Goal: Task Accomplishment & Management: Manage account settings

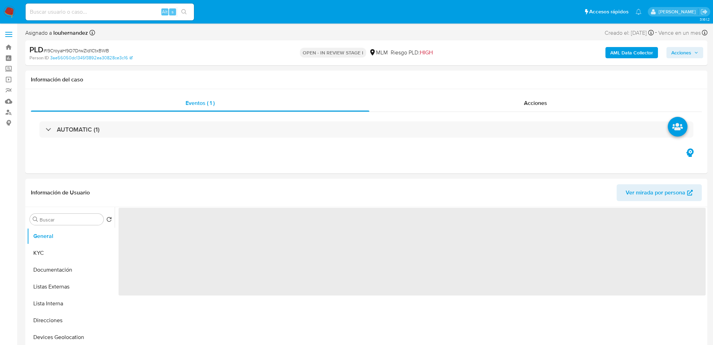
select select "10"
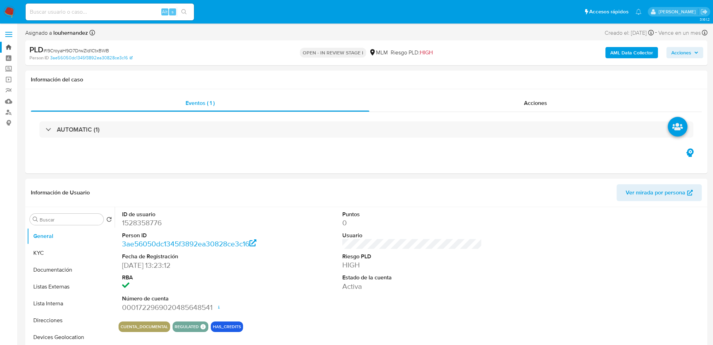
click at [6, 48] on link "Bandeja" at bounding box center [41, 47] width 83 height 11
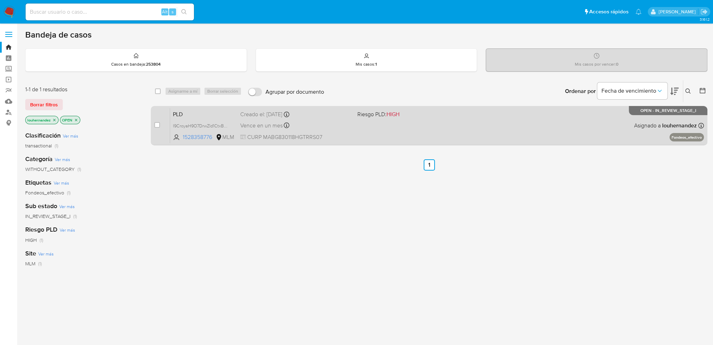
click at [393, 137] on div "PLD I9CroyaH9O7DrwZld1CtxBWB 1528358776 MLM Riesgo PLD: HIGH Creado el: 12/09/2…" at bounding box center [437, 125] width 534 height 35
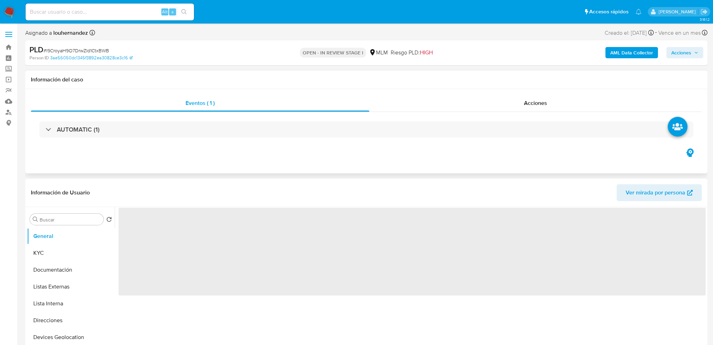
select select "10"
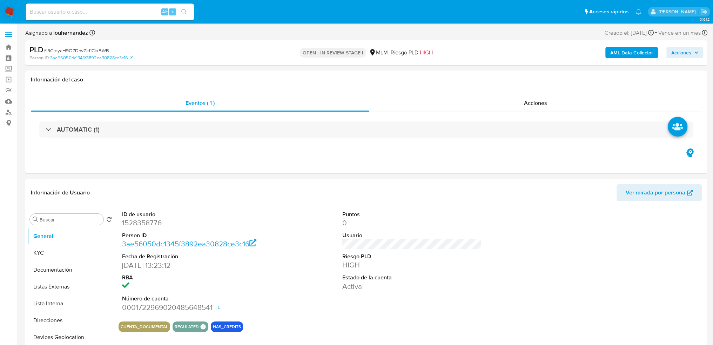
click at [674, 55] on span "Acciones" at bounding box center [681, 52] width 20 height 11
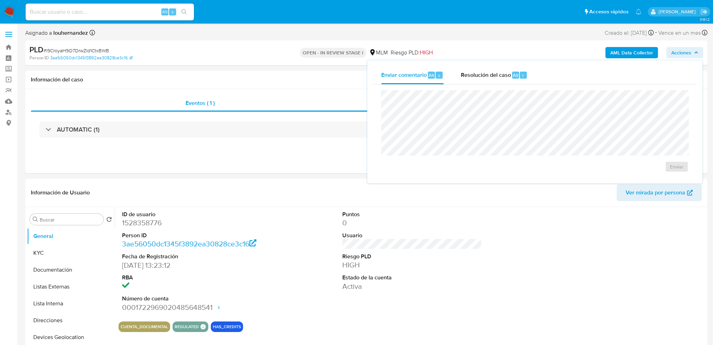
click at [691, 51] on span "Acciones" at bounding box center [681, 52] width 20 height 11
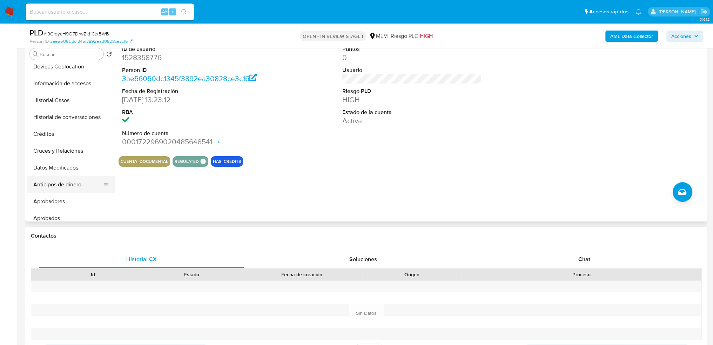
scroll to position [140, 0]
click at [72, 198] on button "Archivos adjuntos" at bounding box center [68, 200] width 82 height 17
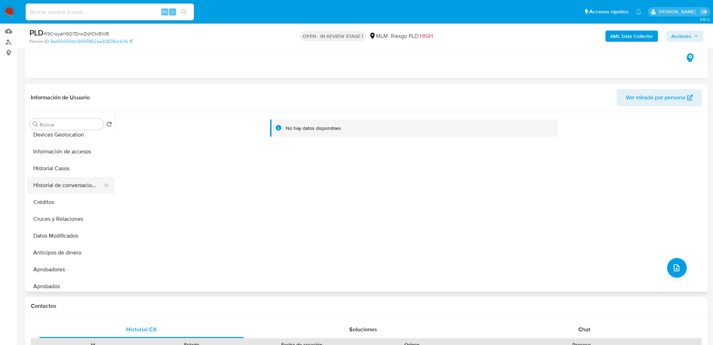
scroll to position [119, 0]
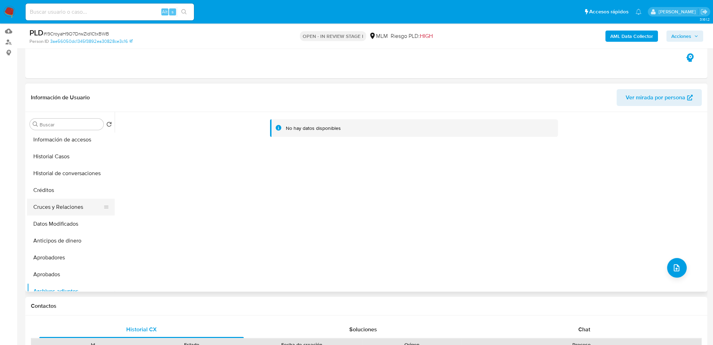
click at [61, 204] on button "Cruces y Relaciones" at bounding box center [68, 207] width 82 height 17
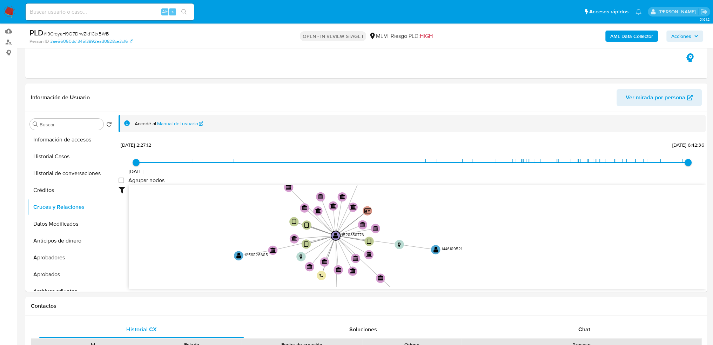
drag, startPoint x: 515, startPoint y: 234, endPoint x: 449, endPoint y: 223, distance: 67.2
click at [449, 223] on icon "user-1528358776  1528358776 device-67bce690f28a702bb7f26ac6  device-68543ff9f…" at bounding box center [417, 236] width 577 height 102
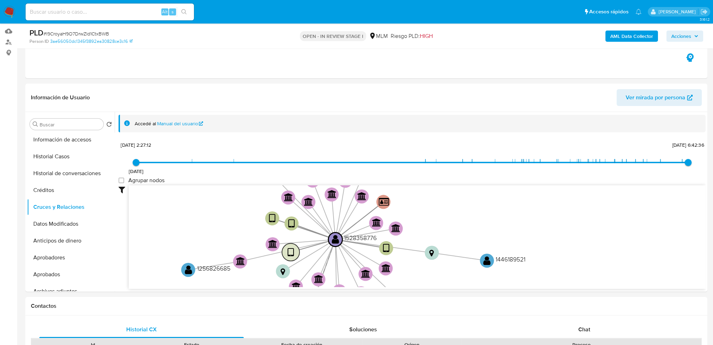
click at [293, 252] on text "" at bounding box center [290, 252] width 7 height 10
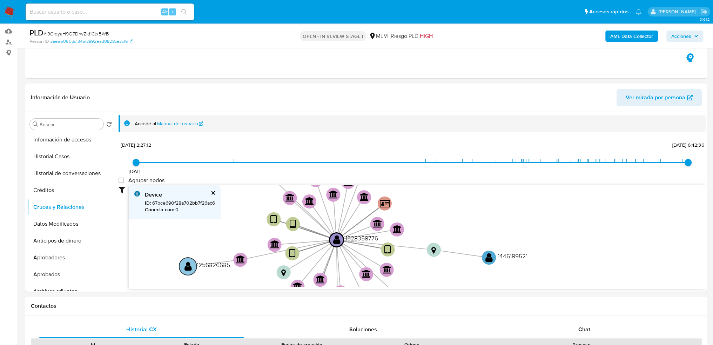
click at [187, 268] on text "" at bounding box center [188, 266] width 7 height 10
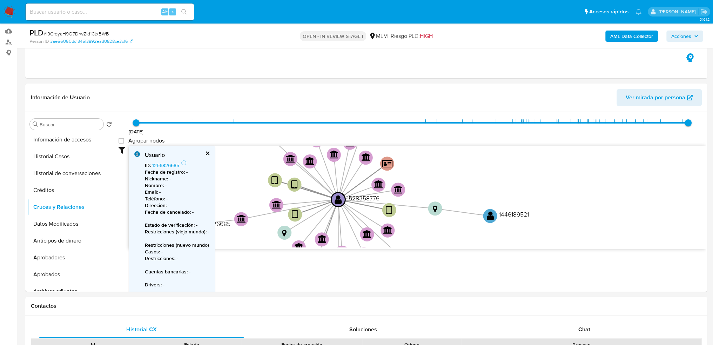
scroll to position [0, 0]
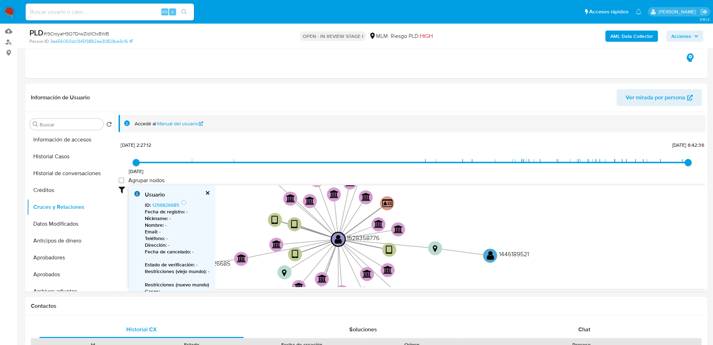
click at [262, 233] on icon "user-1528358776  1528358776 device-67bce690f28a702bb7f26ac6  device-68543ff9f…" at bounding box center [417, 236] width 577 height 102
click at [206, 192] on button "cerrar" at bounding box center [207, 192] width 5 height 5
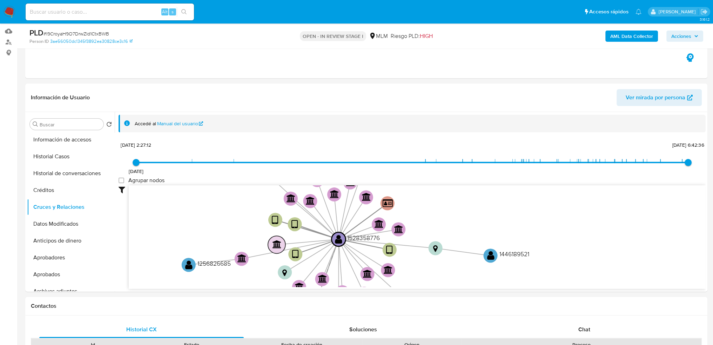
click at [276, 243] on text "" at bounding box center [277, 244] width 9 height 8
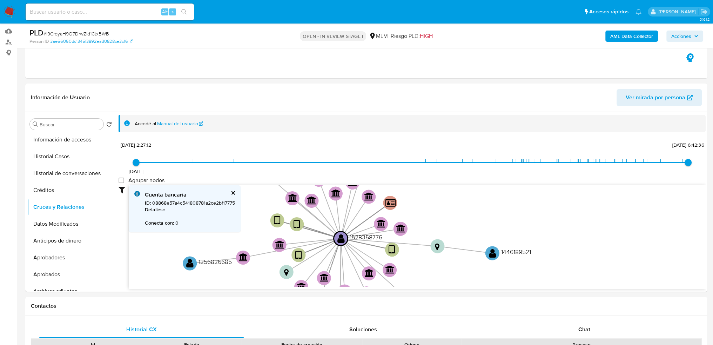
click at [232, 193] on button "cerrar" at bounding box center [232, 192] width 5 height 5
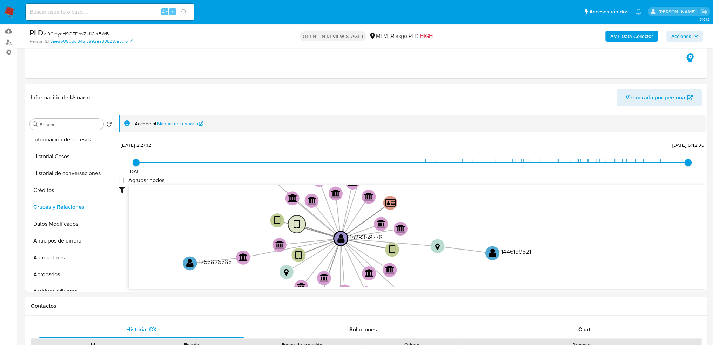
click at [295, 224] on text "" at bounding box center [297, 224] width 7 height 10
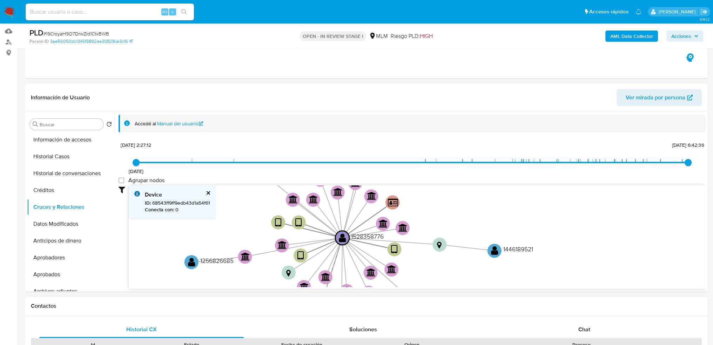
click at [249, 227] on icon "user-1528358776  1528358776 device-67bce690f28a702bb7f26ac6  device-68543ff9f…" at bounding box center [417, 236] width 577 height 102
click at [205, 194] on div "Device" at bounding box center [177, 195] width 65 height 8
click at [207, 193] on button "cerrar" at bounding box center [208, 192] width 5 height 5
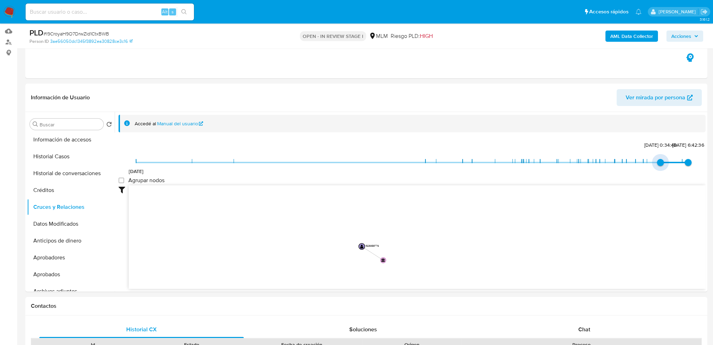
drag, startPoint x: 135, startPoint y: 165, endPoint x: 652, endPoint y: 167, distance: 517.1
click at [657, 166] on span "23/8/2025, 0:34:48" at bounding box center [660, 162] width 7 height 7
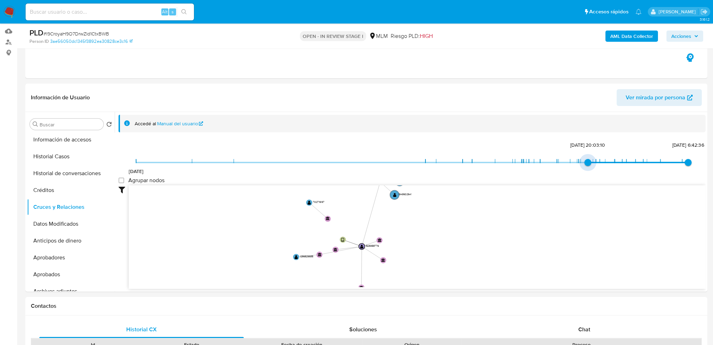
type input "1746148599000"
drag, startPoint x: 660, startPoint y: 162, endPoint x: 580, endPoint y: 162, distance: 80.0
click at [580, 162] on span "1/5/2025, 19:16:39" at bounding box center [580, 162] width 7 height 7
drag, startPoint x: 683, startPoint y: 164, endPoint x: 667, endPoint y: 165, distance: 16.9
click at [667, 165] on span "10/8/2023 1/5/2025, 19:16:39 23/8/2025, 0:34:48" at bounding box center [412, 162] width 552 height 11
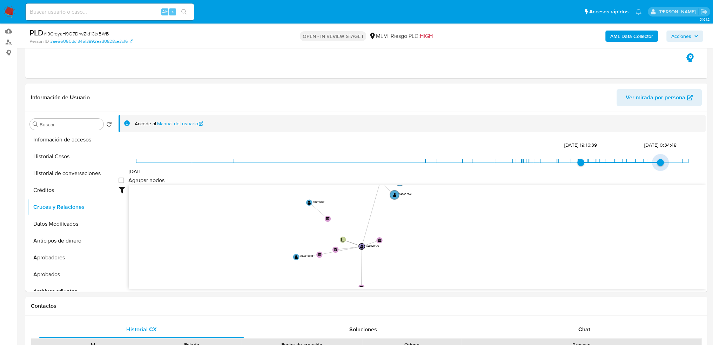
click at [664, 163] on span "23/8/2025, 0:34:48" at bounding box center [660, 162] width 7 height 7
type input "1755930888000"
drag, startPoint x: 657, startPoint y: 161, endPoint x: 662, endPoint y: 161, distance: 5.0
click at [662, 161] on span "23/8/2025, 0:34:48" at bounding box center [660, 162] width 7 height 7
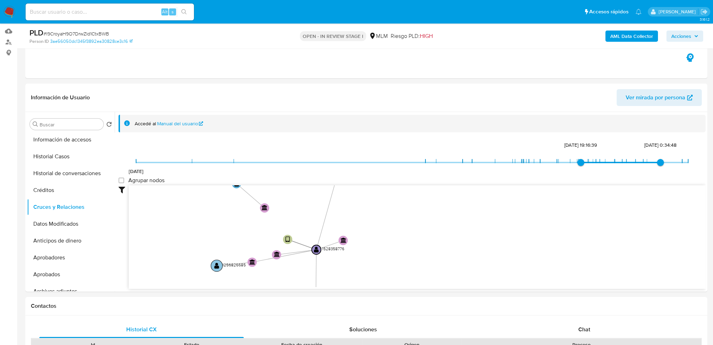
click at [218, 268] on circle at bounding box center [217, 266] width 12 height 12
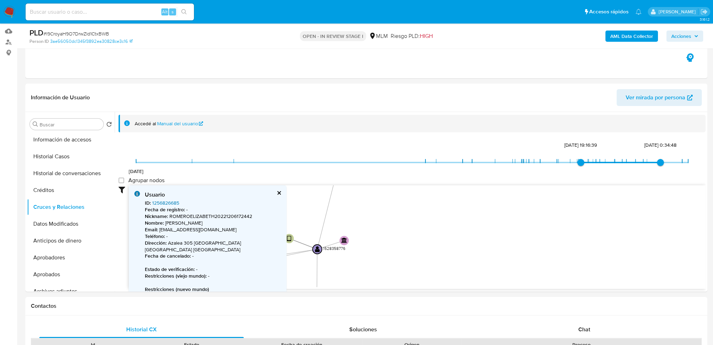
click at [162, 200] on link "1256826685" at bounding box center [165, 202] width 27 height 7
drag, startPoint x: 369, startPoint y: 250, endPoint x: 392, endPoint y: 237, distance: 26.4
click at [392, 237] on icon "user-1528358776  1528358776 device-67bce690f28a702bb7f26ac6  device-68543ff9f…" at bounding box center [417, 236] width 577 height 102
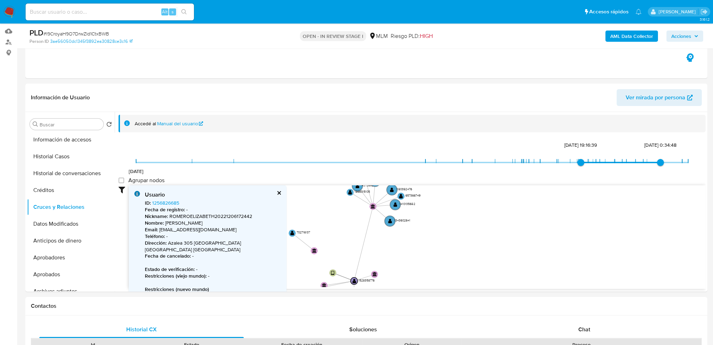
drag, startPoint x: 288, startPoint y: 222, endPoint x: 292, endPoint y: 248, distance: 25.5
click at [294, 268] on icon "user-1528358776  1528358776 device-67bce690f28a702bb7f26ac6  device-68543ff9f…" at bounding box center [417, 236] width 577 height 102
click at [292, 230] on text "" at bounding box center [293, 230] width 4 height 5
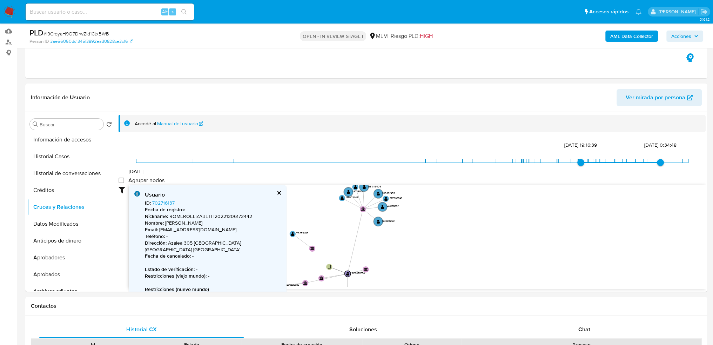
click at [281, 283] on text "" at bounding box center [282, 285] width 3 height 5
click at [292, 234] on text "" at bounding box center [292, 234] width 3 height 5
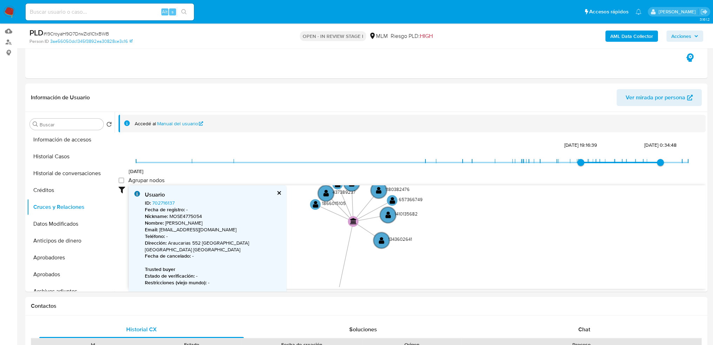
drag, startPoint x: 375, startPoint y: 222, endPoint x: 371, endPoint y: 268, distance: 45.4
click at [371, 268] on icon "user-1528358776  1528358776 device-67bce690f28a702bb7f26ac6  device-68543ff9f…" at bounding box center [417, 236] width 577 height 102
click at [379, 242] on text "" at bounding box center [382, 240] width 6 height 8
click at [376, 241] on circle at bounding box center [381, 239] width 19 height 19
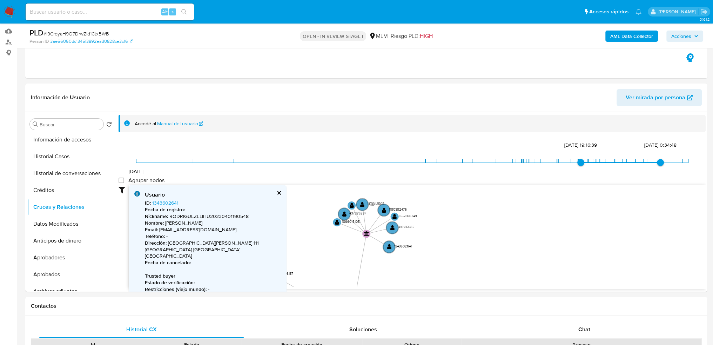
drag, startPoint x: 349, startPoint y: 273, endPoint x: 361, endPoint y: 281, distance: 14.5
click at [361, 281] on icon "user-1528358776  1528358776 device-67bce690f28a702bb7f26ac6  device-68543ff9f…" at bounding box center [417, 236] width 577 height 102
click at [336, 222] on text "" at bounding box center [335, 225] width 4 height 6
click at [336, 222] on circle at bounding box center [334, 225] width 10 height 10
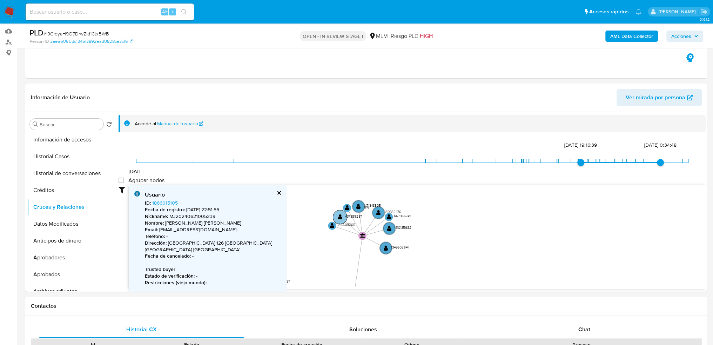
click at [340, 217] on text "" at bounding box center [340, 217] width 4 height 6
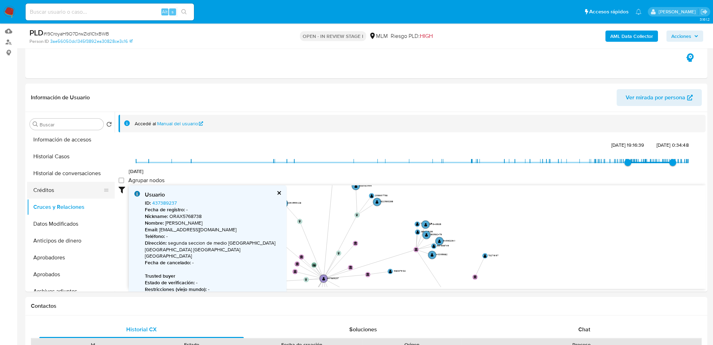
click at [45, 190] on button "Créditos" at bounding box center [68, 190] width 82 height 17
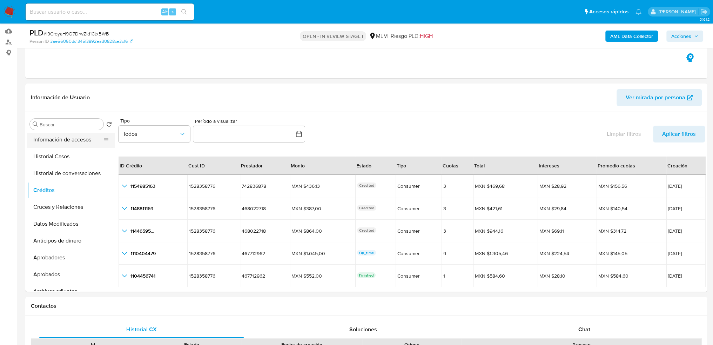
click at [75, 144] on button "Información de accesos" at bounding box center [68, 139] width 82 height 17
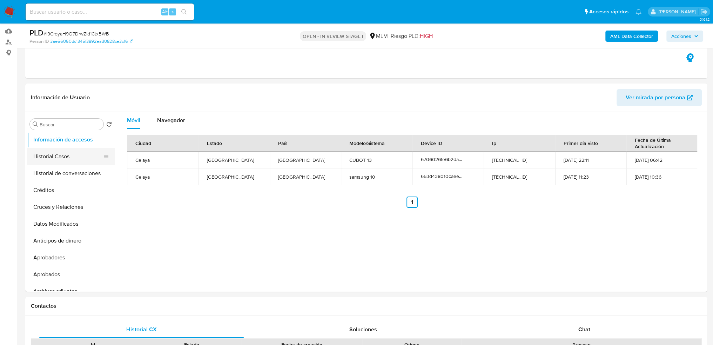
click at [56, 155] on button "Historial Casos" at bounding box center [68, 156] width 82 height 17
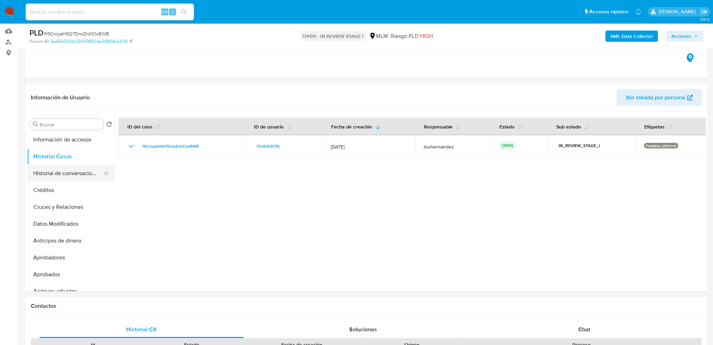
click at [66, 172] on button "Historial de conversaciones" at bounding box center [68, 173] width 82 height 17
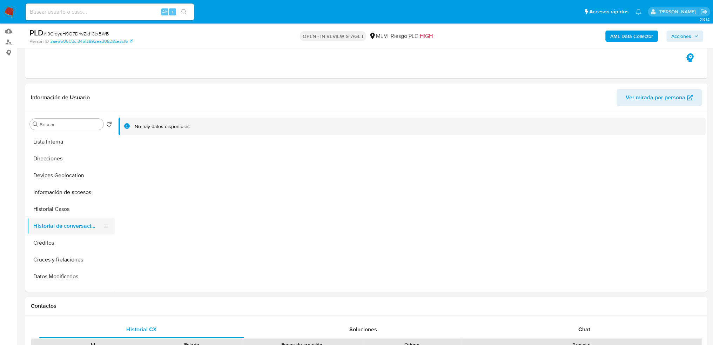
scroll to position [49, 0]
click at [63, 196] on button "Devices Geolocation" at bounding box center [68, 193] width 82 height 17
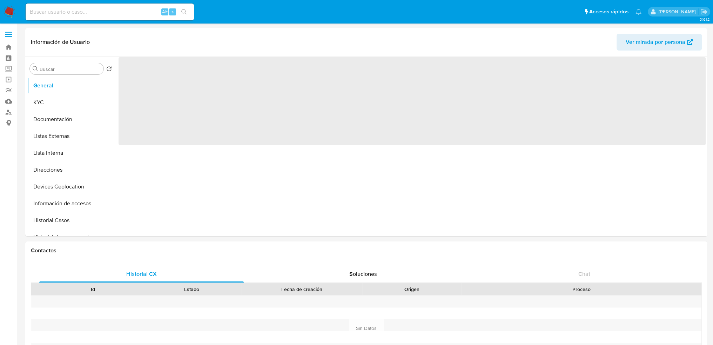
select select "10"
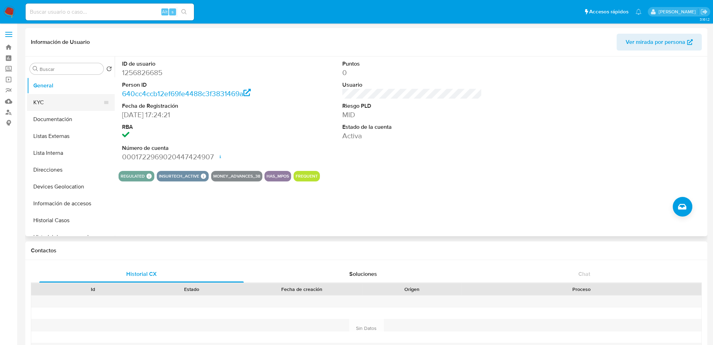
click at [63, 106] on button "KYC" at bounding box center [68, 102] width 82 height 17
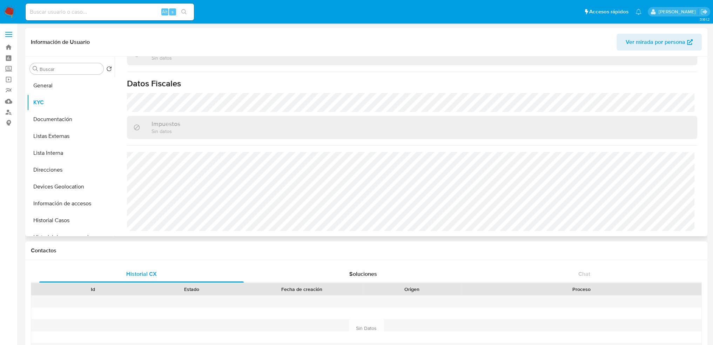
scroll to position [427, 0]
click at [62, 168] on button "Direcciones" at bounding box center [68, 169] width 82 height 17
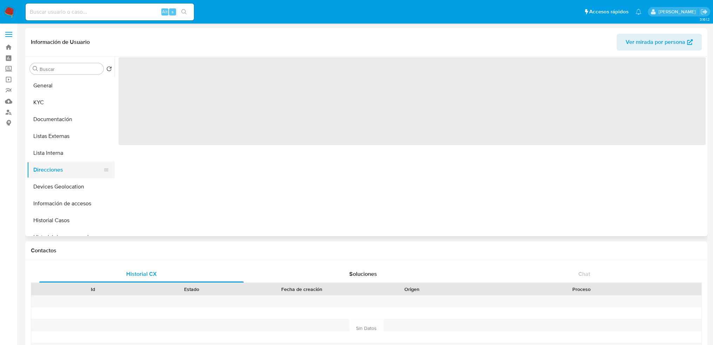
scroll to position [0, 0]
click at [67, 220] on button "Historial Casos" at bounding box center [68, 220] width 82 height 17
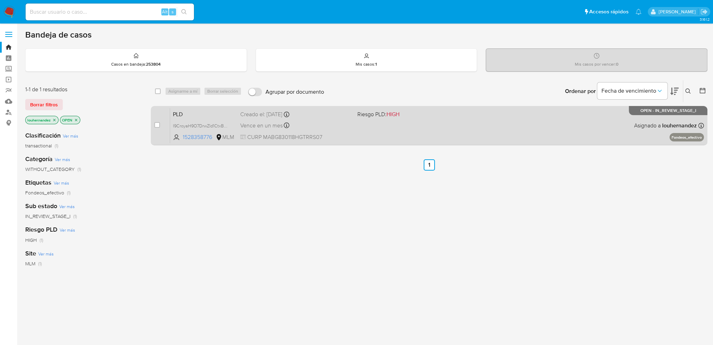
click at [274, 136] on span "CURP MABG830118HGTRRS07" at bounding box center [296, 137] width 112 height 8
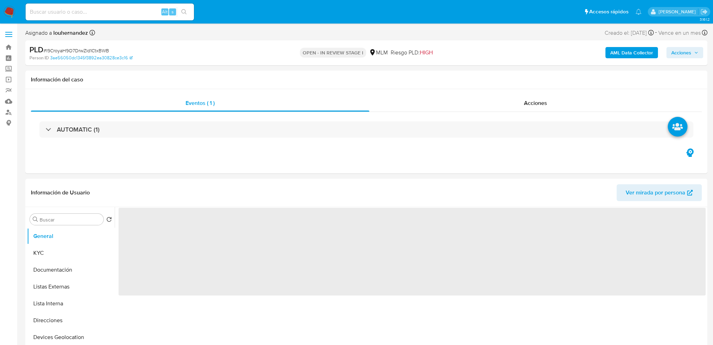
select select "10"
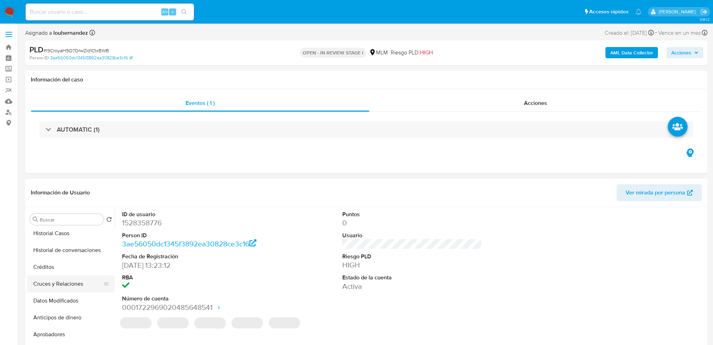
scroll to position [140, 0]
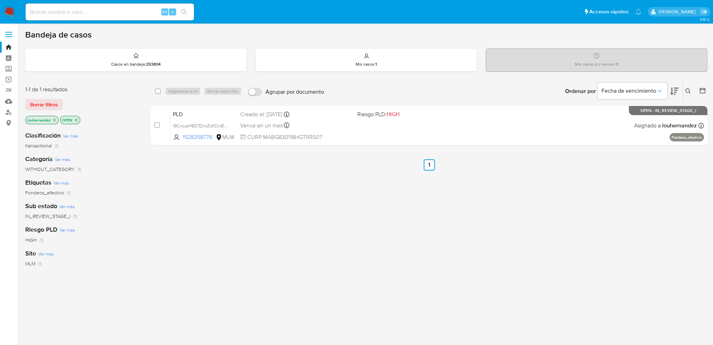
click at [55, 120] on icon "close-filter" at bounding box center [54, 120] width 4 height 4
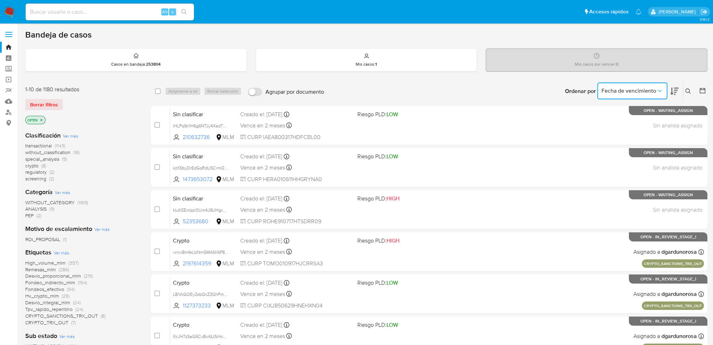
click at [639, 93] on span "Fecha de vencimiento" at bounding box center [629, 90] width 55 height 7
click at [71, 15] on input at bounding box center [110, 11] width 168 height 9
click at [67, 8] on input at bounding box center [110, 11] width 168 height 9
paste input "2244800381"
type input "2244800381"
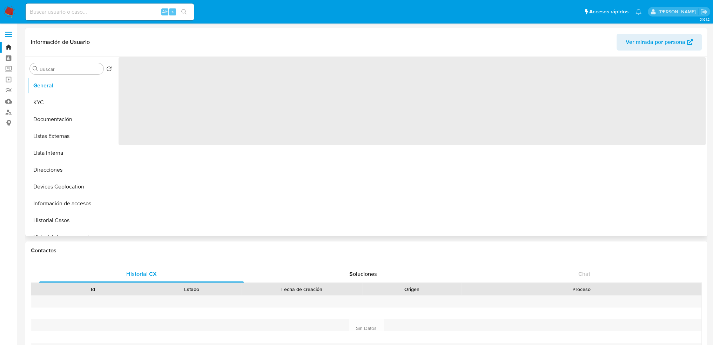
select select "10"
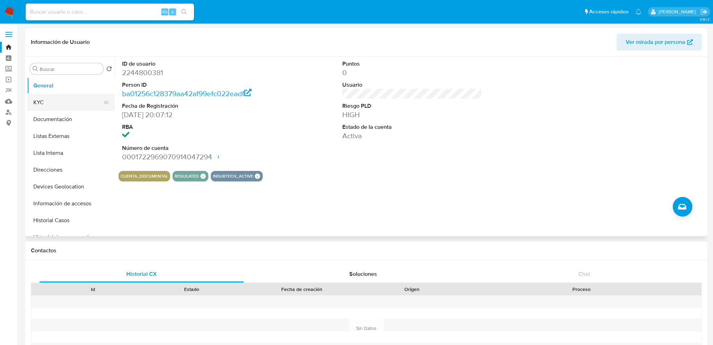
click at [77, 98] on button "KYC" at bounding box center [68, 102] width 82 height 17
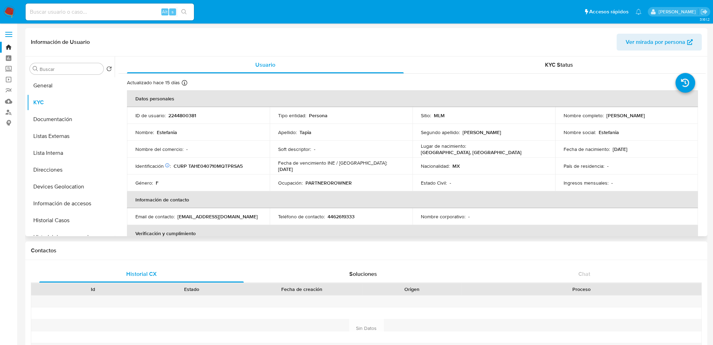
click at [679, 42] on span "Ver mirada por persona" at bounding box center [656, 42] width 60 height 17
click at [9, 68] on label "Screening" at bounding box center [41, 68] width 83 height 11
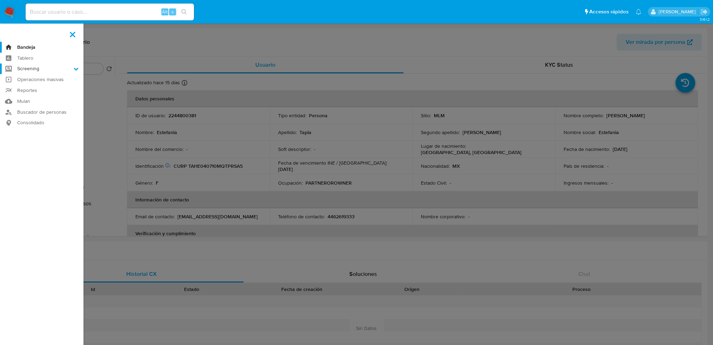
click at [0, 0] on input "Screening" at bounding box center [0, 0] width 0 height 0
click at [54, 139] on link "Buscador de personas" at bounding box center [41, 138] width 83 height 11
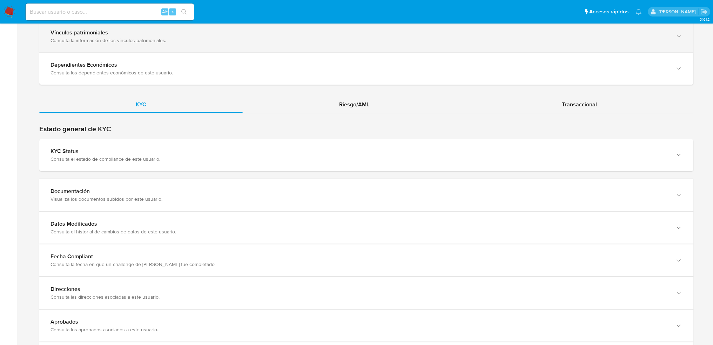
scroll to position [631, 0]
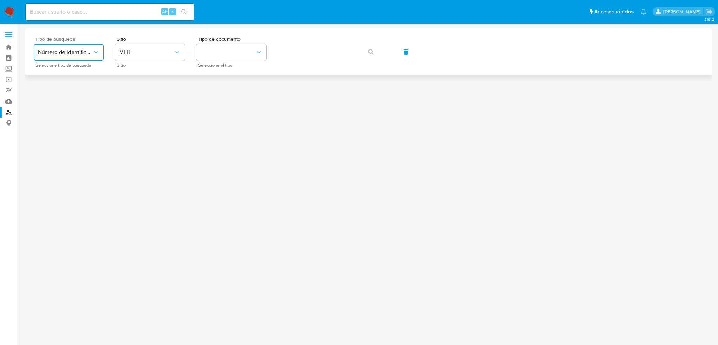
click at [76, 53] on span "Número de identificación" at bounding box center [65, 52] width 55 height 7
click at [222, 53] on button "identificationType" at bounding box center [231, 52] width 70 height 17
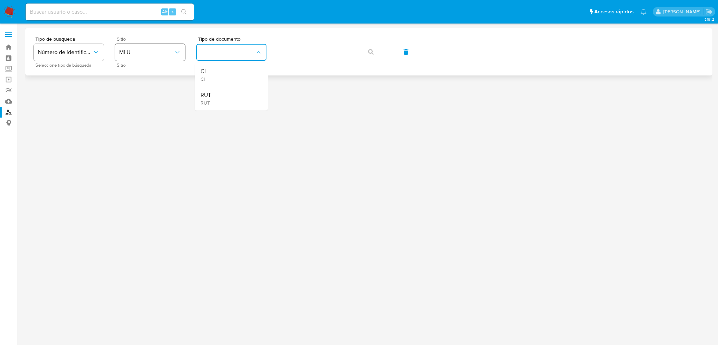
click at [160, 53] on span "MLU" at bounding box center [146, 52] width 55 height 7
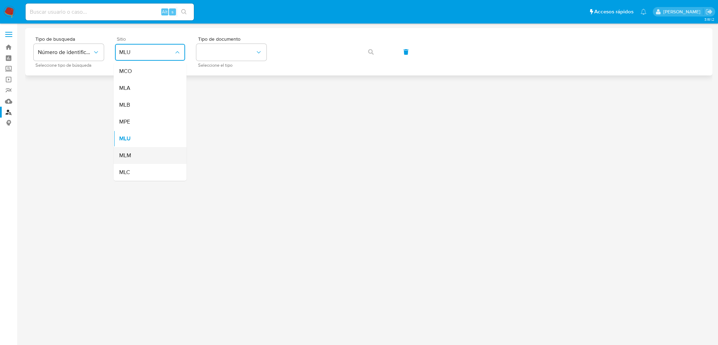
click at [149, 155] on div "MLM" at bounding box center [148, 155] width 58 height 17
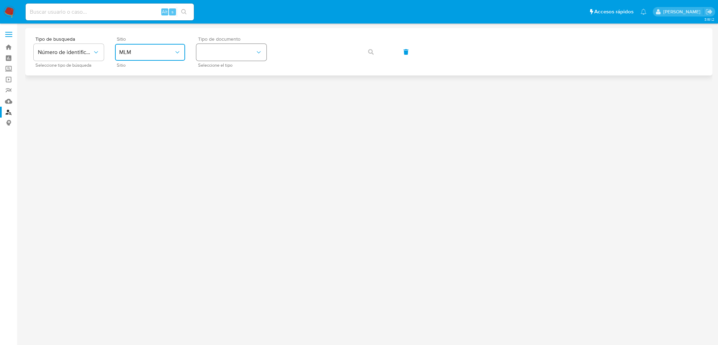
click at [253, 53] on button "identificationType" at bounding box center [231, 52] width 70 height 17
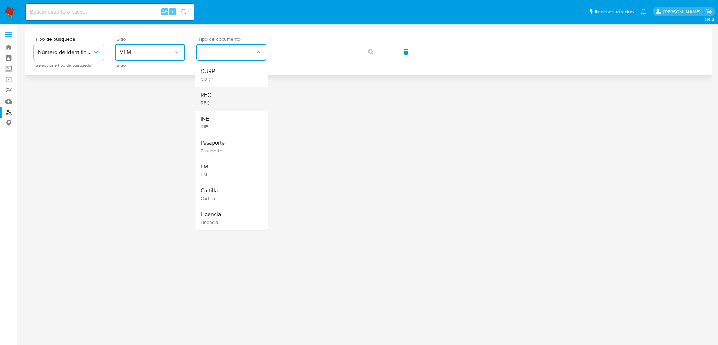
click at [228, 98] on div "RFC RFC" at bounding box center [230, 99] width 58 height 24
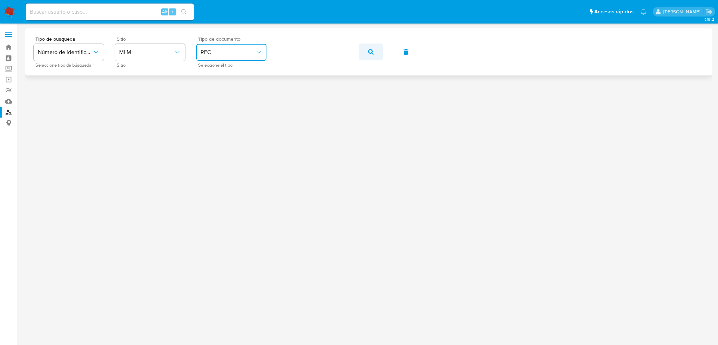
click at [373, 54] on icon "button" at bounding box center [371, 52] width 6 height 6
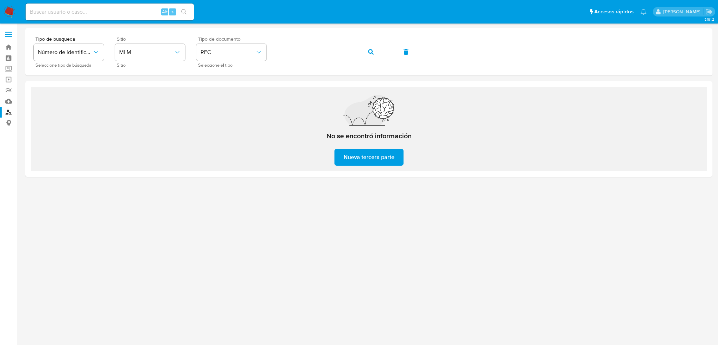
click at [367, 155] on span "Nueva tercera parte" at bounding box center [369, 156] width 51 height 15
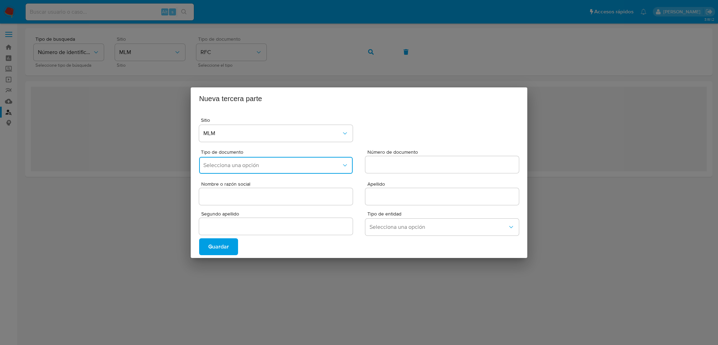
click at [346, 158] on button "Selecciona una opción" at bounding box center [276, 165] width 154 height 17
click at [312, 247] on div "Guardar" at bounding box center [359, 246] width 320 height 17
click at [166, 167] on div "Nueva tercera parte Sitio MLM Tipo de documento Selecciona una opción Número de…" at bounding box center [359, 172] width 718 height 345
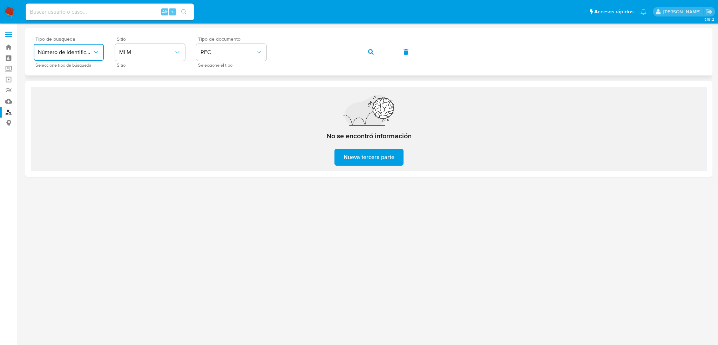
click at [97, 54] on icon "typeSearch" at bounding box center [96, 52] width 7 height 7
click at [72, 74] on span "Número de identificación" at bounding box center [67, 75] width 58 height 14
click at [154, 50] on button "site_id" at bounding box center [150, 52] width 70 height 17
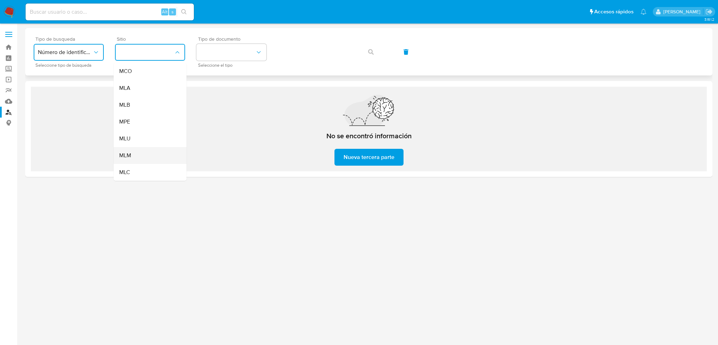
click at [148, 153] on div "MLM" at bounding box center [148, 155] width 58 height 17
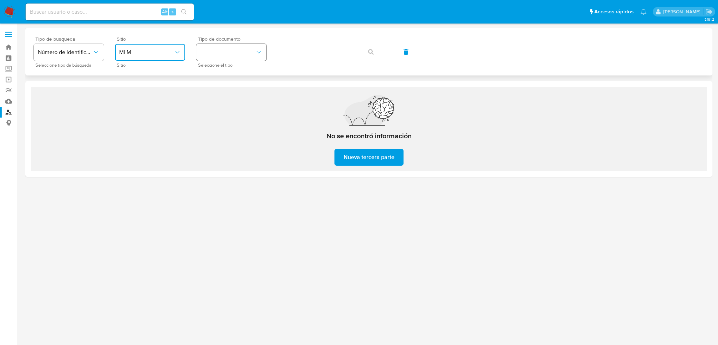
click at [251, 51] on button "identificationType" at bounding box center [231, 52] width 70 height 17
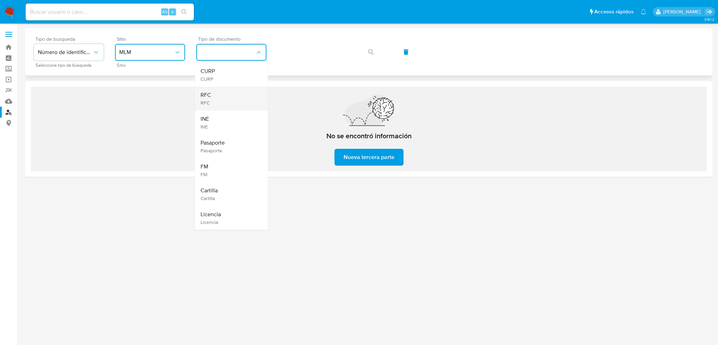
click at [217, 98] on div "RFC RFC" at bounding box center [230, 99] width 58 height 24
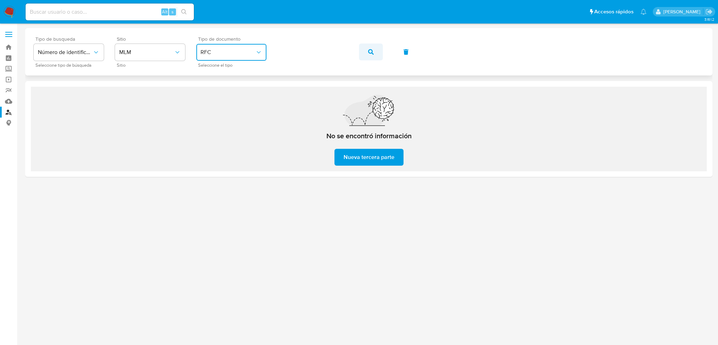
click at [377, 52] on button "button" at bounding box center [371, 52] width 24 height 17
click at [9, 46] on link "Bandeja" at bounding box center [41, 47] width 83 height 11
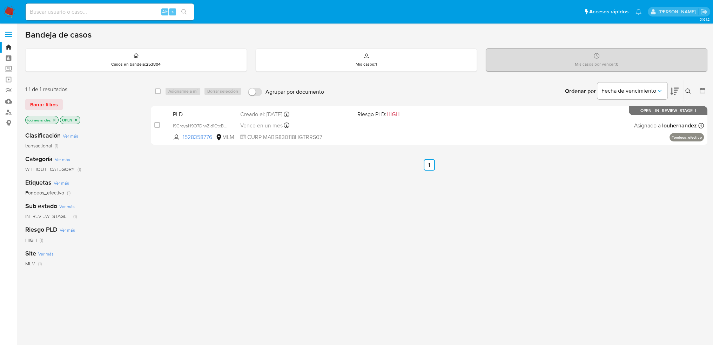
click at [689, 92] on icon at bounding box center [687, 90] width 5 height 5
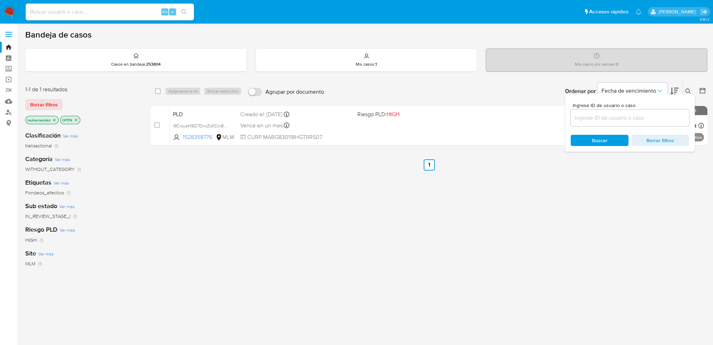
click at [603, 112] on div at bounding box center [630, 117] width 119 height 17
click at [598, 115] on input at bounding box center [630, 117] width 119 height 9
paste input "2244800381"
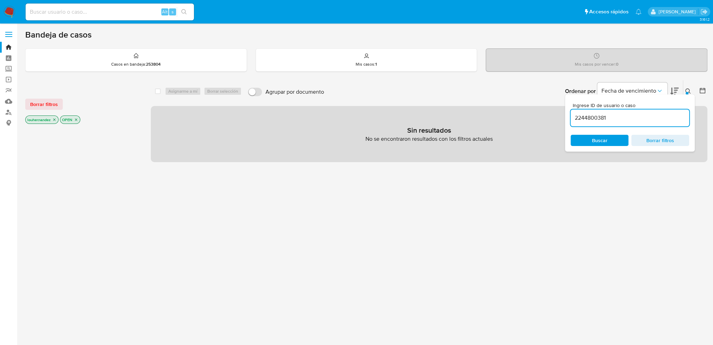
drag, startPoint x: 613, startPoint y: 118, endPoint x: 558, endPoint y: 114, distance: 54.5
click at [559, 114] on div "select-all-cases-checkbox Asignarme a mí Borrar selección Agrupar por documento…" at bounding box center [429, 121] width 557 height 82
click at [626, 119] on input "2244800381" at bounding box center [630, 117] width 119 height 9
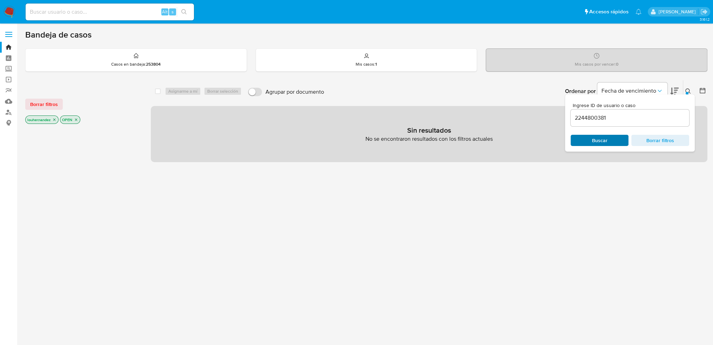
click at [599, 143] on span "Buscar" at bounding box center [599, 140] width 15 height 11
click at [613, 120] on input "2244800381" at bounding box center [630, 117] width 119 height 9
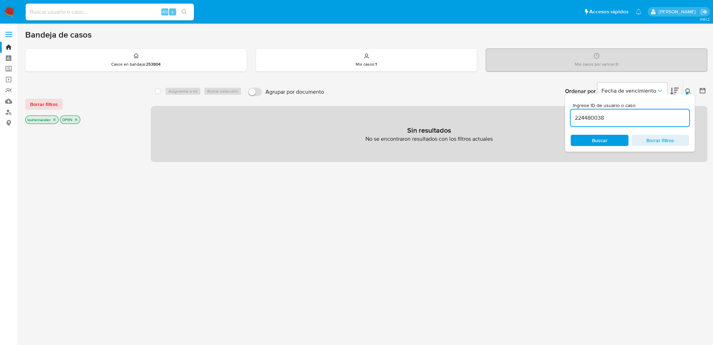
click at [613, 122] on div "224480038" at bounding box center [630, 117] width 119 height 17
click at [614, 119] on input "224480038" at bounding box center [630, 117] width 119 height 9
type input "2244800381"
click at [657, 135] on span "Borrar filtros" at bounding box center [660, 140] width 48 height 10
click at [601, 115] on input at bounding box center [630, 117] width 119 height 9
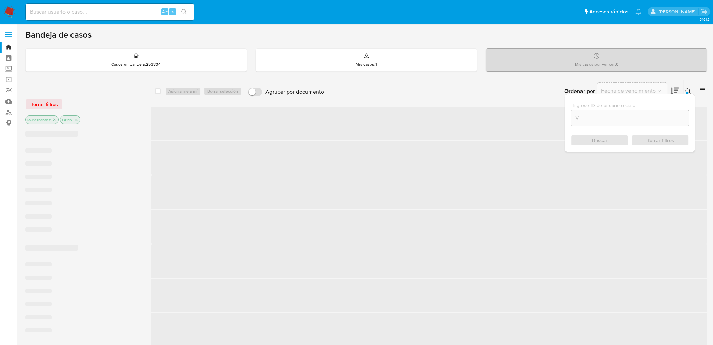
click at [601, 115] on input "V" at bounding box center [630, 117] width 118 height 9
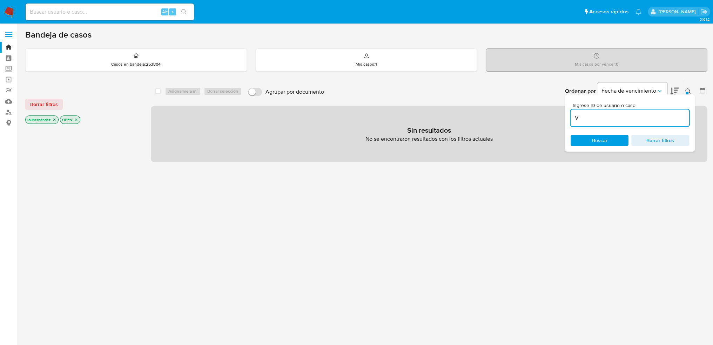
drag, startPoint x: 557, startPoint y: 113, endPoint x: 537, endPoint y: 112, distance: 20.4
click at [537, 112] on div "select-all-cases-checkbox Asignarme a mí Borrar selección Agrupar por documento…" at bounding box center [429, 121] width 557 height 82
paste input "2244800381"
type input "2244800381"
click at [56, 120] on icon "close-filter" at bounding box center [54, 120] width 4 height 4
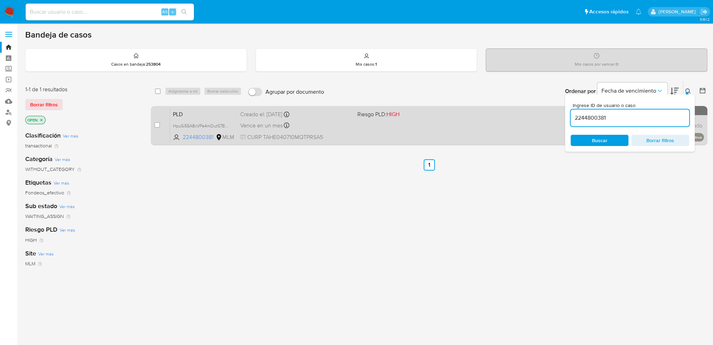
click at [436, 113] on span "Riesgo PLD: HIGH" at bounding box center [413, 113] width 112 height 9
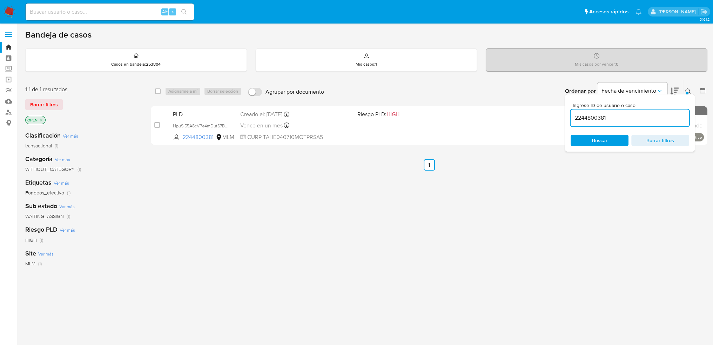
click at [687, 91] on icon at bounding box center [688, 91] width 6 height 6
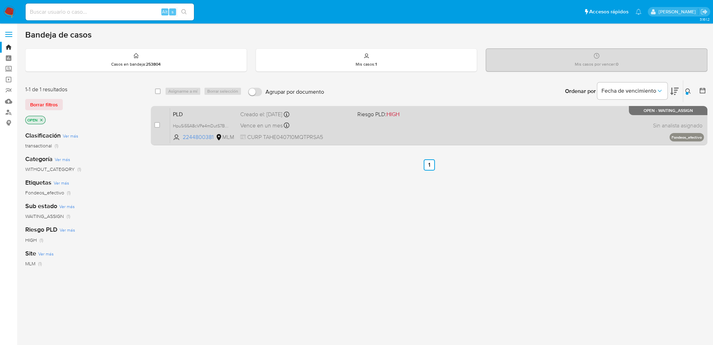
click at [668, 109] on span "OPEN - WAITING_ASSIGN" at bounding box center [668, 111] width 49 height 4
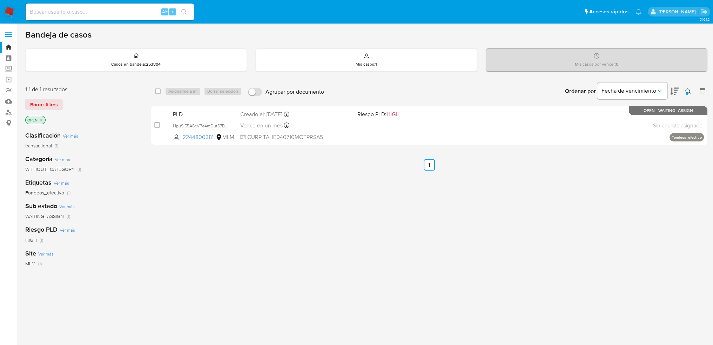
drag, startPoint x: 201, startPoint y: 136, endPoint x: 172, endPoint y: 190, distance: 61.7
click at [172, 190] on div "select-all-cases-checkbox Asignarme a mí Borrar selección Agrupar por documento…" at bounding box center [429, 239] width 557 height 318
click at [688, 93] on div at bounding box center [687, 93] width 3 height 3
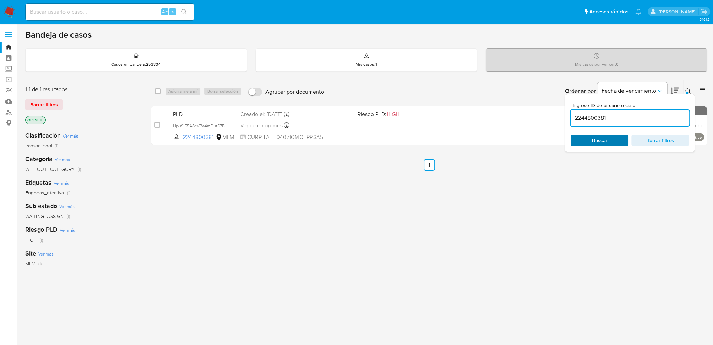
click at [601, 139] on span "Buscar" at bounding box center [599, 140] width 15 height 11
click at [700, 165] on ul "Anterior 1 Siguiente" at bounding box center [429, 164] width 557 height 11
click at [685, 89] on button at bounding box center [689, 91] width 12 height 8
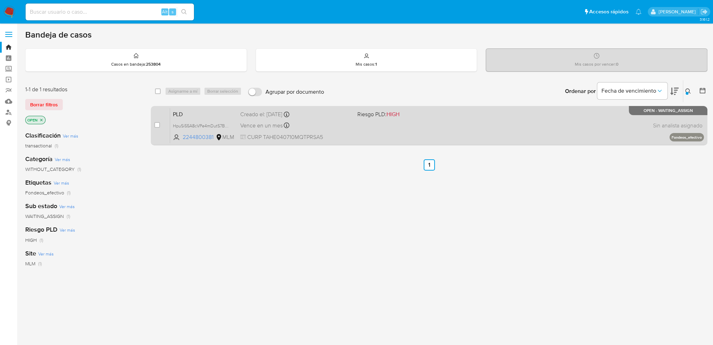
click at [160, 122] on span at bounding box center [157, 125] width 6 height 6
click at [159, 125] on input "checkbox" at bounding box center [157, 125] width 6 height 6
checkbox input "true"
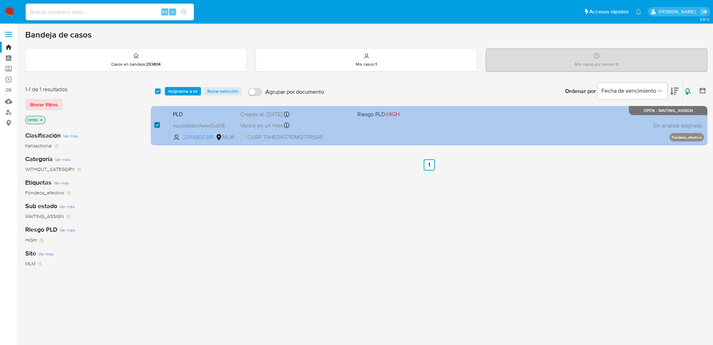
click at [158, 122] on input "checkbox" at bounding box center [157, 125] width 6 height 6
checkbox input "false"
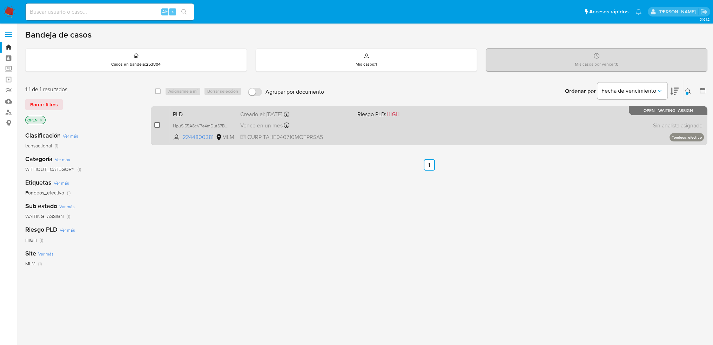
checkbox input "false"
click at [158, 122] on input "checkbox" at bounding box center [157, 125] width 6 height 6
checkbox input "true"
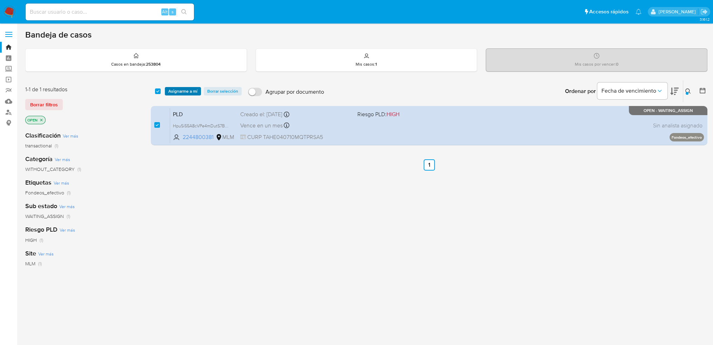
click at [177, 89] on span "Asignarme a mí" at bounding box center [182, 91] width 29 height 7
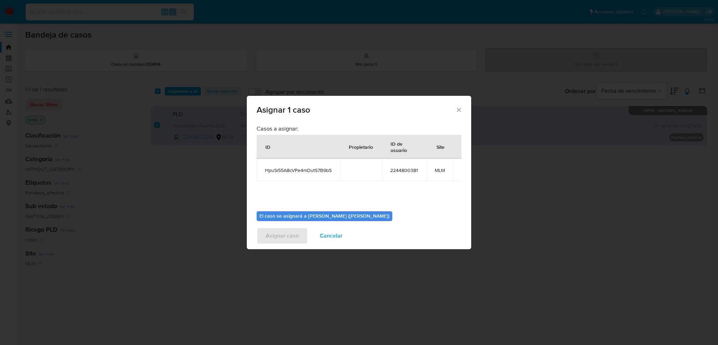
click at [312, 218] on b "El caso se asignará a Loui Ricardo Hernandez (louhernandez)" at bounding box center [325, 215] width 130 height 7
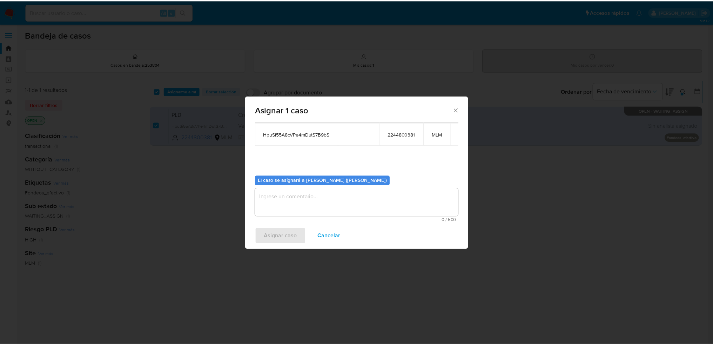
scroll to position [36, 0]
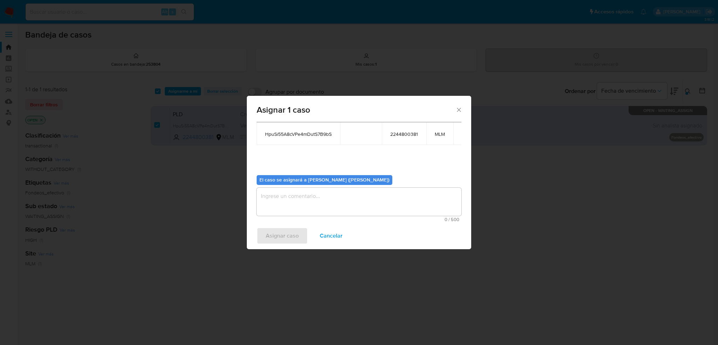
click at [309, 204] on textarea "assign-modal" at bounding box center [359, 202] width 205 height 28
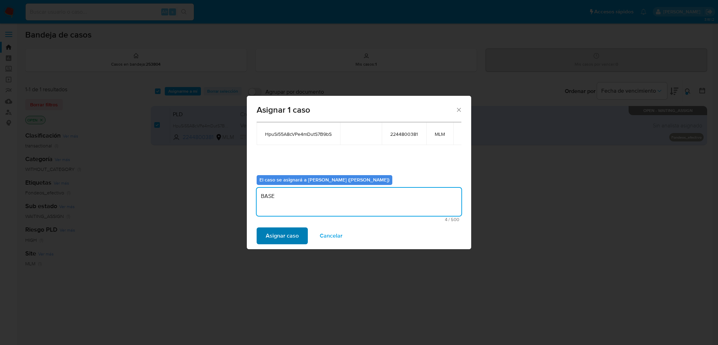
type textarea "BASE"
click at [286, 234] on span "Asignar caso" at bounding box center [282, 235] width 33 height 15
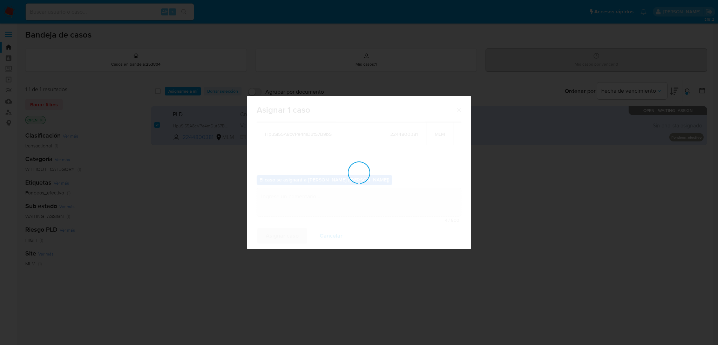
checkbox input "false"
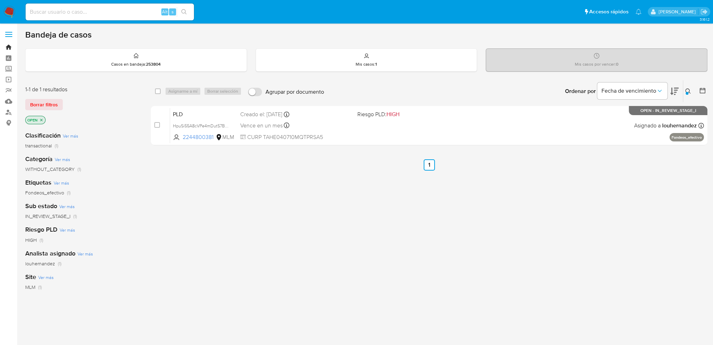
click at [11, 49] on link "Bandeja" at bounding box center [41, 47] width 83 height 11
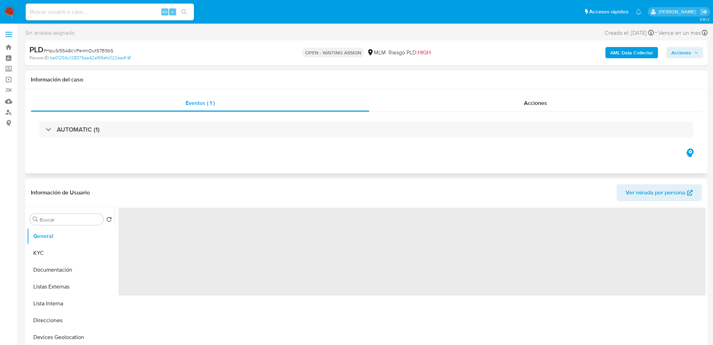
select select "10"
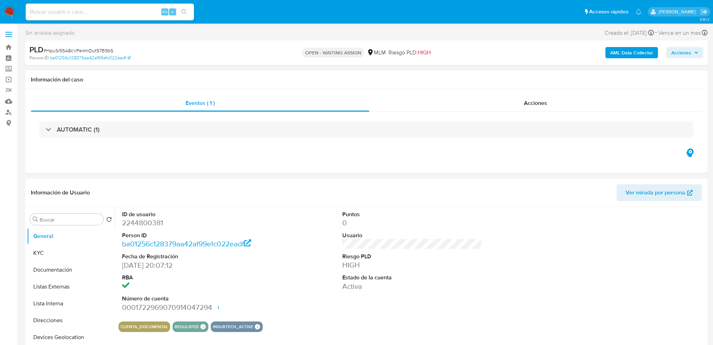
click at [681, 54] on span "Acciones" at bounding box center [681, 52] width 20 height 11
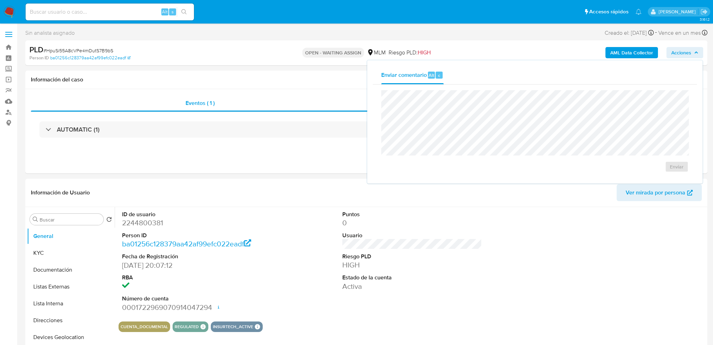
click at [681, 54] on span "Acciones" at bounding box center [681, 52] width 20 height 11
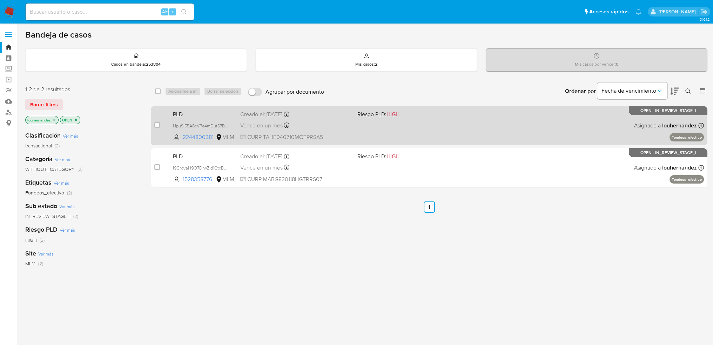
click at [403, 127] on div "PLD HpuSi55A8cVPe4mDutS7B9bS 2244800381 MLM Riesgo PLD: HIGH Creado el: [DATE] …" at bounding box center [437, 125] width 534 height 35
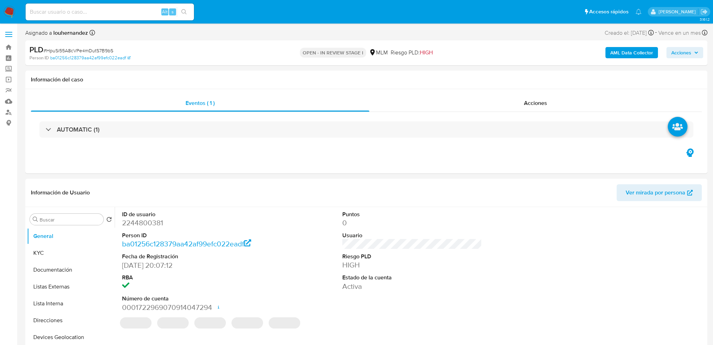
select select "10"
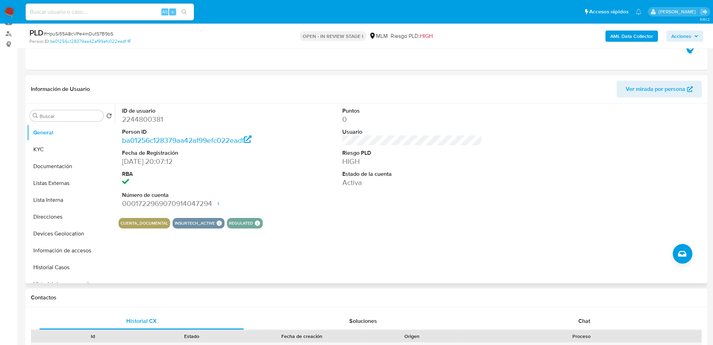
scroll to position [35, 0]
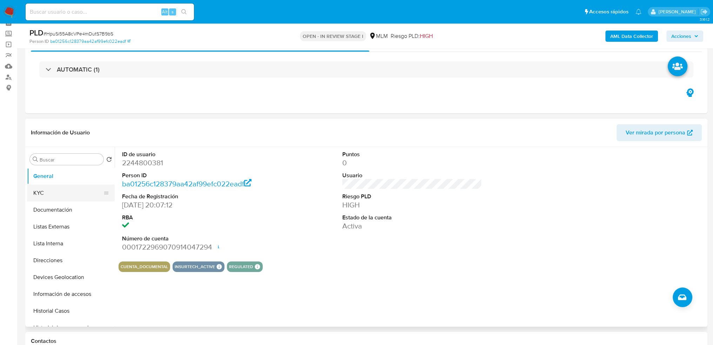
click at [71, 189] on button "KYC" at bounding box center [68, 193] width 82 height 17
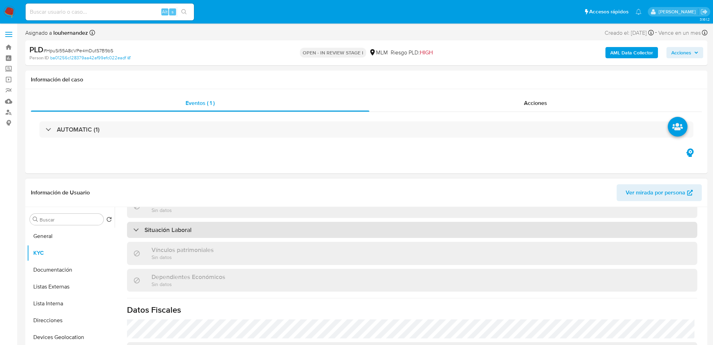
scroll to position [316, 0]
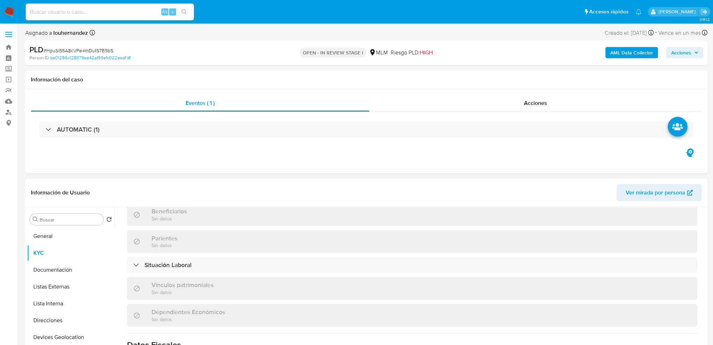
click at [210, 254] on div "Actualizado [DATE] Creado: [DATE] 18:07:14 Actualizado: [DATE] 15:27:46 Datos p…" at bounding box center [412, 202] width 587 height 589
drag, startPoint x: 216, startPoint y: 262, endPoint x: 223, endPoint y: 238, distance: 25.5
click at [217, 262] on div "Situación Laboral" at bounding box center [412, 265] width 570 height 16
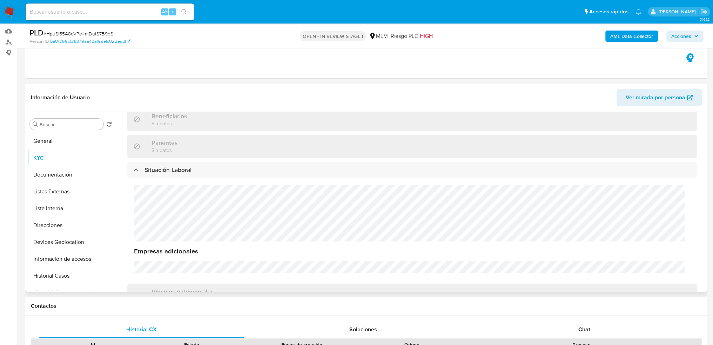
scroll to position [351, 0]
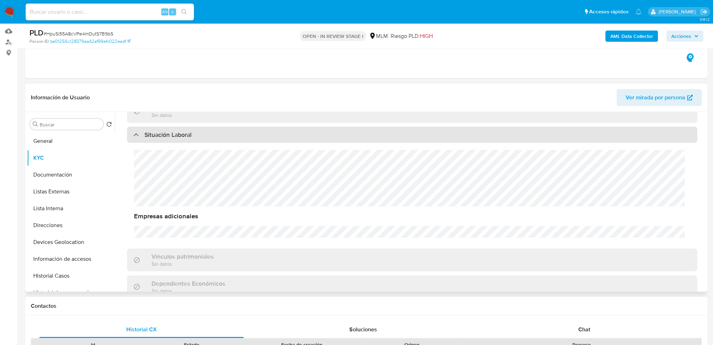
click at [173, 140] on div "Situación Laboral" at bounding box center [412, 135] width 570 height 16
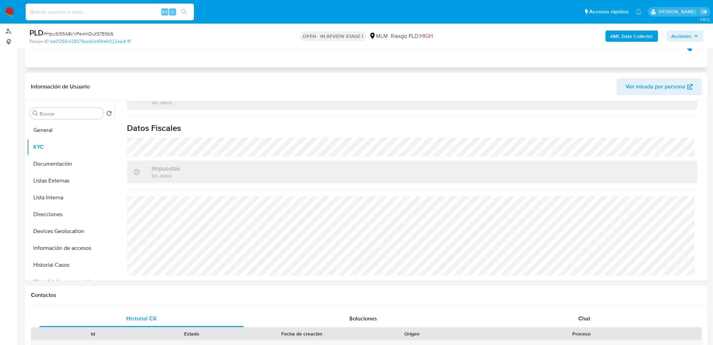
scroll to position [0, 0]
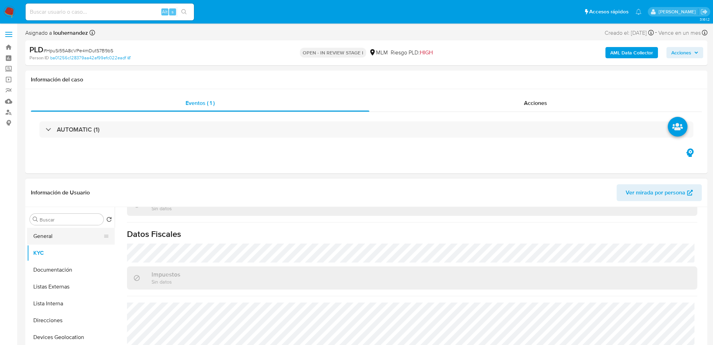
click at [53, 237] on button "General" at bounding box center [68, 236] width 82 height 17
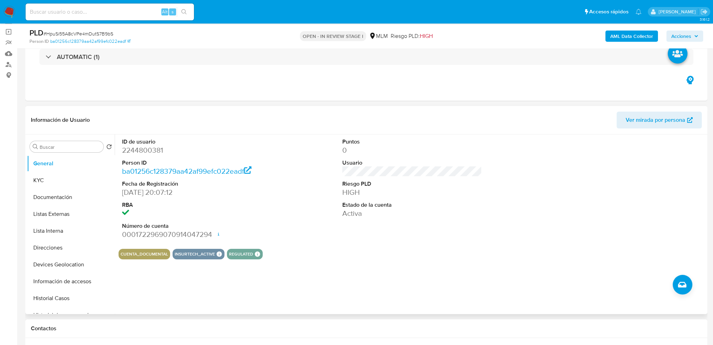
scroll to position [70, 0]
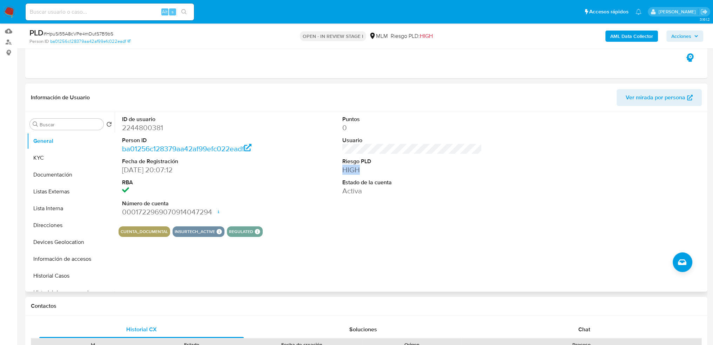
drag, startPoint x: 324, startPoint y: 172, endPoint x: 309, endPoint y: 172, distance: 15.1
click at [309, 172] on div "ID de usuario 2244800381 Person ID ba01256c128379aa42af99efc022eadf Fecha de Re…" at bounding box center [412, 166] width 587 height 109
click at [55, 162] on button "KYC" at bounding box center [68, 157] width 82 height 17
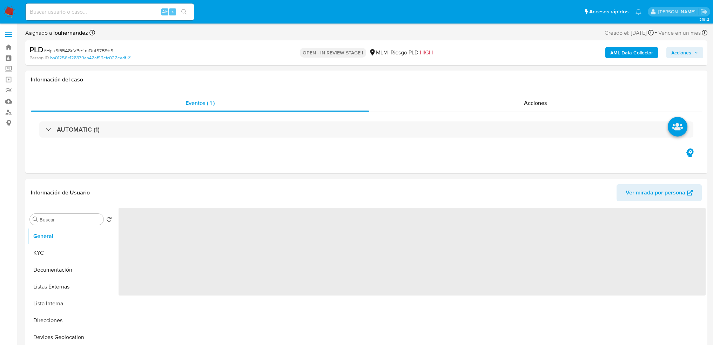
select select "10"
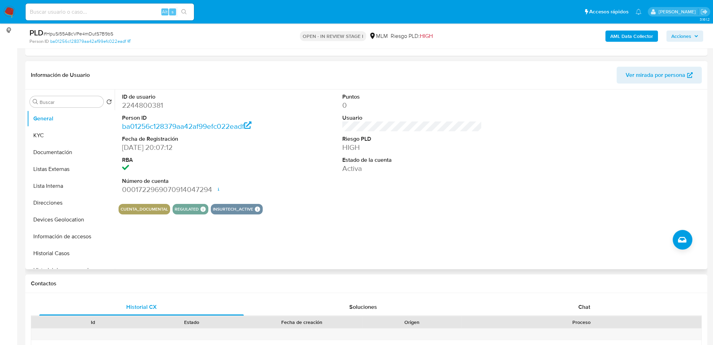
scroll to position [105, 0]
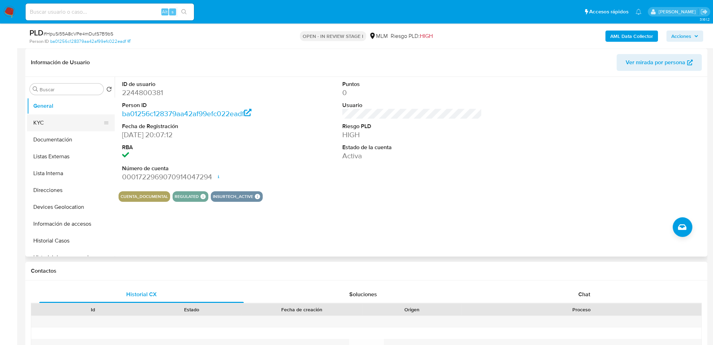
click at [54, 126] on button "KYC" at bounding box center [68, 122] width 82 height 17
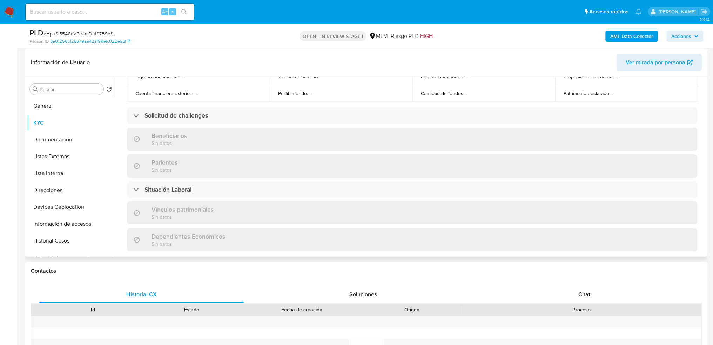
scroll to position [216, 0]
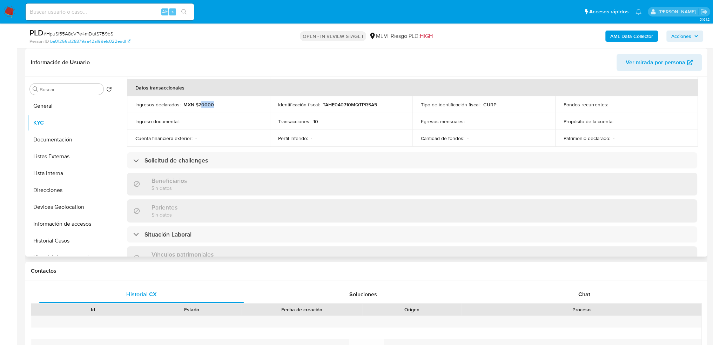
drag, startPoint x: 218, startPoint y: 102, endPoint x: 199, endPoint y: 103, distance: 18.3
click at [199, 103] on div "Ingresos declarados : MXN $20000" at bounding box center [198, 104] width 126 height 6
drag, startPoint x: 198, startPoint y: 103, endPoint x: 213, endPoint y: 103, distance: 14.7
click at [213, 103] on div "Ingresos declarados : MXN $20000" at bounding box center [198, 104] width 126 height 6
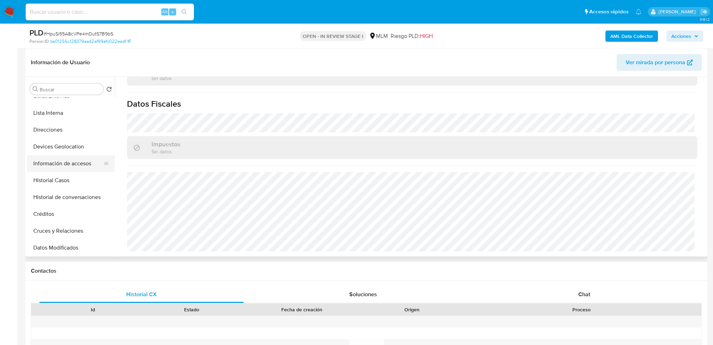
scroll to position [70, 0]
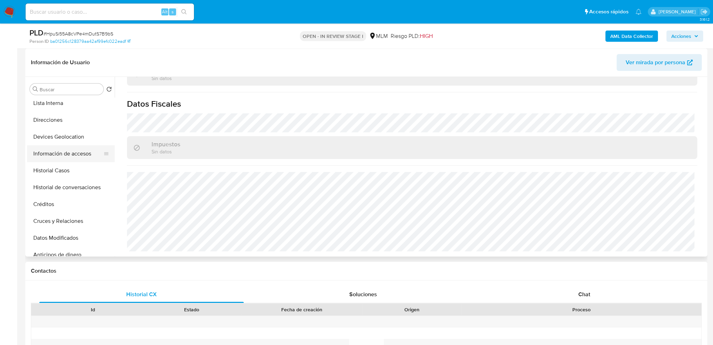
click at [66, 154] on button "Información de accesos" at bounding box center [68, 153] width 82 height 17
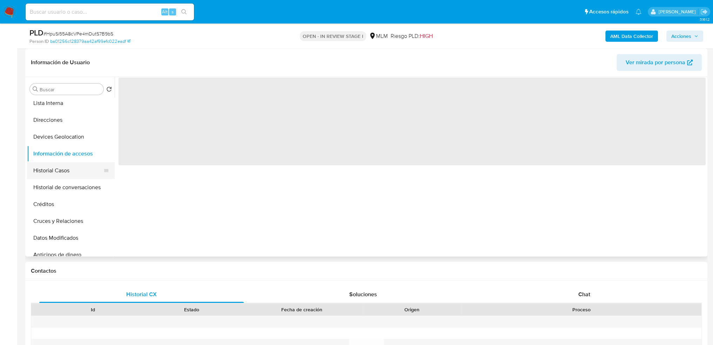
click at [55, 168] on button "Historial Casos" at bounding box center [68, 170] width 82 height 17
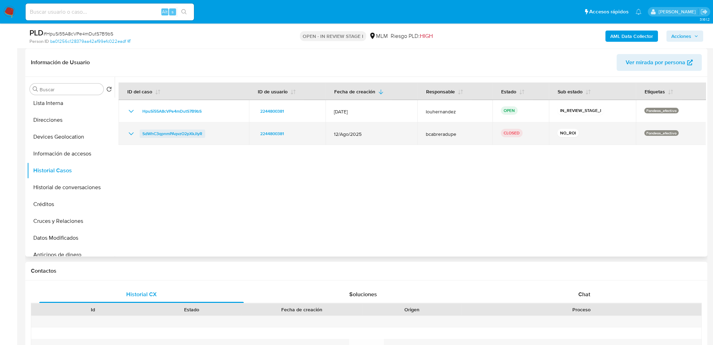
click at [199, 132] on span "SdWhC3qpnmPAqvzO2pXkJIyR" at bounding box center [172, 133] width 60 height 8
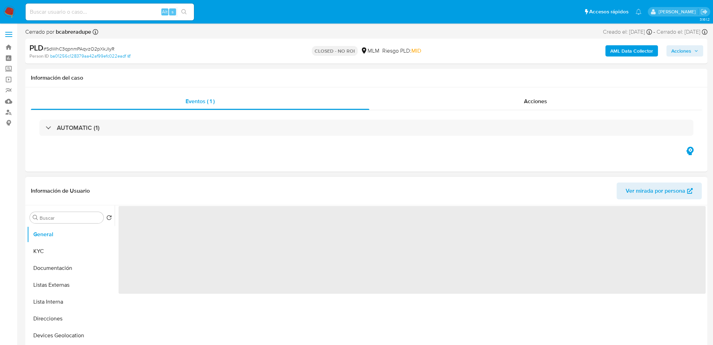
select select "10"
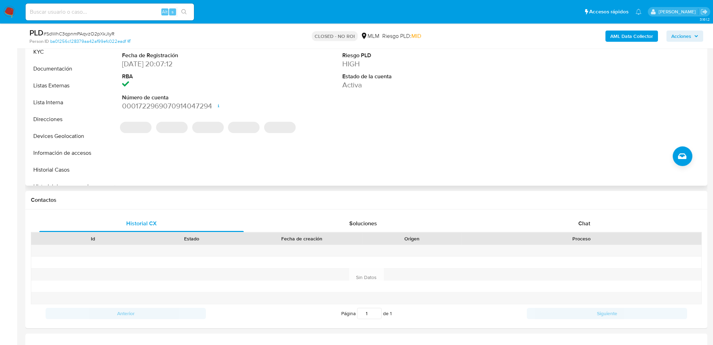
scroll to position [175, 0]
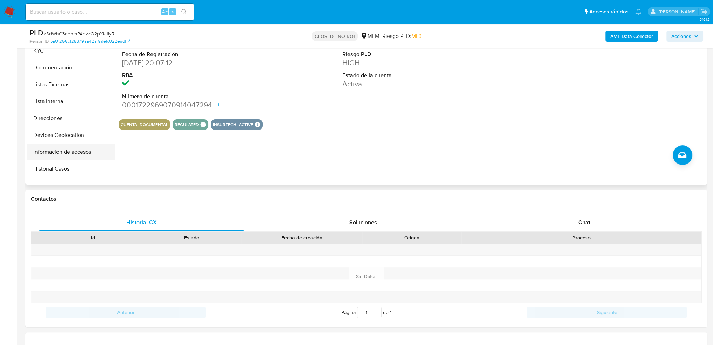
click at [54, 148] on button "Información de accesos" at bounding box center [68, 151] width 82 height 17
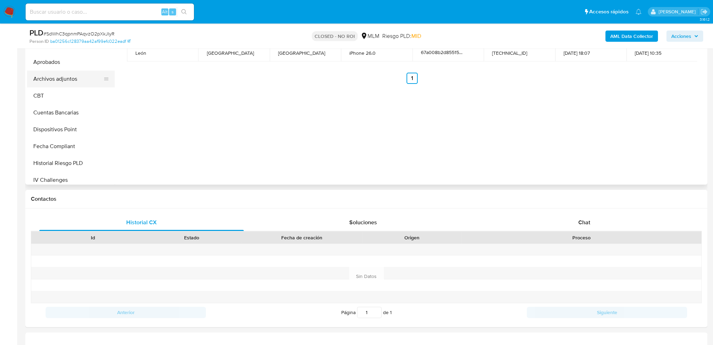
scroll to position [189, 0]
click at [61, 115] on button "Archivos adjuntos" at bounding box center [68, 114] width 82 height 17
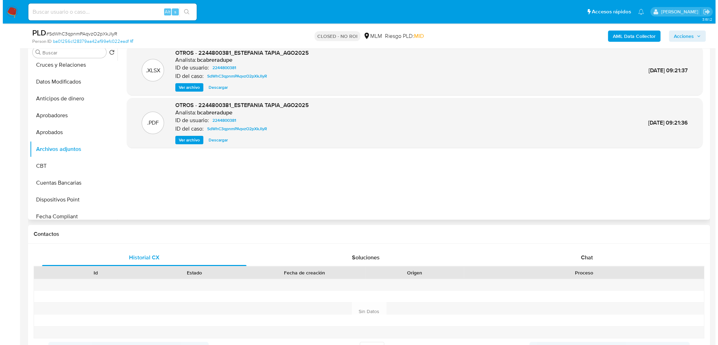
scroll to position [105, 0]
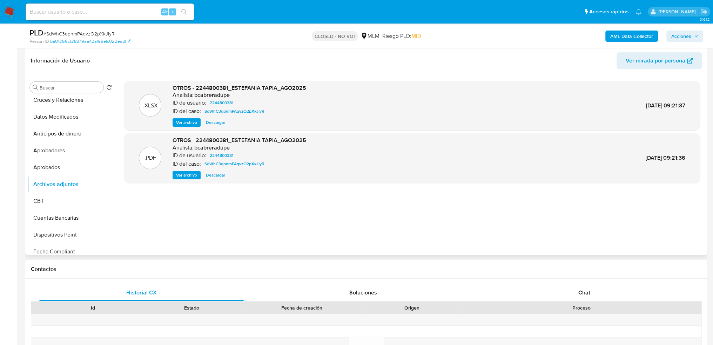
click at [192, 175] on span "Ver archivo" at bounding box center [186, 175] width 21 height 7
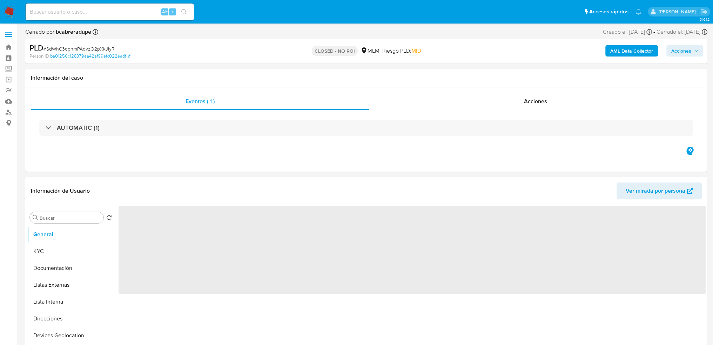
select select "10"
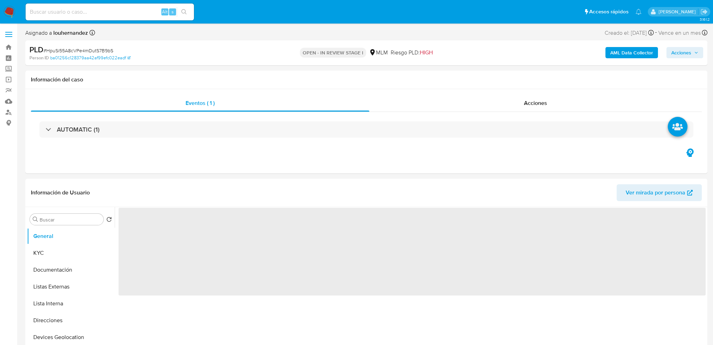
select select "10"
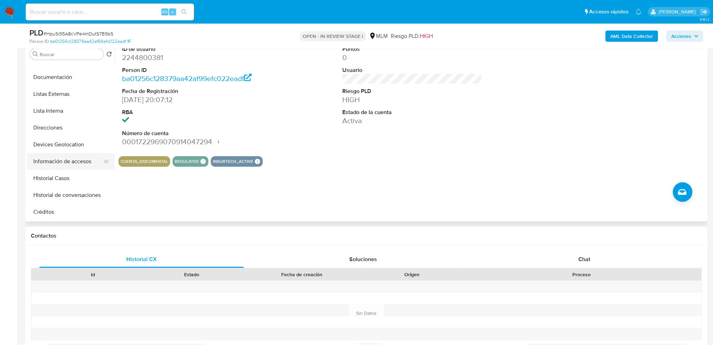
scroll to position [70, 0]
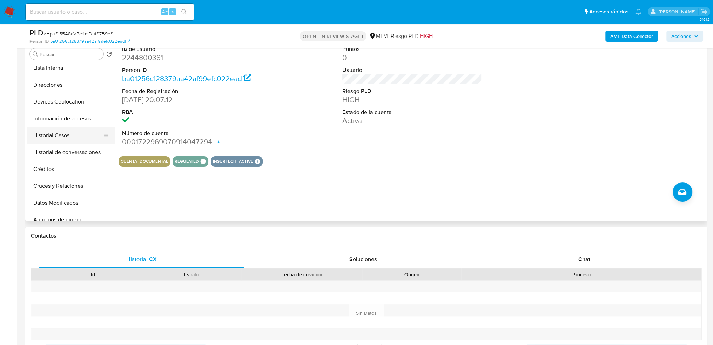
click at [59, 136] on button "Historial Casos" at bounding box center [68, 135] width 82 height 17
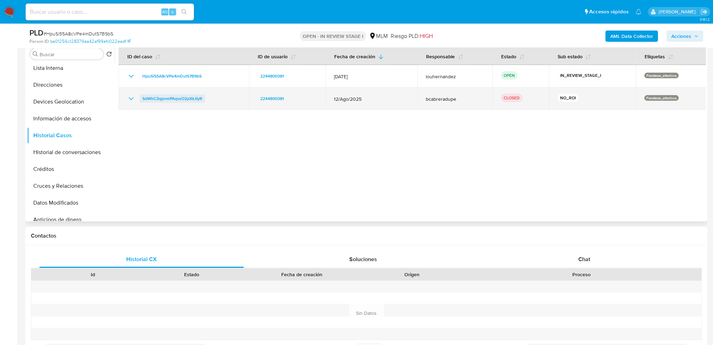
click at [195, 96] on span "SdWhC3qpnmPAqvzO2pXkJIyR" at bounding box center [172, 98] width 60 height 8
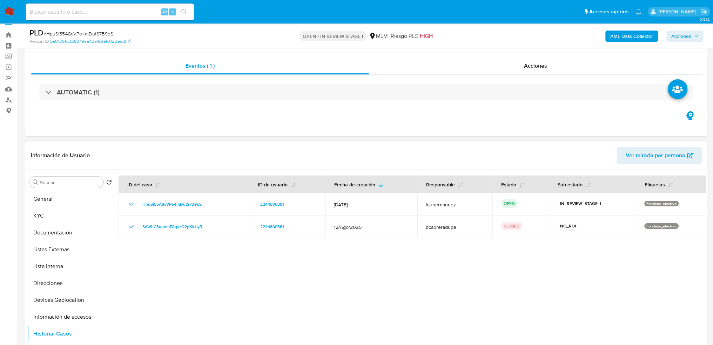
scroll to position [0, 0]
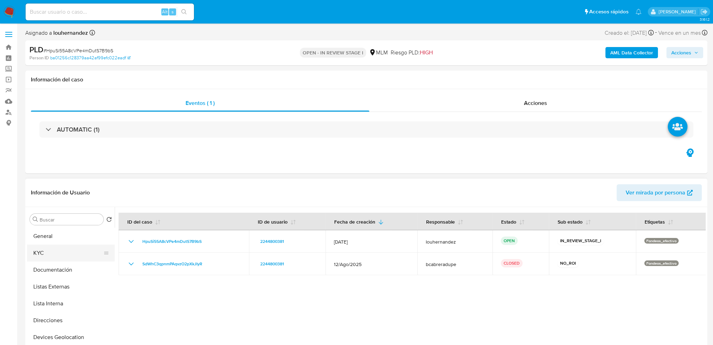
click at [68, 256] on button "KYC" at bounding box center [68, 253] width 82 height 17
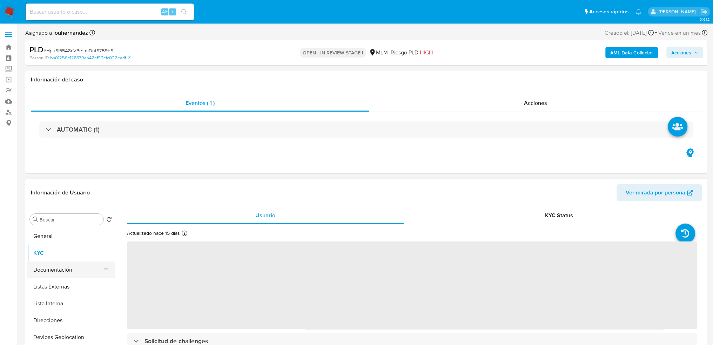
click at [65, 273] on button "Documentación" at bounding box center [68, 269] width 82 height 17
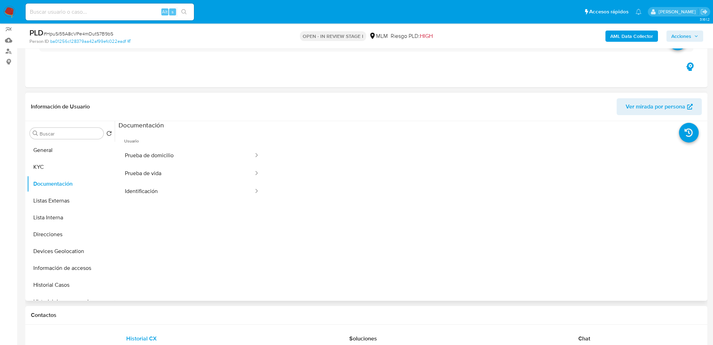
scroll to position [70, 0]
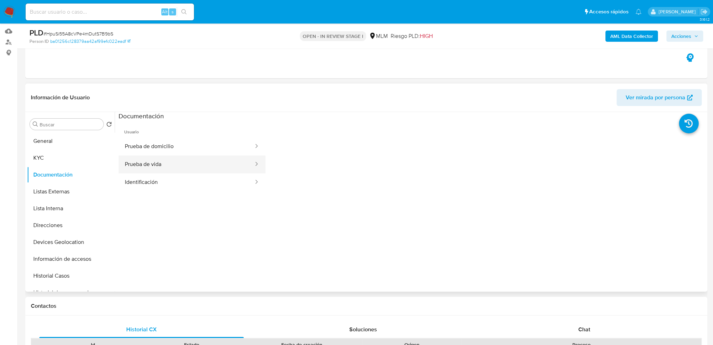
click at [145, 165] on button "Prueba de vida" at bounding box center [187, 164] width 136 height 18
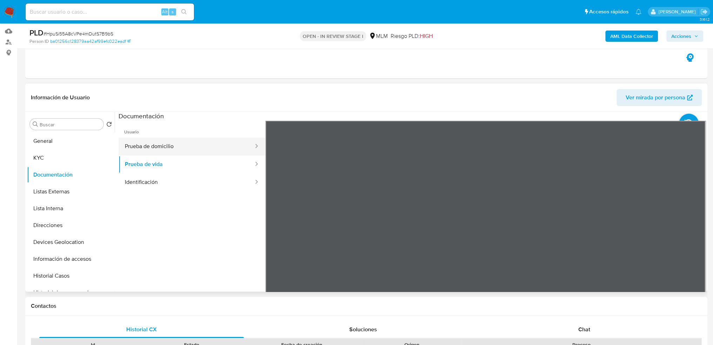
click at [159, 149] on button "Prueba de domicilio" at bounding box center [187, 147] width 136 height 18
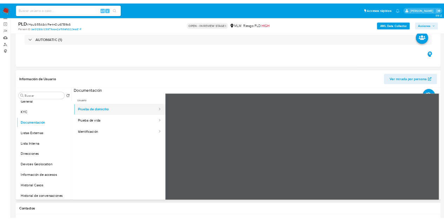
scroll to position [35, 0]
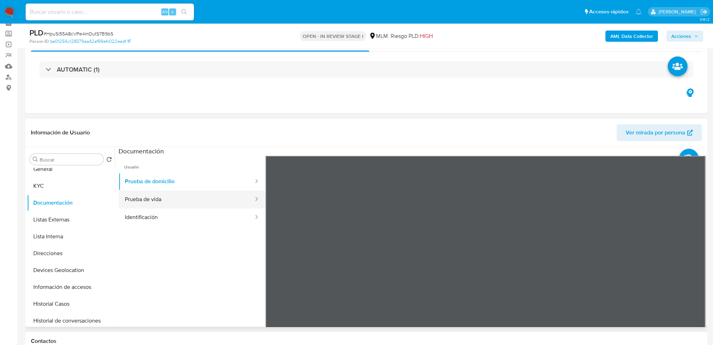
click at [141, 205] on button "Prueba de vida" at bounding box center [187, 199] width 136 height 18
click at [140, 215] on button "Identificación" at bounding box center [187, 217] width 136 height 18
click at [75, 220] on button "Listas Externas" at bounding box center [68, 219] width 82 height 17
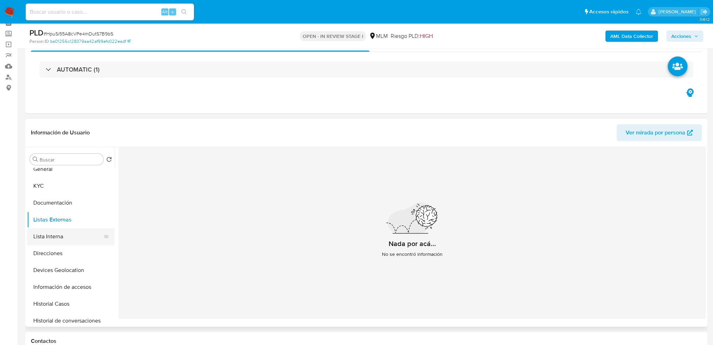
click at [68, 237] on button "Lista Interna" at bounding box center [68, 236] width 82 height 17
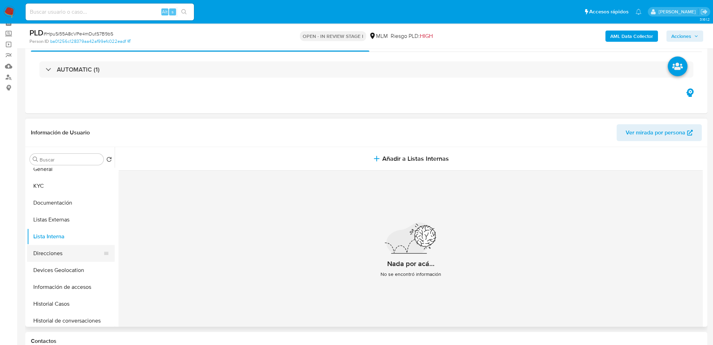
click at [50, 250] on button "Direcciones" at bounding box center [68, 253] width 82 height 17
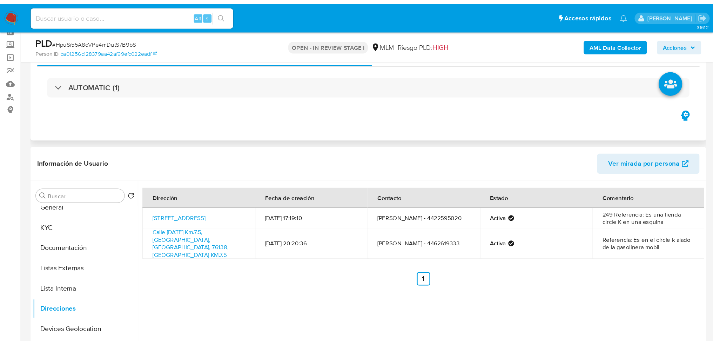
scroll to position [7, 0]
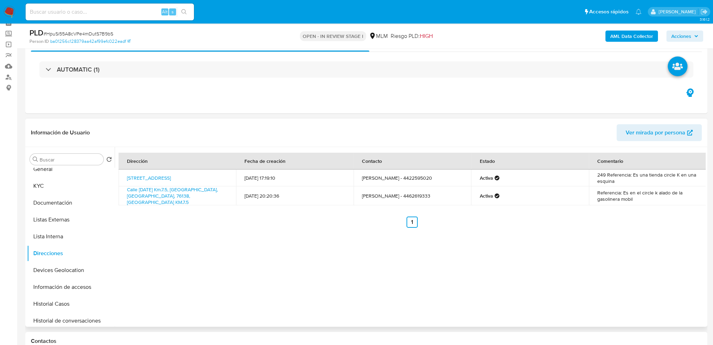
drag, startPoint x: 206, startPoint y: 272, endPoint x: 209, endPoint y: 271, distance: 4.0
click at [206, 272] on div "Dirección Fecha de creación Contacto Estado Comentario Avenida De La Piedra 249…" at bounding box center [410, 237] width 591 height 180
click at [242, 243] on div "Dirección Fecha de creación Contacto Estado Comentario Avenida De La Piedra 249…" at bounding box center [410, 237] width 591 height 180
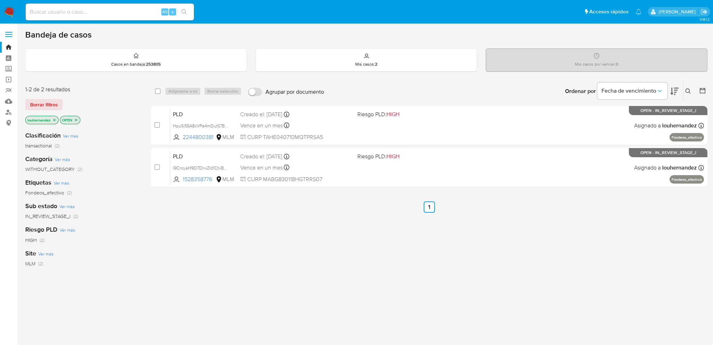
click at [318, 236] on div "select-all-cases-checkbox Asignarme a mí Borrar selección Agrupar por documento…" at bounding box center [429, 239] width 557 height 318
drag, startPoint x: 235, startPoint y: 256, endPoint x: 234, endPoint y: 251, distance: 5.0
click at [234, 252] on div "select-all-cases-checkbox Asignarme a mí Borrar selección Agrupar por documento…" at bounding box center [429, 239] width 557 height 318
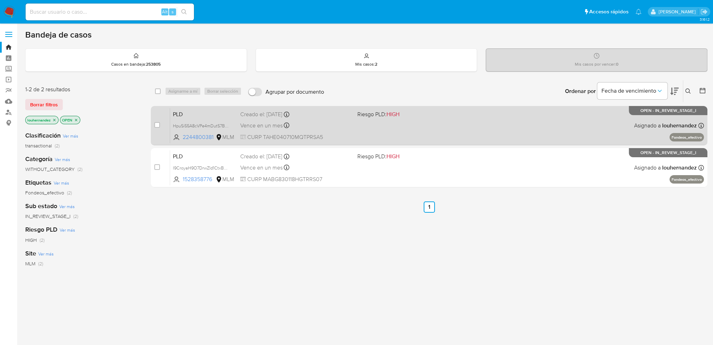
click at [343, 122] on div "Vence en un mes Vence el [DATE] 02:12:26" at bounding box center [296, 125] width 112 height 9
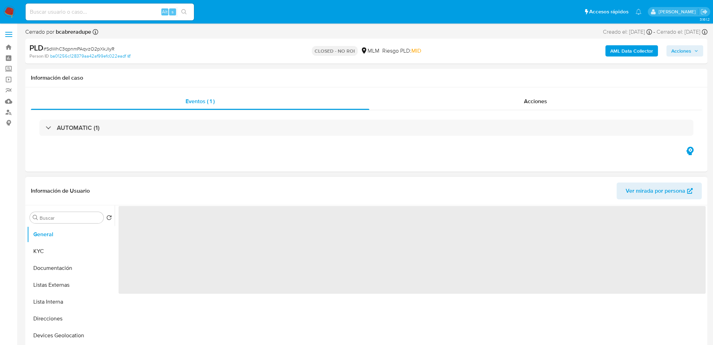
select select "10"
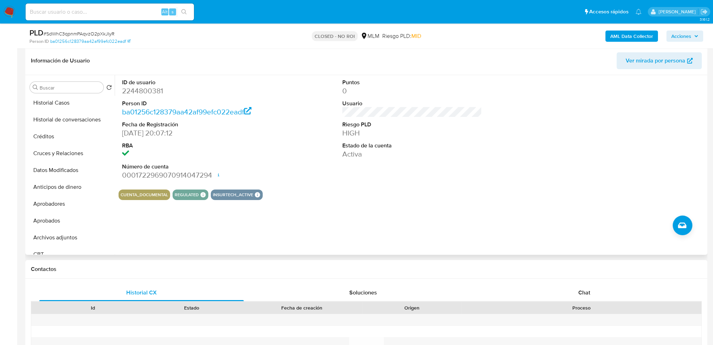
scroll to position [175, 0]
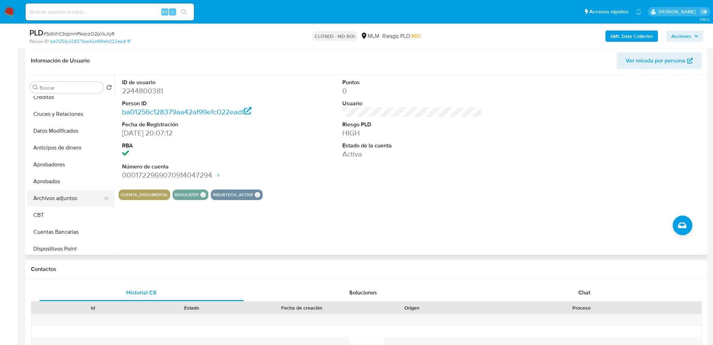
click at [73, 198] on button "Archivos adjuntos" at bounding box center [68, 198] width 82 height 17
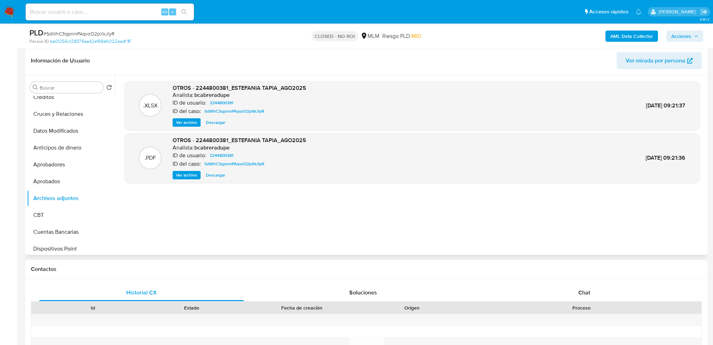
click at [213, 175] on span "Descargar" at bounding box center [215, 175] width 19 height 7
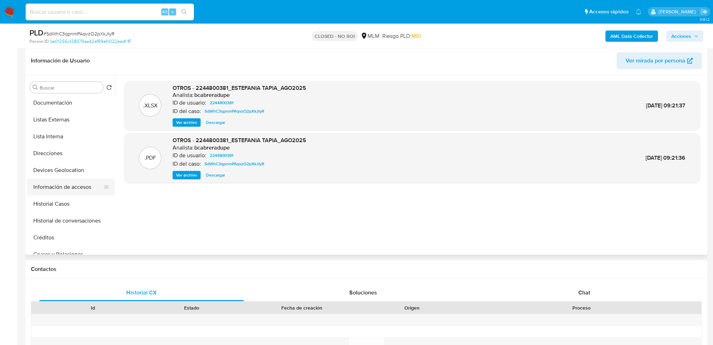
scroll to position [0, 0]
click at [62, 137] on button "Documentación" at bounding box center [68, 137] width 82 height 17
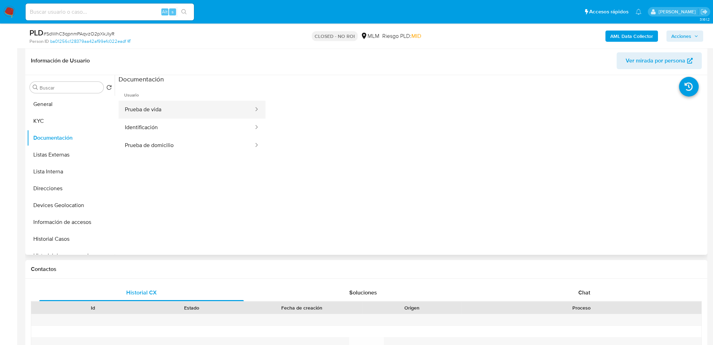
click at [167, 109] on button "Prueba de vida" at bounding box center [187, 110] width 136 height 18
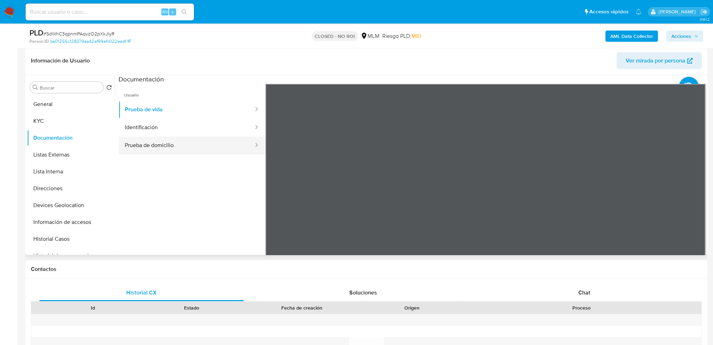
click at [188, 137] on button "Prueba de domicilio" at bounding box center [187, 145] width 136 height 18
click at [184, 131] on button "Identificación" at bounding box center [187, 128] width 136 height 18
click at [140, 144] on button "Prueba de domicilio" at bounding box center [187, 145] width 136 height 18
click at [162, 113] on button "Prueba de vida" at bounding box center [187, 110] width 136 height 18
click at [178, 127] on button "Identificación" at bounding box center [187, 128] width 136 height 18
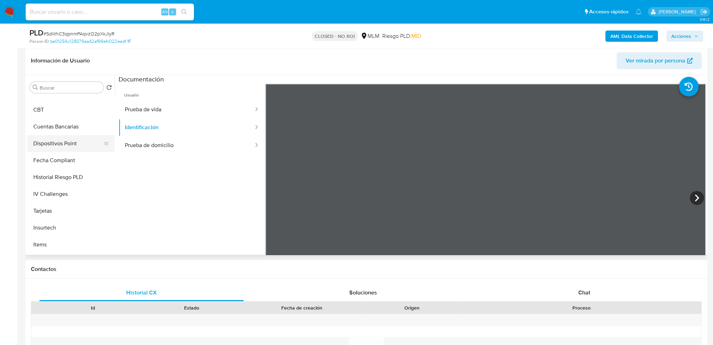
scroll to position [316, 0]
click at [60, 157] on button "IV Challenges" at bounding box center [68, 159] width 82 height 17
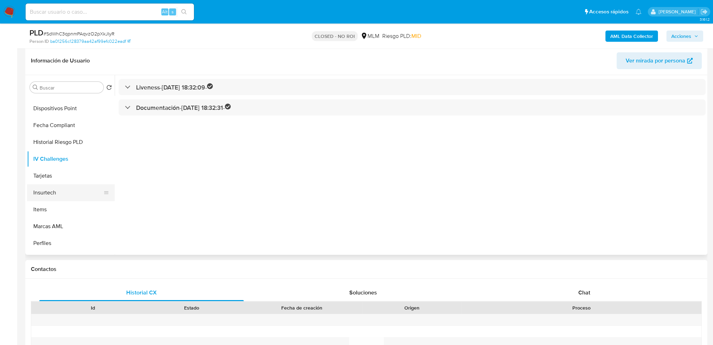
click at [55, 195] on button "Insurtech" at bounding box center [68, 192] width 82 height 17
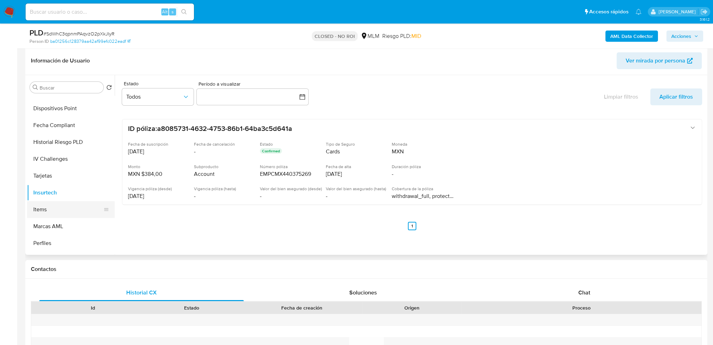
click at [52, 212] on button "Items" at bounding box center [68, 209] width 82 height 17
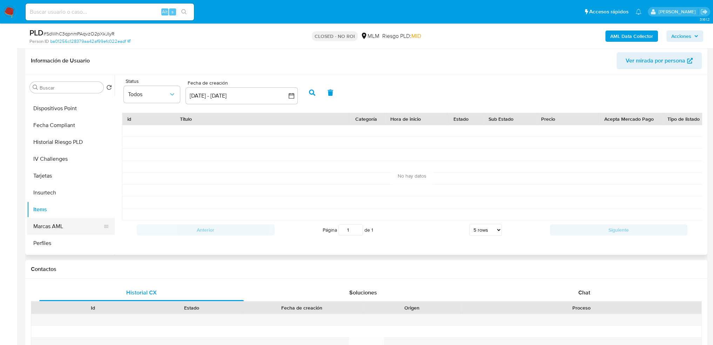
click at [51, 228] on button "Marcas AML" at bounding box center [68, 226] width 82 height 17
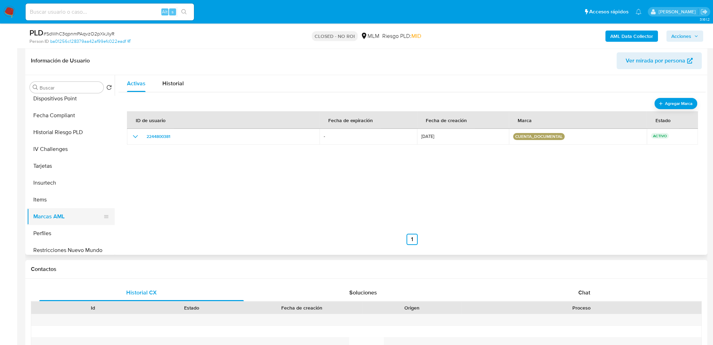
scroll to position [330, 0]
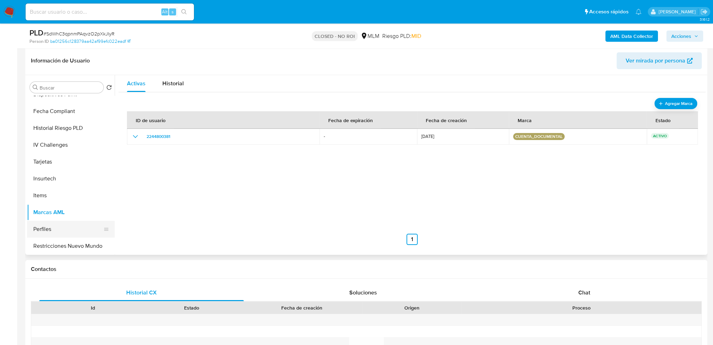
click at [52, 228] on button "Perfiles" at bounding box center [68, 229] width 82 height 17
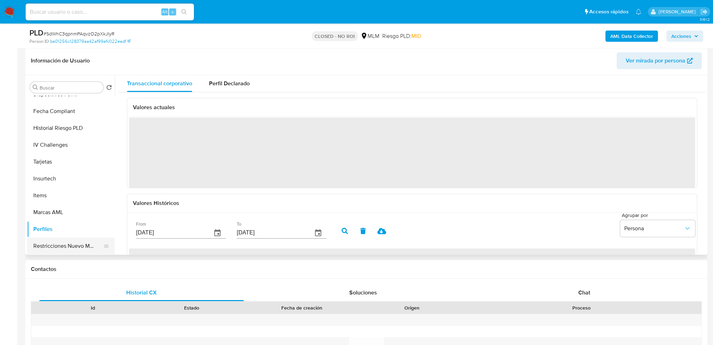
click at [57, 244] on button "Restricciones Nuevo Mundo" at bounding box center [68, 246] width 82 height 17
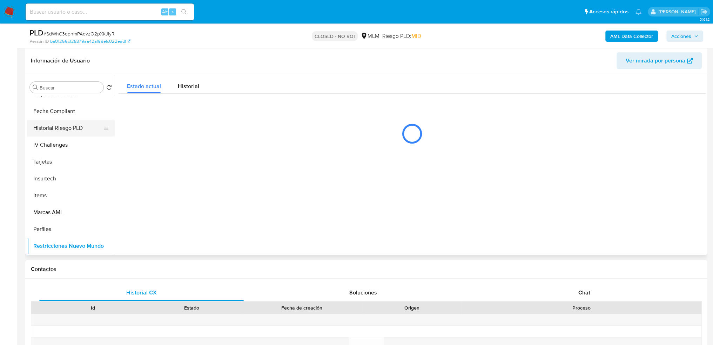
click at [53, 130] on button "Historial Riesgo PLD" at bounding box center [68, 128] width 82 height 17
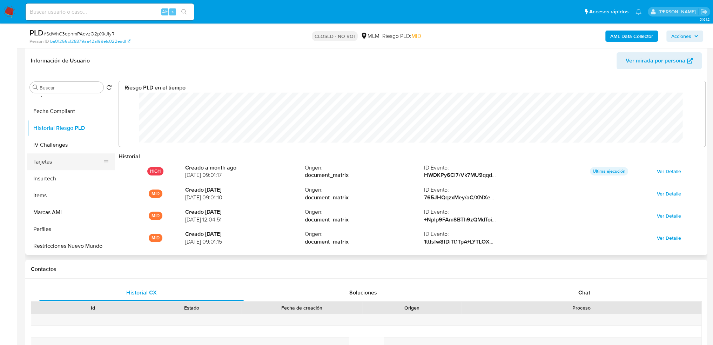
scroll to position [52, 573]
click at [66, 146] on button "IV Challenges" at bounding box center [68, 144] width 82 height 17
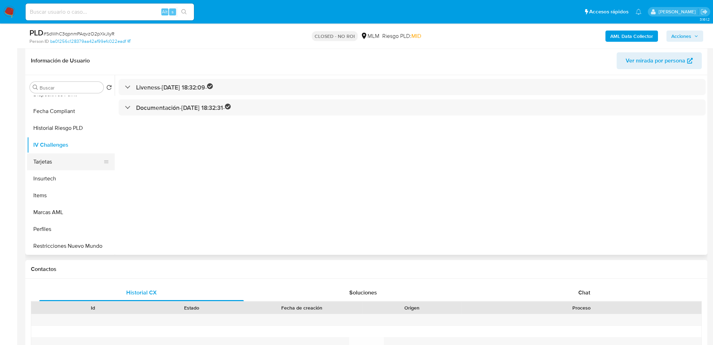
click at [66, 156] on button "Tarjetas" at bounding box center [68, 161] width 82 height 17
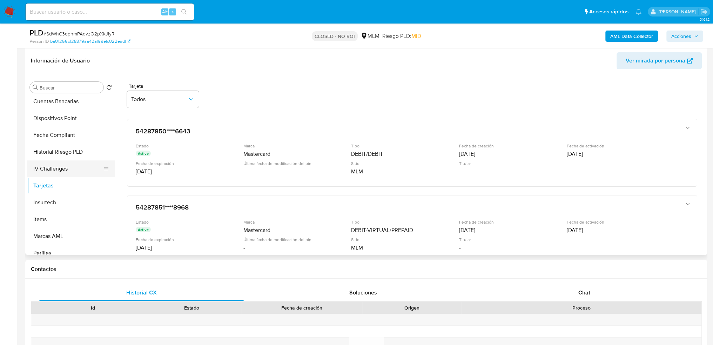
scroll to position [295, 0]
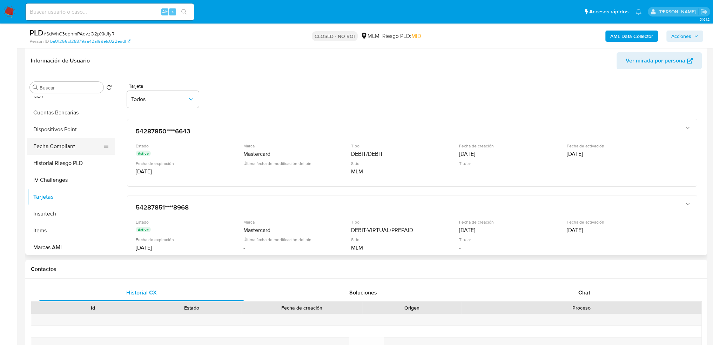
click at [62, 145] on button "Fecha Compliant" at bounding box center [68, 146] width 82 height 17
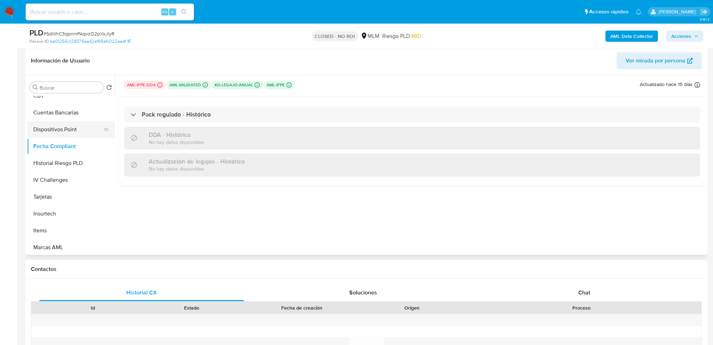
click at [53, 128] on button "Dispositivos Point" at bounding box center [68, 129] width 82 height 17
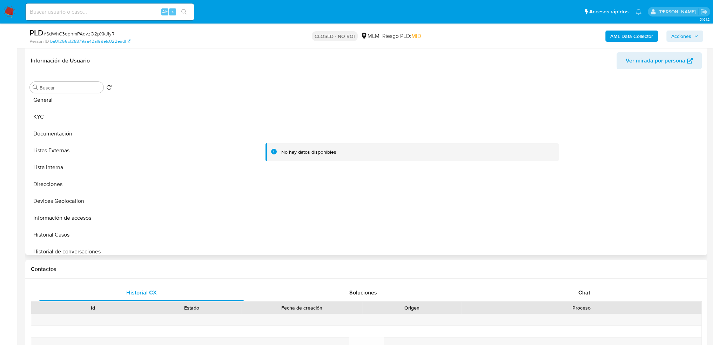
scroll to position [0, 0]
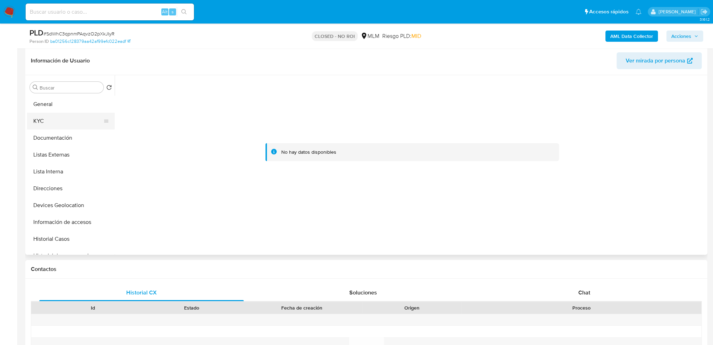
click at [56, 118] on button "KYC" at bounding box center [68, 121] width 82 height 17
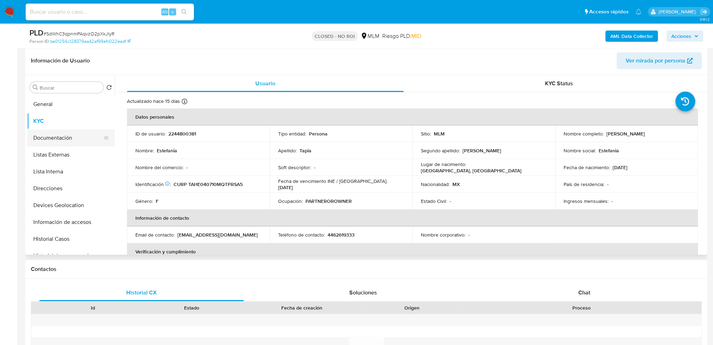
click at [53, 136] on button "Documentación" at bounding box center [68, 137] width 82 height 17
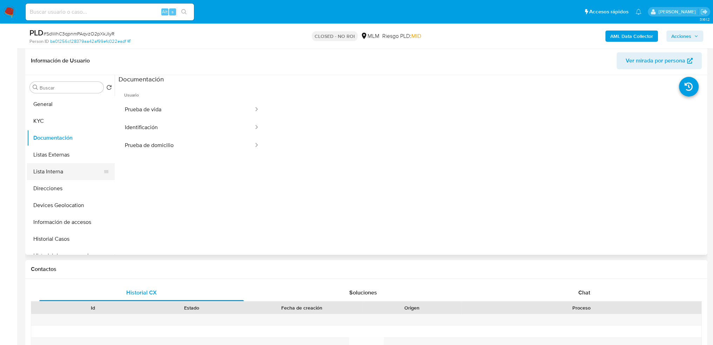
click at [56, 166] on button "Lista Interna" at bounding box center [68, 171] width 82 height 17
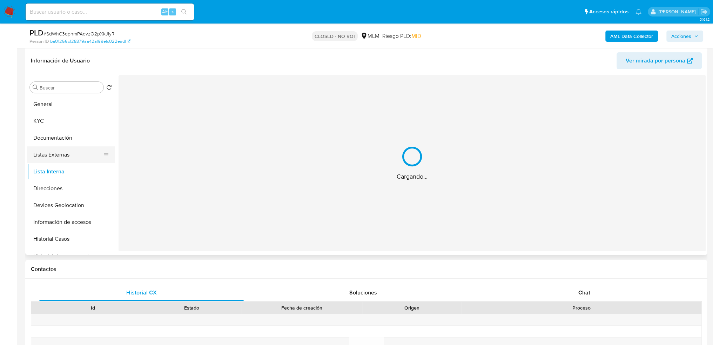
click at [56, 155] on button "Listas Externas" at bounding box center [68, 154] width 82 height 17
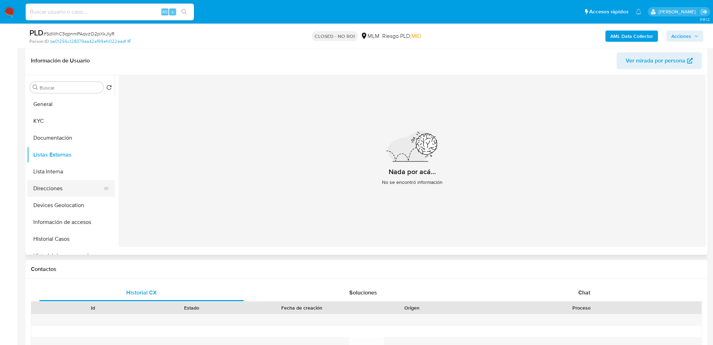
click at [67, 186] on button "Direcciones" at bounding box center [68, 188] width 82 height 17
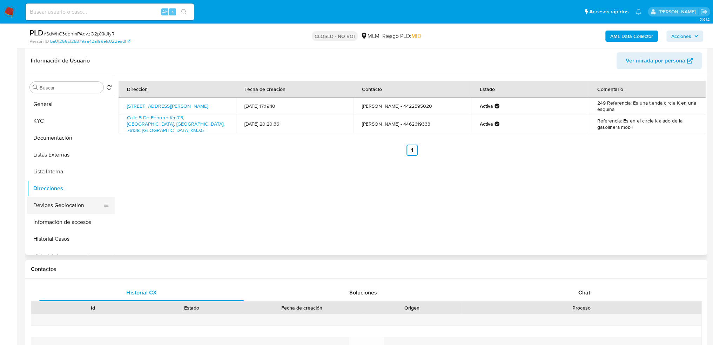
click at [67, 203] on button "Devices Geolocation" at bounding box center [68, 205] width 82 height 17
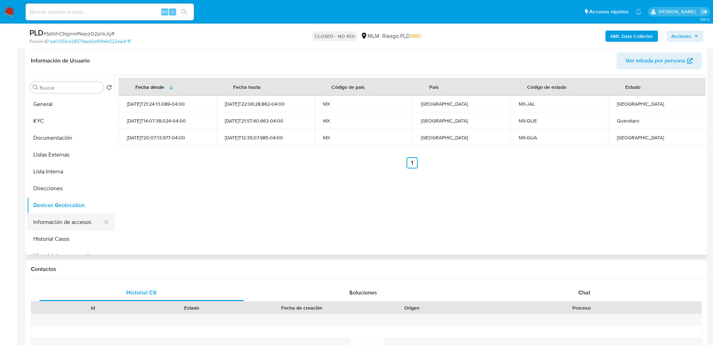
click at [62, 217] on button "Información de accesos" at bounding box center [68, 222] width 82 height 17
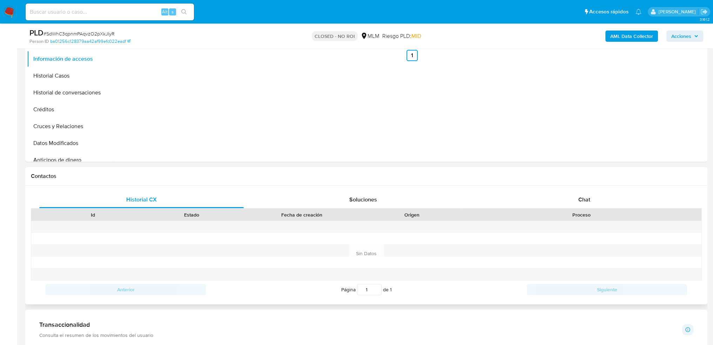
scroll to position [210, 0]
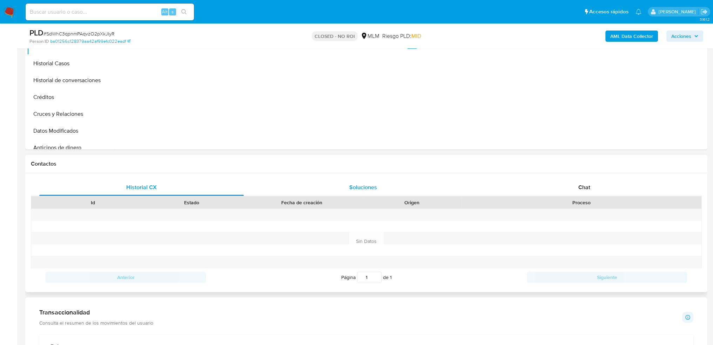
click at [353, 184] on span "Soluciones" at bounding box center [363, 187] width 28 height 8
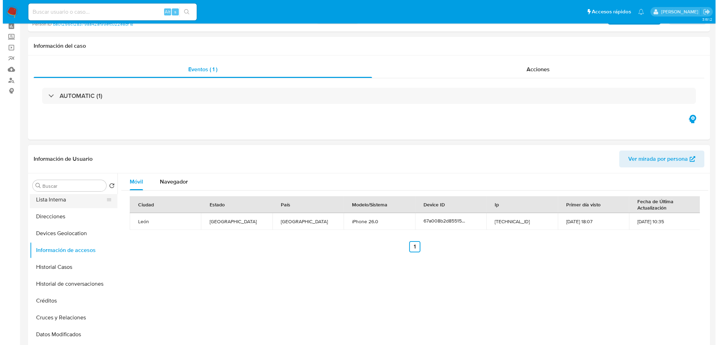
scroll to position [70, 0]
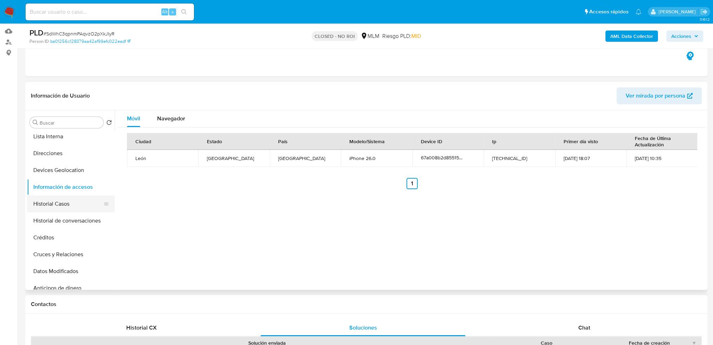
click at [66, 205] on button "Historial Casos" at bounding box center [68, 203] width 82 height 17
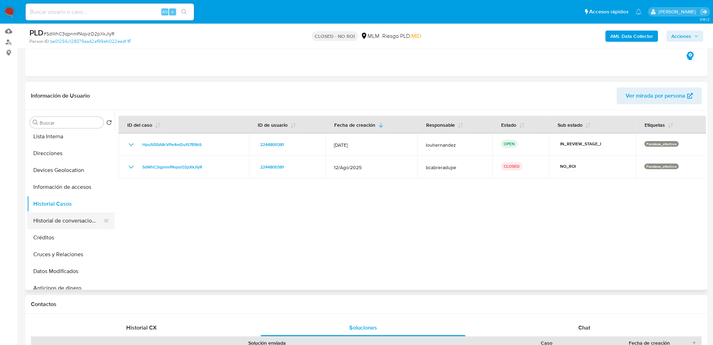
click at [72, 220] on button "Historial de conversaciones" at bounding box center [68, 220] width 82 height 17
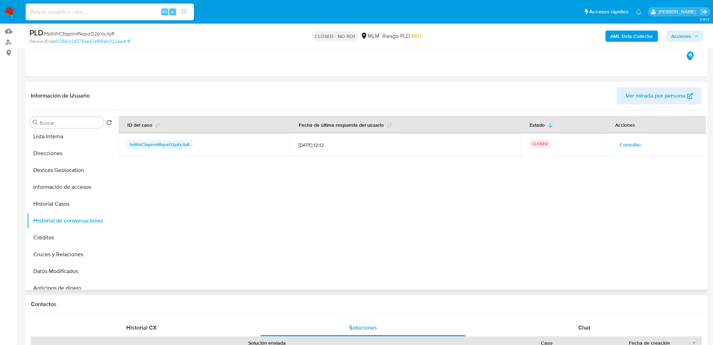
click at [184, 141] on span "SdWhC3qpnmPAqvzO2pXkJIyR" at bounding box center [160, 144] width 60 height 8
click at [630, 143] on span "Consultar" at bounding box center [630, 145] width 21 height 10
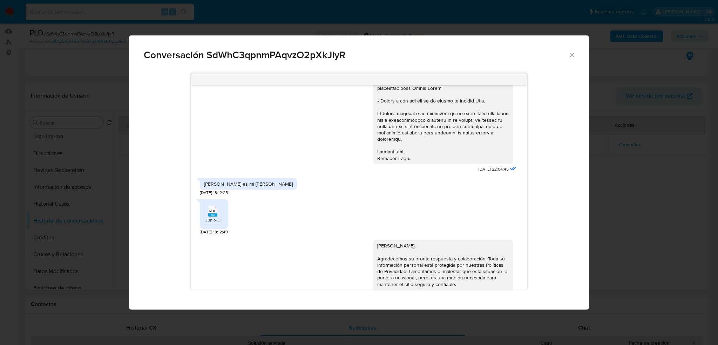
scroll to position [175, 0]
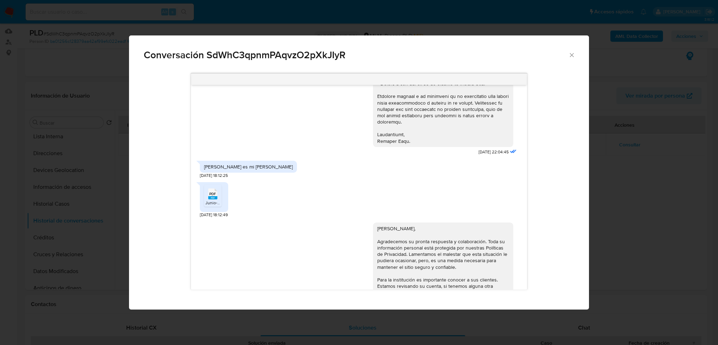
click at [216, 194] on icon "Comunicación" at bounding box center [212, 193] width 9 height 11
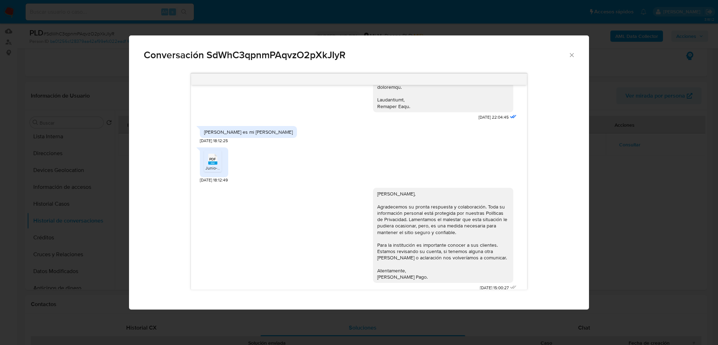
scroll to position [210, 0]
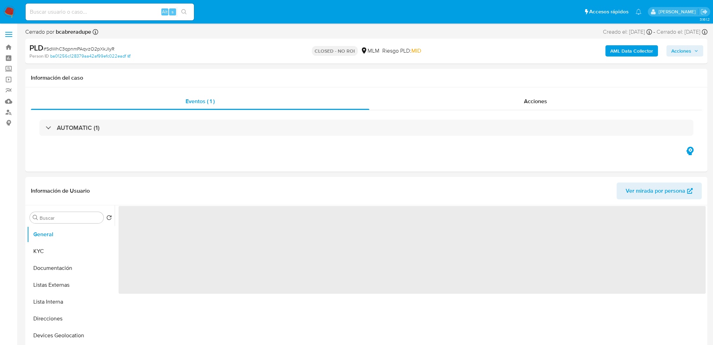
select select "10"
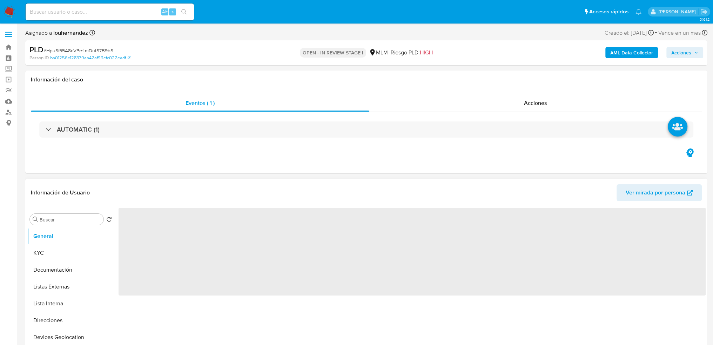
select select "10"
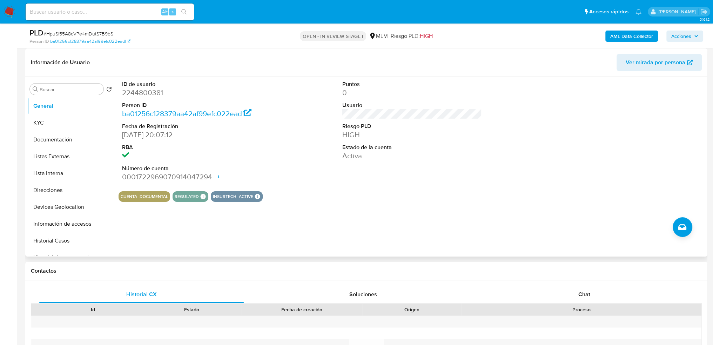
scroll to position [35, 0]
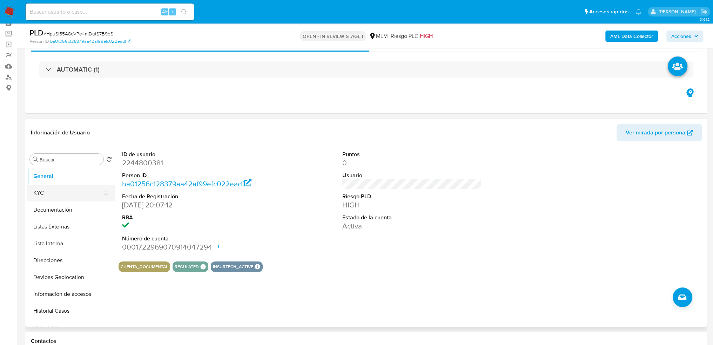
click at [63, 198] on button "KYC" at bounding box center [68, 193] width 82 height 17
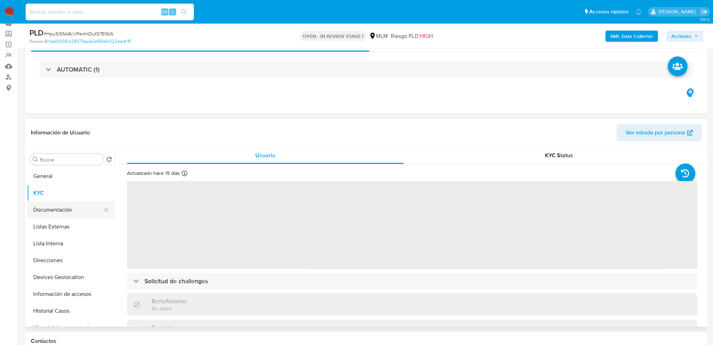
click at [66, 213] on button "Documentación" at bounding box center [68, 209] width 82 height 17
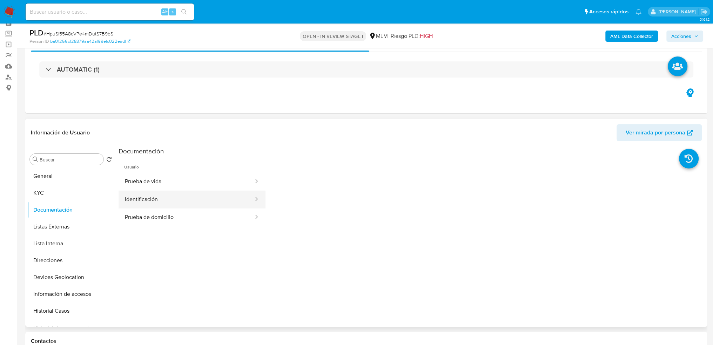
click at [175, 204] on button "Identificación" at bounding box center [187, 199] width 136 height 18
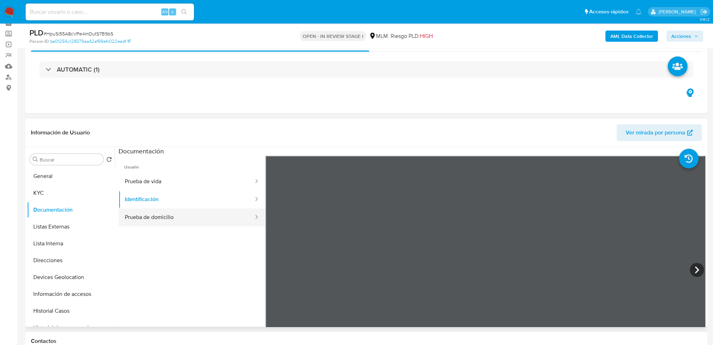
click at [174, 217] on button "Prueba de domicilio" at bounding box center [187, 217] width 136 height 18
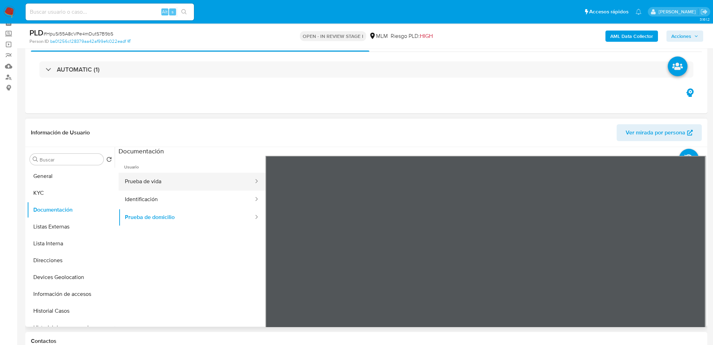
click at [172, 181] on button "Prueba de vida" at bounding box center [187, 182] width 136 height 18
click at [58, 224] on button "Listas Externas" at bounding box center [68, 226] width 82 height 17
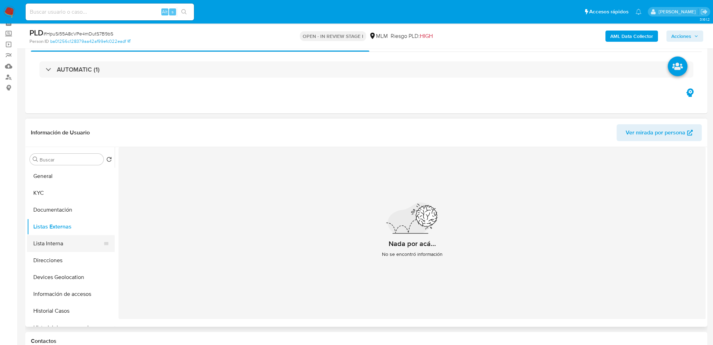
click at [59, 241] on button "Lista Interna" at bounding box center [68, 243] width 82 height 17
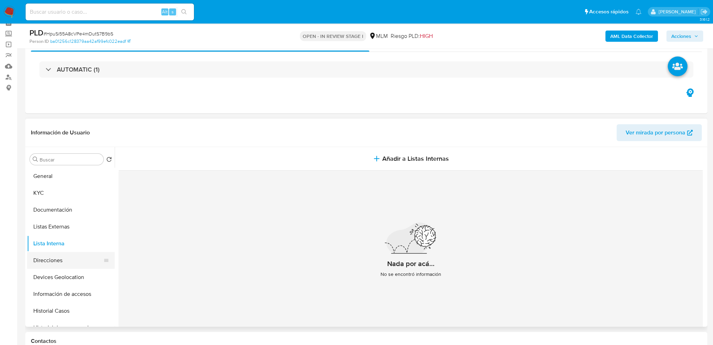
click at [61, 256] on button "Direcciones" at bounding box center [68, 260] width 82 height 17
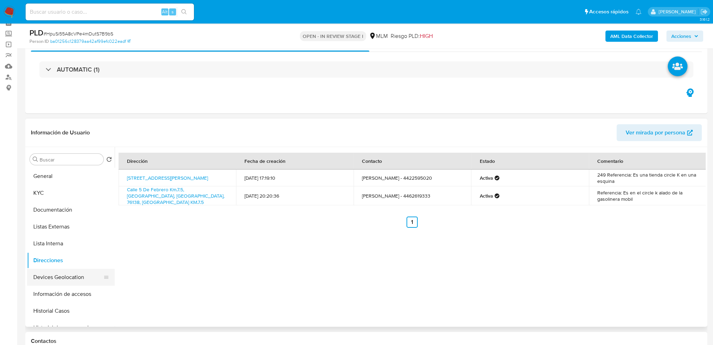
click at [71, 277] on button "Devices Geolocation" at bounding box center [68, 277] width 82 height 17
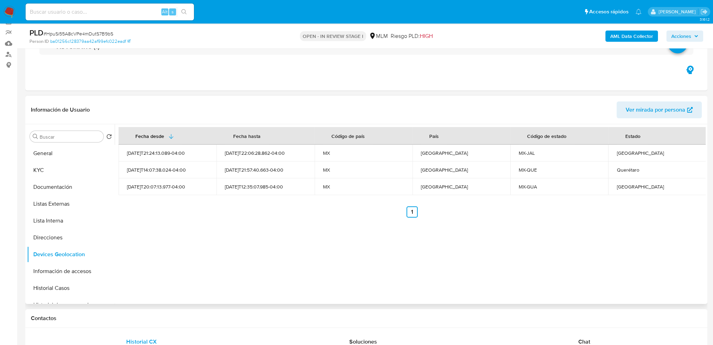
scroll to position [70, 0]
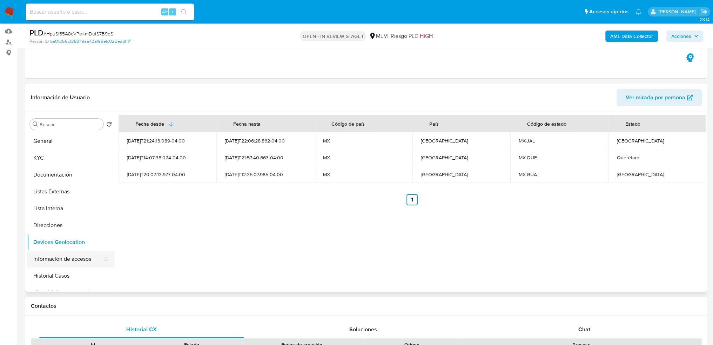
click at [60, 257] on button "Información de accesos" at bounding box center [68, 258] width 82 height 17
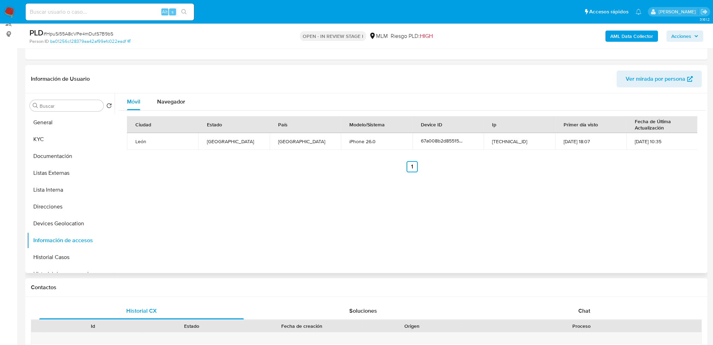
scroll to position [105, 0]
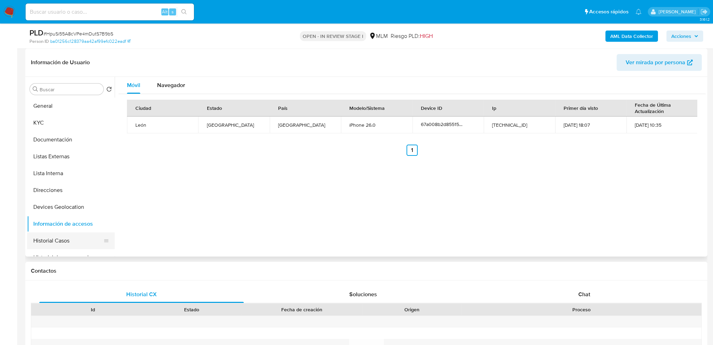
click at [71, 241] on button "Historial Casos" at bounding box center [68, 240] width 82 height 17
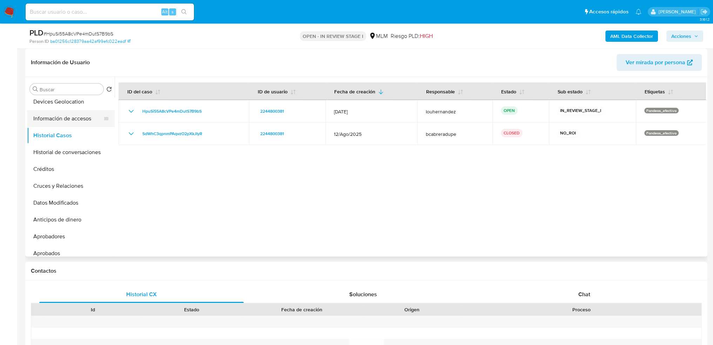
scroll to position [0, 0]
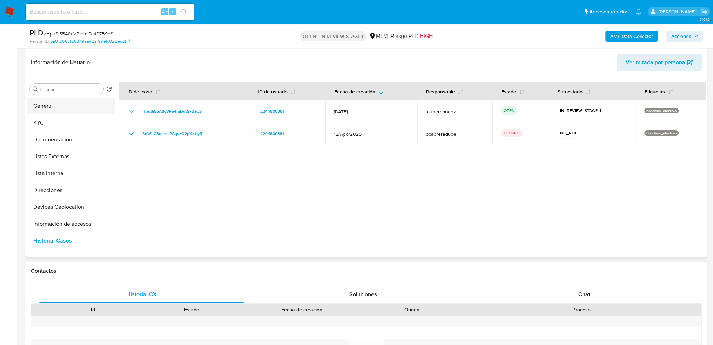
click at [68, 111] on button "General" at bounding box center [68, 106] width 82 height 17
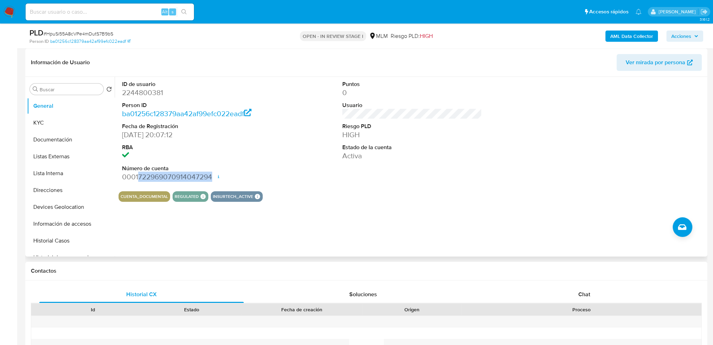
drag, startPoint x: 138, startPoint y: 176, endPoint x: 210, endPoint y: 178, distance: 72.6
click at [210, 178] on dd "0001722969070914047294 Fecha de apertura [DATE] 18:51 Estado ACTIVE" at bounding box center [192, 177] width 140 height 10
copy dd "722969070914047294"
click at [56, 158] on button "Listas Externas" at bounding box center [68, 156] width 82 height 17
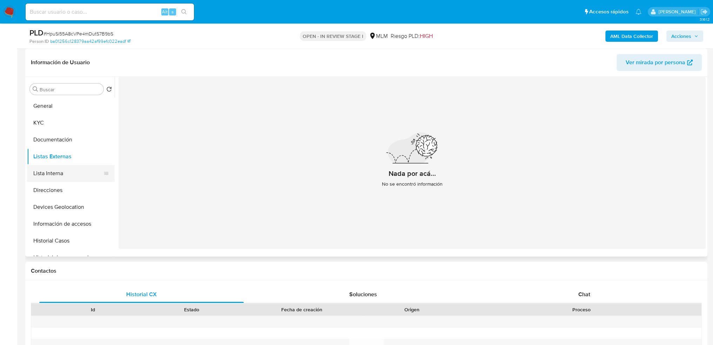
click at [51, 172] on button "Lista Interna" at bounding box center [68, 173] width 82 height 17
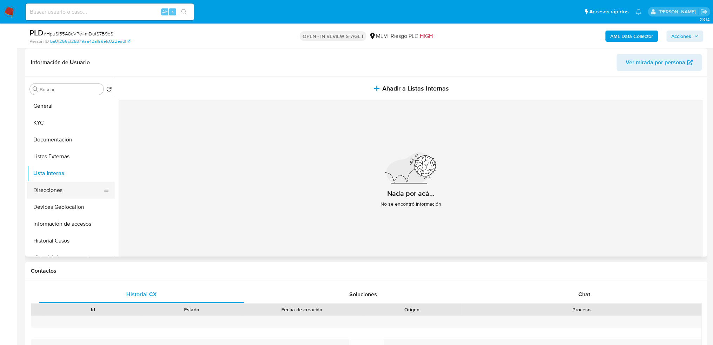
click at [65, 188] on button "Direcciones" at bounding box center [68, 190] width 82 height 17
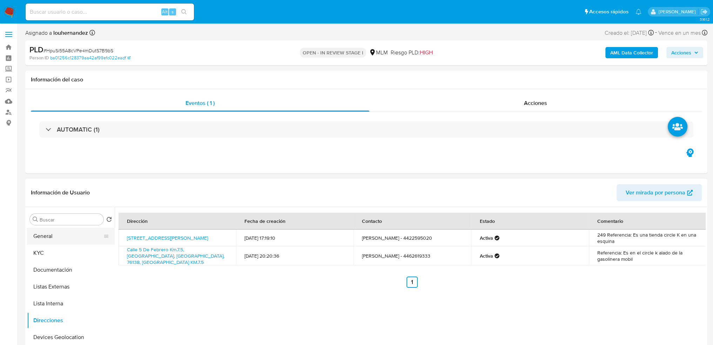
click at [74, 238] on button "General" at bounding box center [68, 236] width 82 height 17
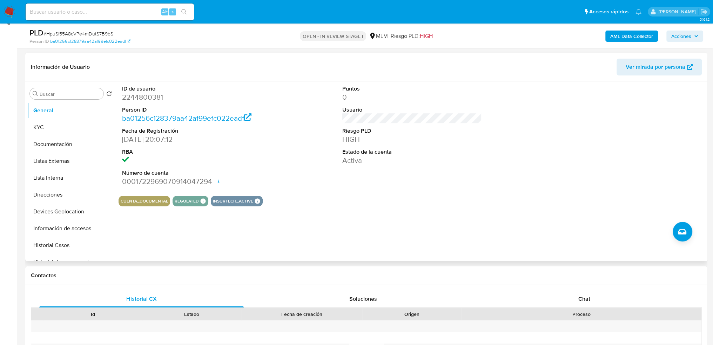
scroll to position [105, 0]
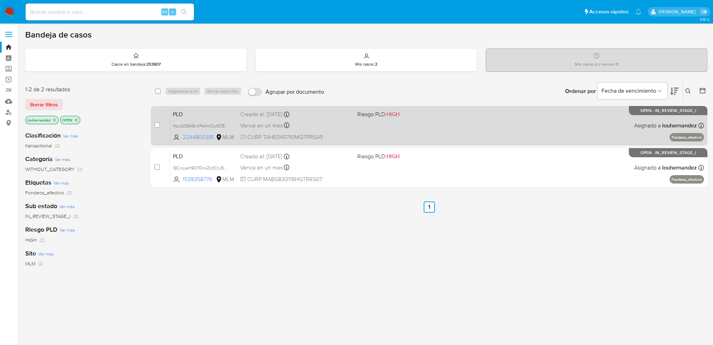
click at [323, 130] on div "PLD HpuSi55A8cVPe4mDutS7B9bS 2244800381 MLM Riesgo PLD: HIGH Creado el: 12/09/2…" at bounding box center [437, 125] width 534 height 35
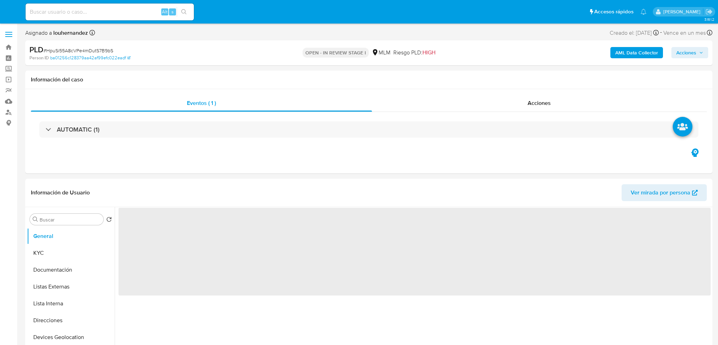
select select "10"
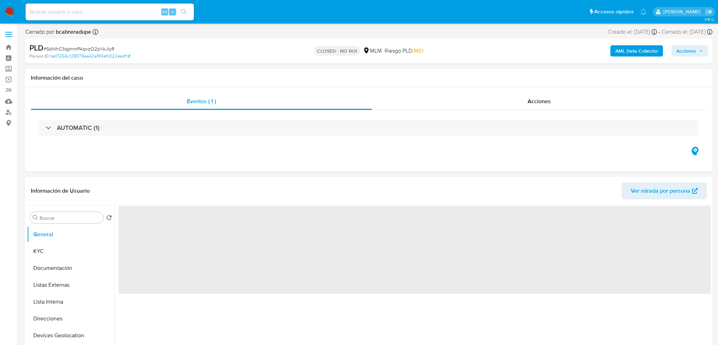
select select "10"
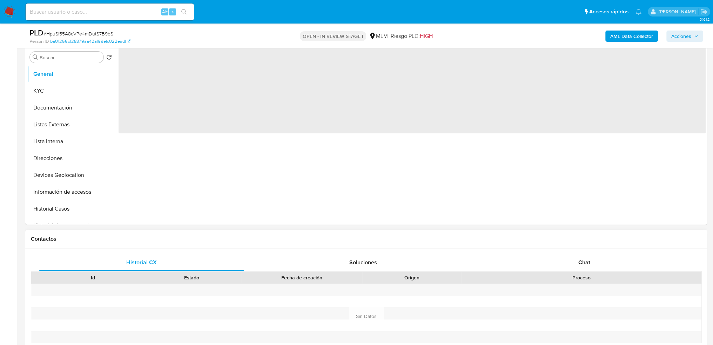
select select "10"
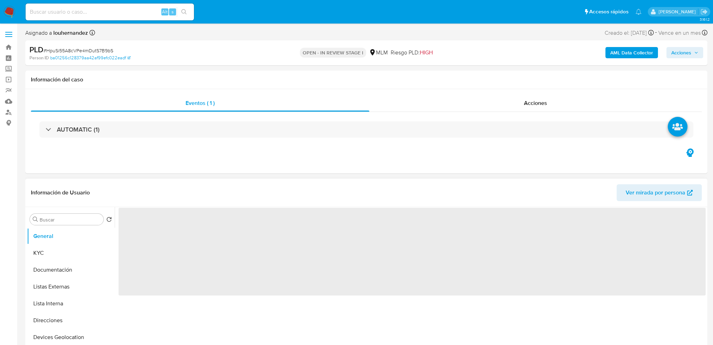
select select "10"
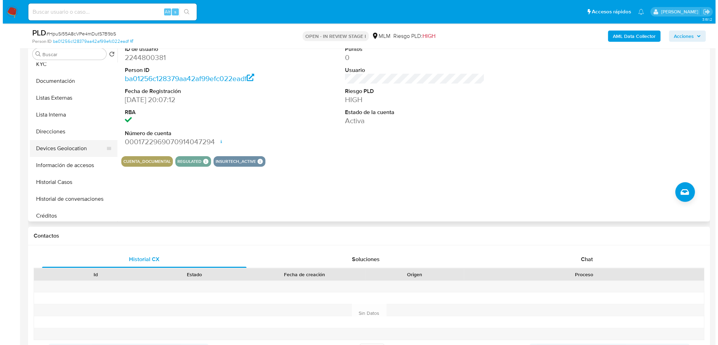
scroll to position [35, 0]
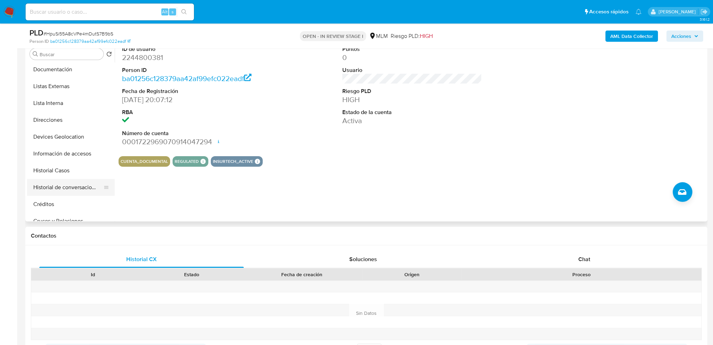
click at [69, 188] on button "Historial de conversaciones" at bounding box center [68, 187] width 82 height 17
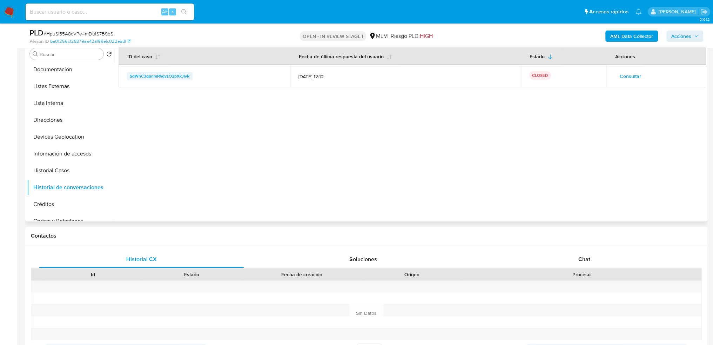
click at [179, 75] on span "SdWhC3qpnmPAqvzO2pXkJIyR" at bounding box center [160, 76] width 60 height 8
click at [632, 80] on span "Consultar" at bounding box center [630, 76] width 21 height 10
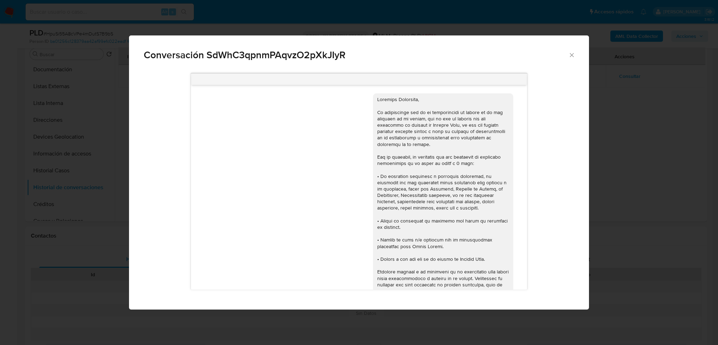
scroll to position [216, 0]
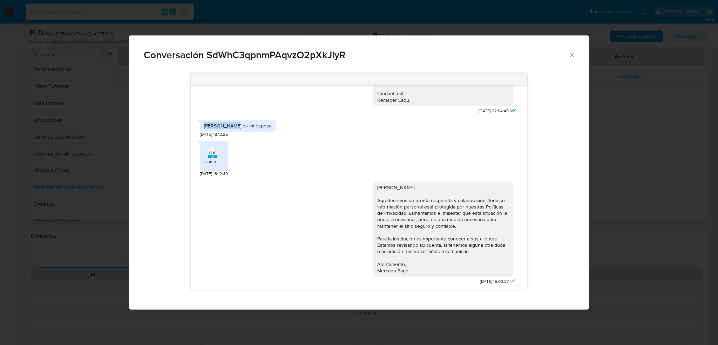
drag, startPoint x: 203, startPoint y: 125, endPoint x: 233, endPoint y: 125, distance: 29.8
click at [233, 125] on div "Diego Chávez es mi esposo" at bounding box center [238, 125] width 68 height 6
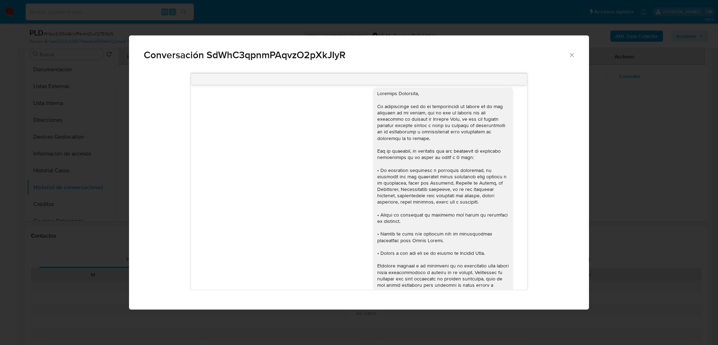
scroll to position [0, 0]
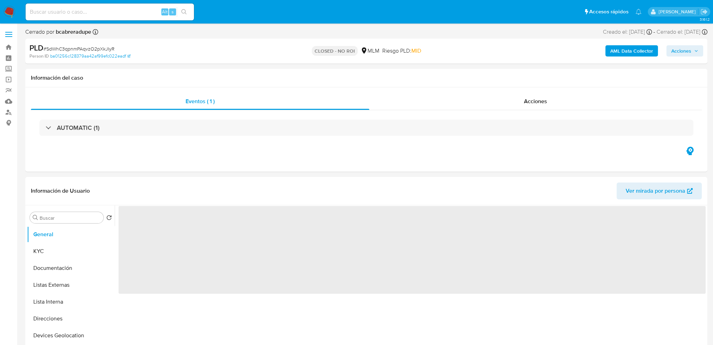
select select "10"
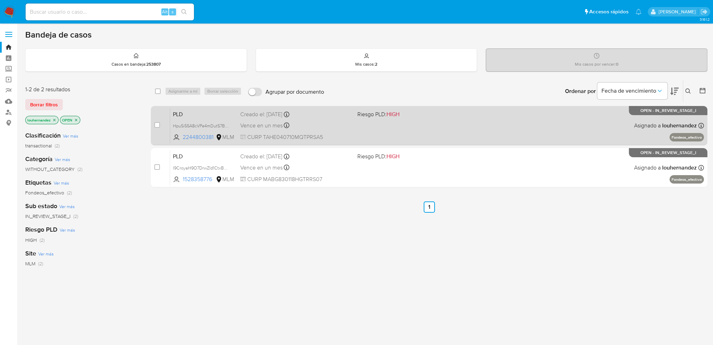
click at [271, 127] on span "Vence en un mes" at bounding box center [261, 126] width 42 height 8
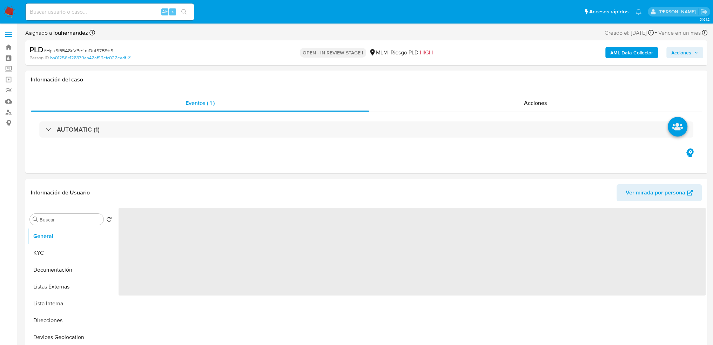
select select "10"
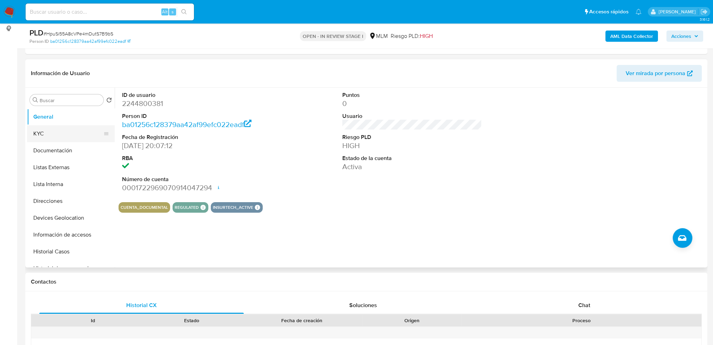
scroll to position [35, 0]
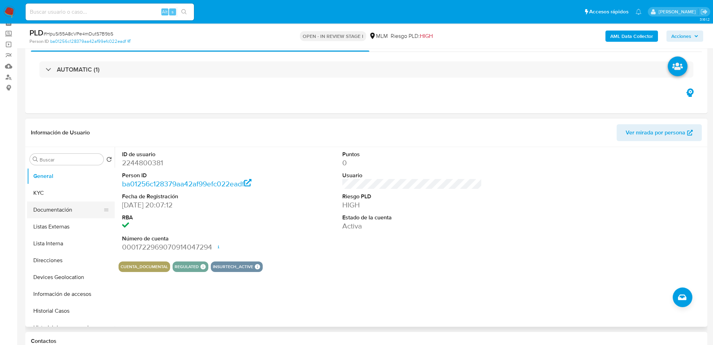
click at [70, 208] on button "Documentación" at bounding box center [68, 209] width 82 height 17
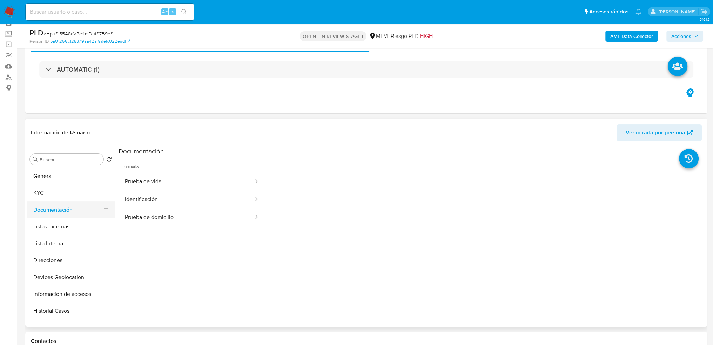
click at [58, 203] on button "Documentación" at bounding box center [68, 209] width 82 height 17
click at [55, 193] on button "KYC" at bounding box center [68, 193] width 82 height 17
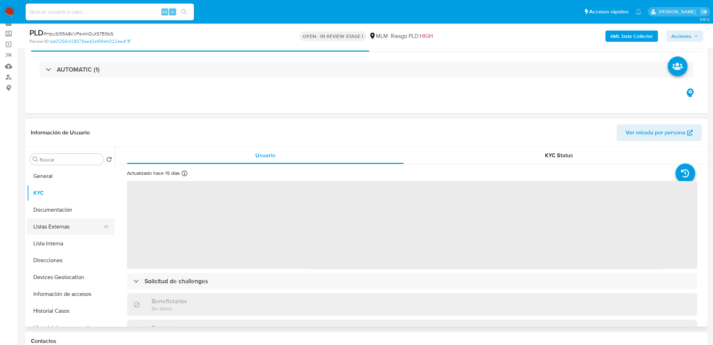
click at [60, 222] on button "Listas Externas" at bounding box center [68, 226] width 82 height 17
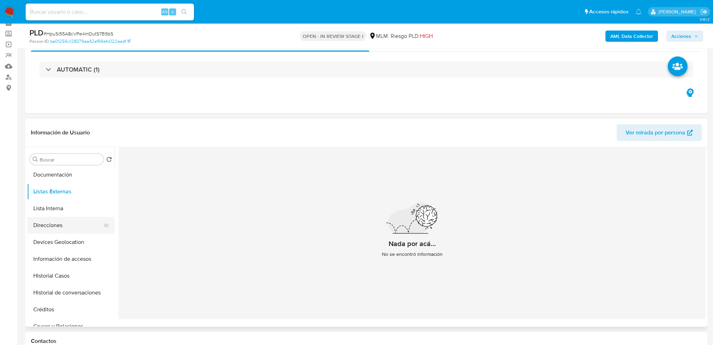
click at [59, 230] on button "Direcciones" at bounding box center [68, 225] width 82 height 17
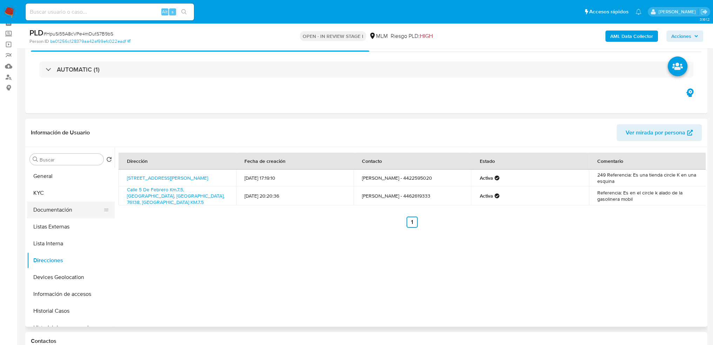
scroll to position [0, 0]
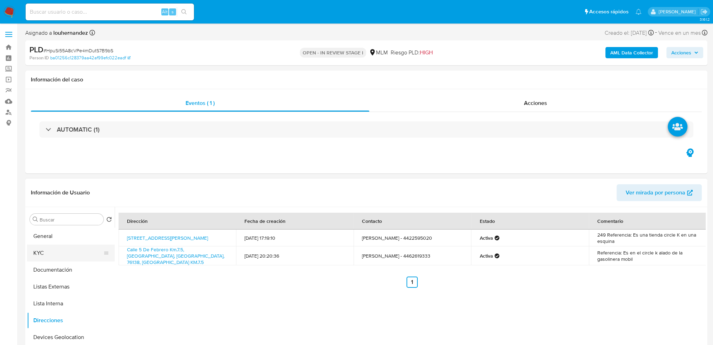
click at [60, 260] on button "KYC" at bounding box center [68, 253] width 82 height 17
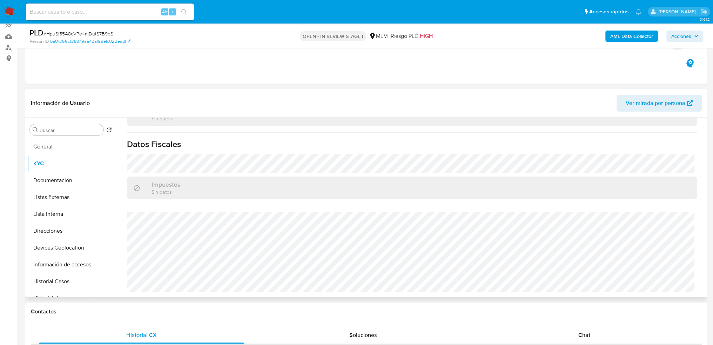
scroll to position [70, 0]
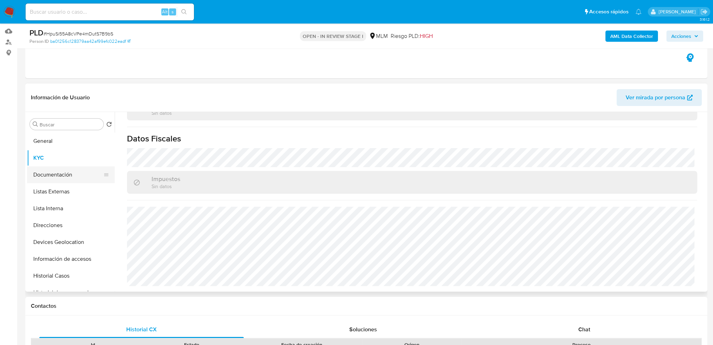
click at [56, 178] on button "Documentación" at bounding box center [68, 174] width 82 height 17
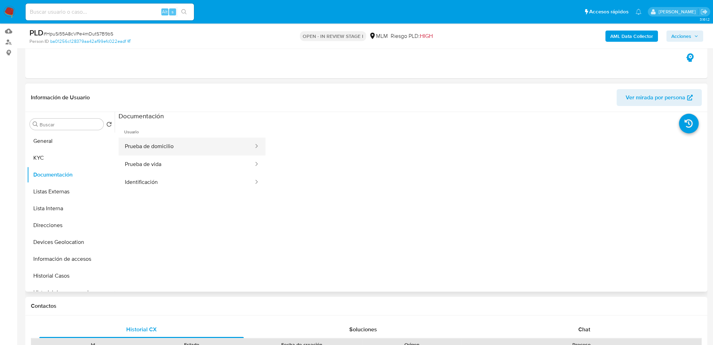
click at [150, 147] on button "Prueba de domicilio" at bounding box center [187, 147] width 136 height 18
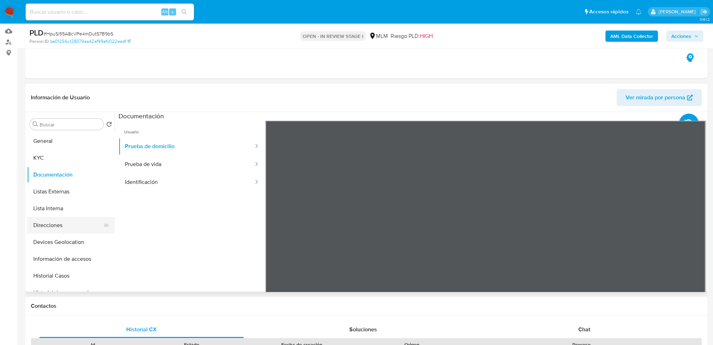
click at [54, 226] on button "Direcciones" at bounding box center [68, 225] width 82 height 17
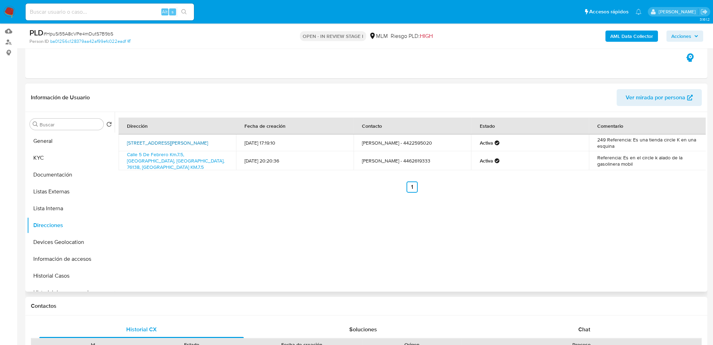
click at [146, 140] on link "[STREET_ADDRESS][PERSON_NAME]" at bounding box center [167, 142] width 81 height 7
click at [192, 157] on link "Calle 5 De Febrero Km.7.5, [GEOGRAPHIC_DATA], [GEOGRAPHIC_DATA], 76138, [GEOGRA…" at bounding box center [176, 161] width 98 height 20
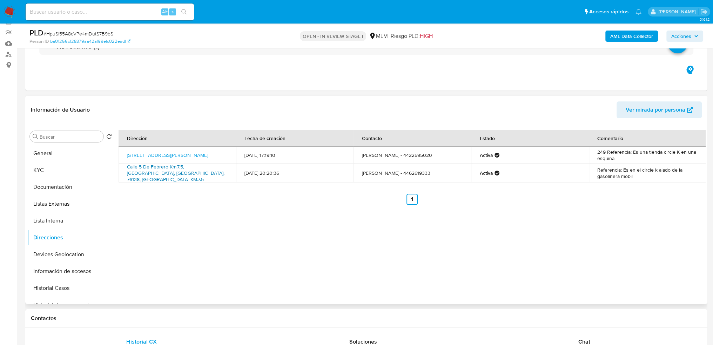
scroll to position [70, 0]
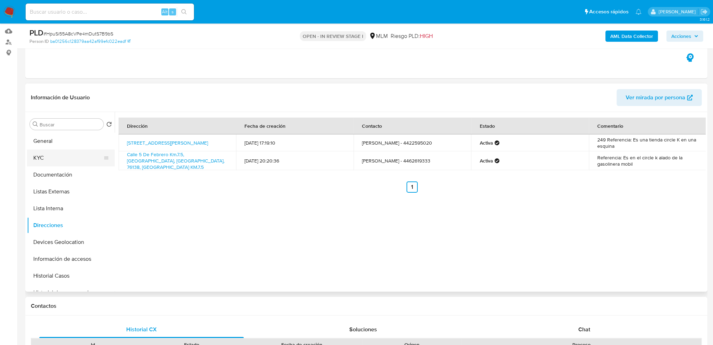
click at [56, 161] on button "KYC" at bounding box center [68, 157] width 82 height 17
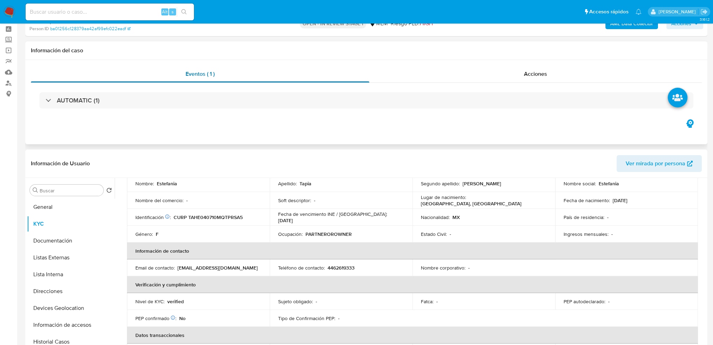
scroll to position [0, 0]
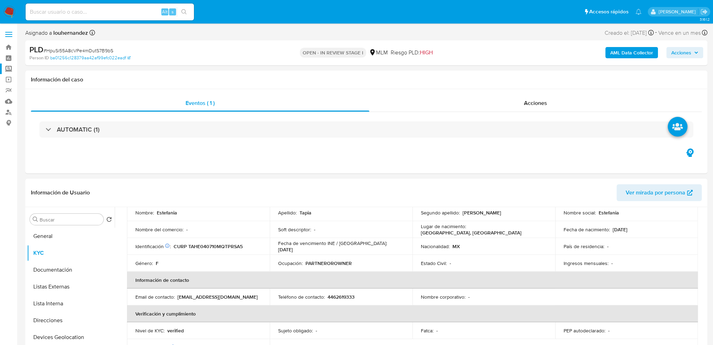
click at [7, 67] on label "Screening" at bounding box center [41, 68] width 83 height 11
click at [0, 0] on input "Screening" at bounding box center [0, 0] width 0 height 0
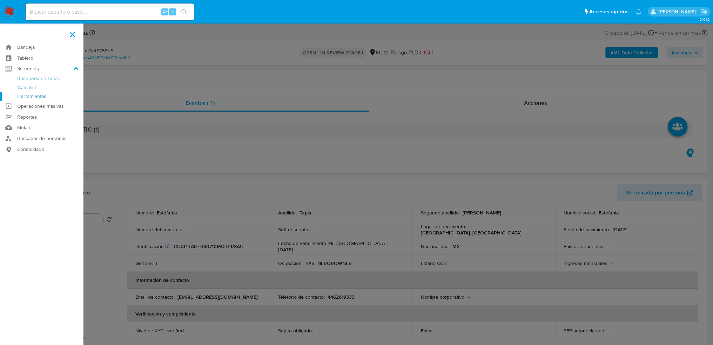
click at [39, 96] on link "Herramientas" at bounding box center [41, 96] width 83 height 9
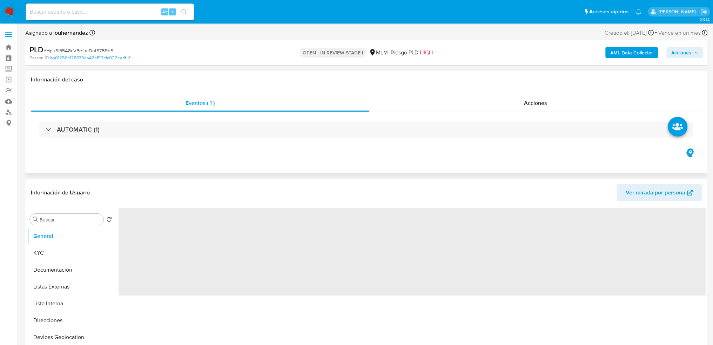
select select "10"
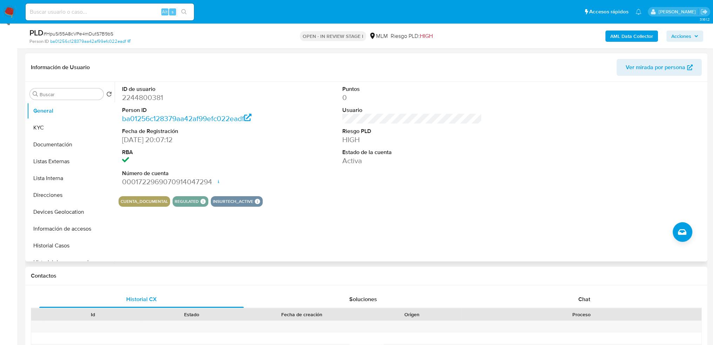
scroll to position [105, 0]
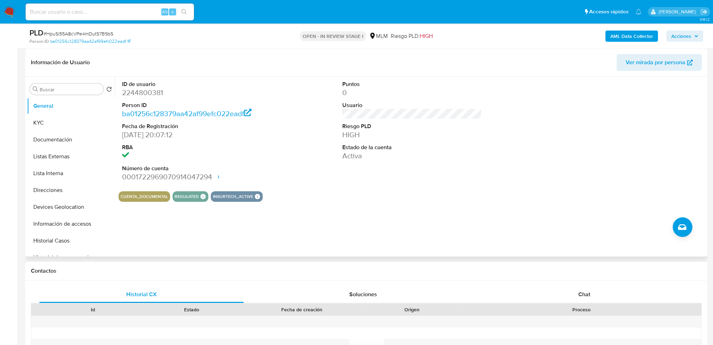
click at [291, 178] on div "ID de usuario 2244800381 Person ID ba01256c128379aa42af99efc022eadf Fecha de Re…" at bounding box center [412, 131] width 587 height 109
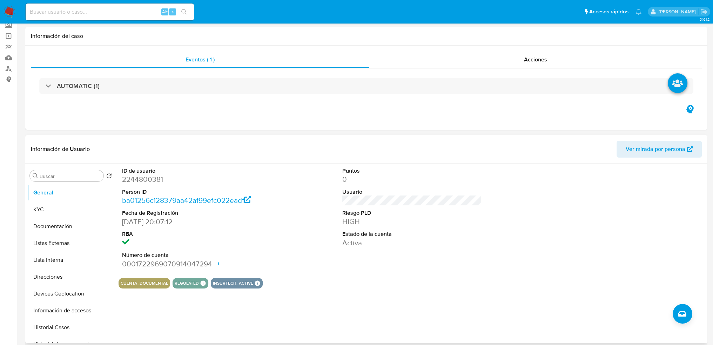
scroll to position [0, 0]
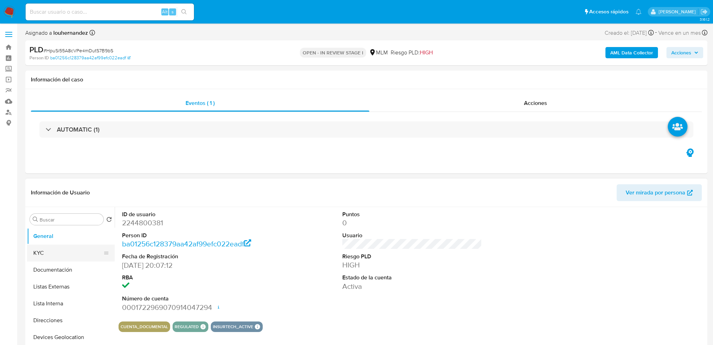
click at [60, 250] on button "KYC" at bounding box center [68, 253] width 82 height 17
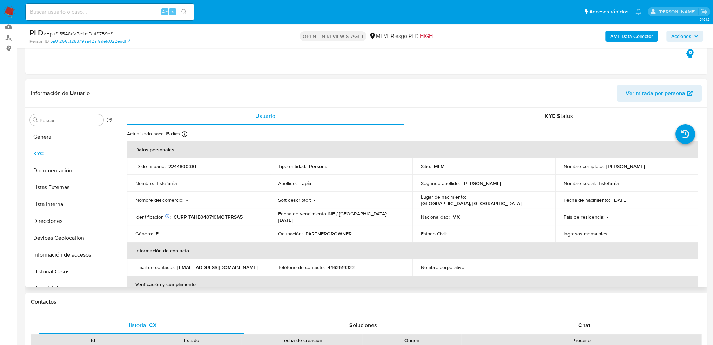
scroll to position [105, 0]
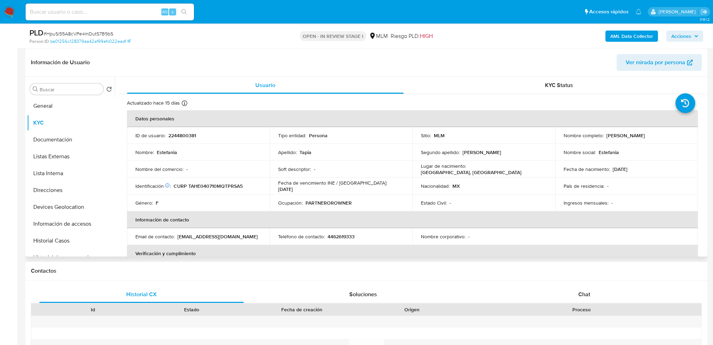
click at [182, 60] on header "Información de Usuario Ver mirada por persona" at bounding box center [366, 62] width 671 height 17
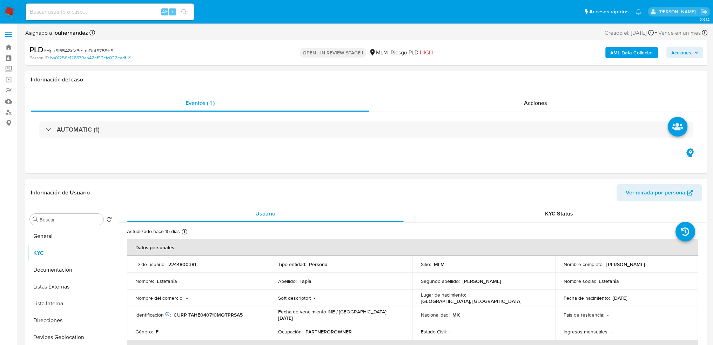
scroll to position [0, 0]
click at [174, 158] on div "Eventos ( 1 ) Acciones AUTOMATIC (1)" at bounding box center [366, 131] width 682 height 84
click at [10, 36] on span at bounding box center [8, 36] width 7 height 1
click at [0, 0] on input "checkbox" at bounding box center [0, 0] width 0 height 0
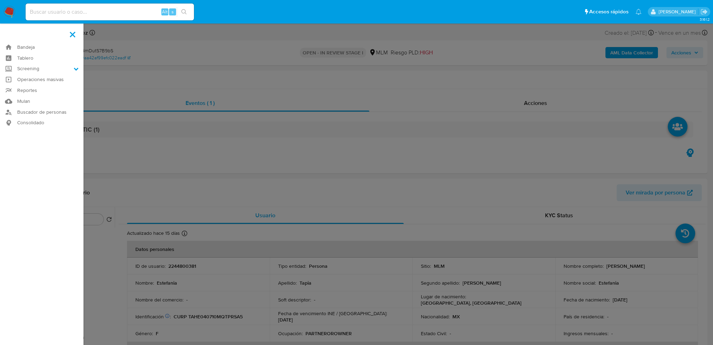
click at [73, 33] on span at bounding box center [73, 35] width 6 height 6
click at [0, 0] on input "checkbox" at bounding box center [0, 0] width 0 height 0
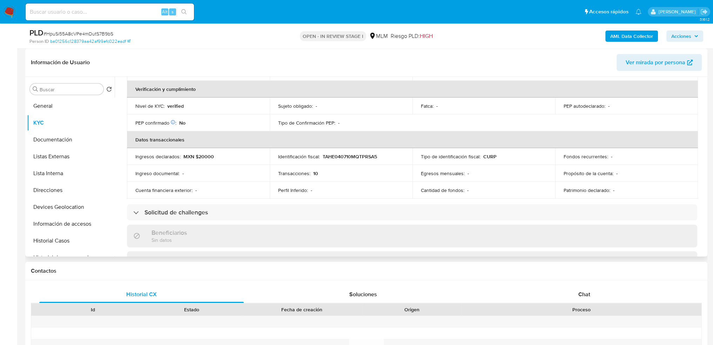
scroll to position [175, 0]
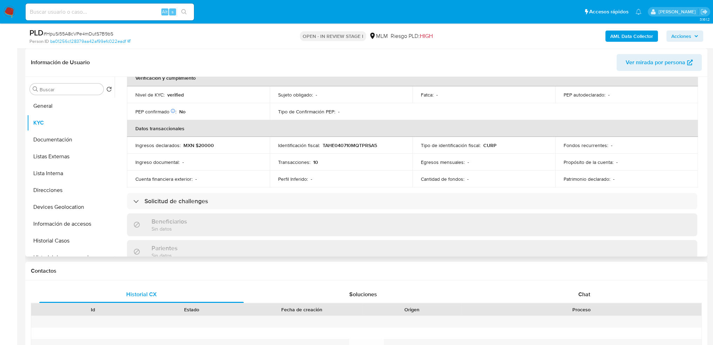
click at [192, 57] on header "Información de Usuario Ver mirada por persona" at bounding box center [366, 62] width 671 height 17
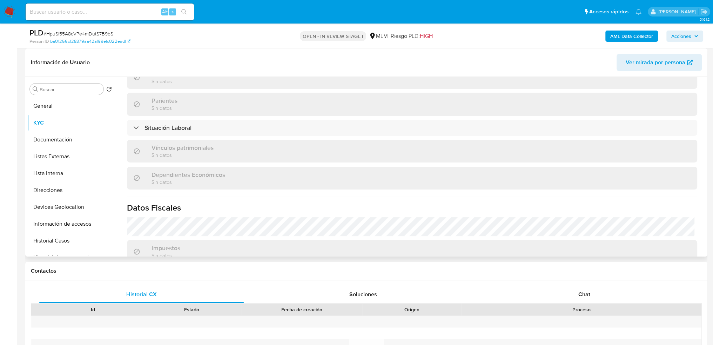
scroll to position [281, 0]
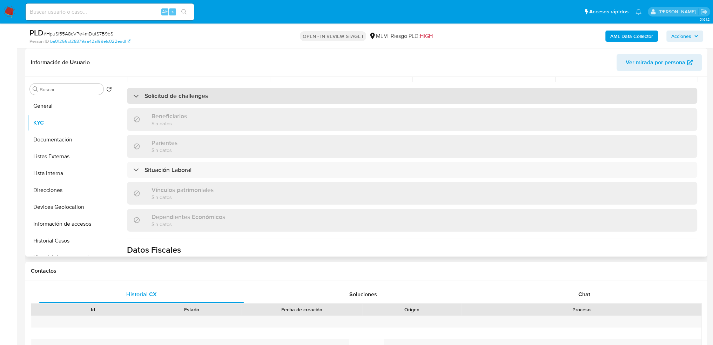
click at [181, 100] on div "Solicitud de challenges" at bounding box center [412, 96] width 570 height 16
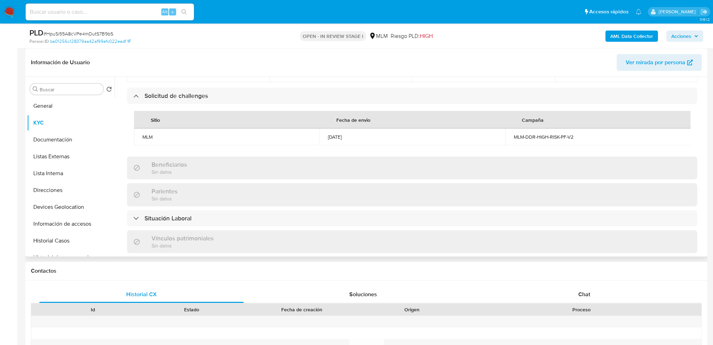
click at [547, 138] on div "MLM-DDR-HIGH-RISK-PF-V2" at bounding box center [598, 137] width 169 height 6
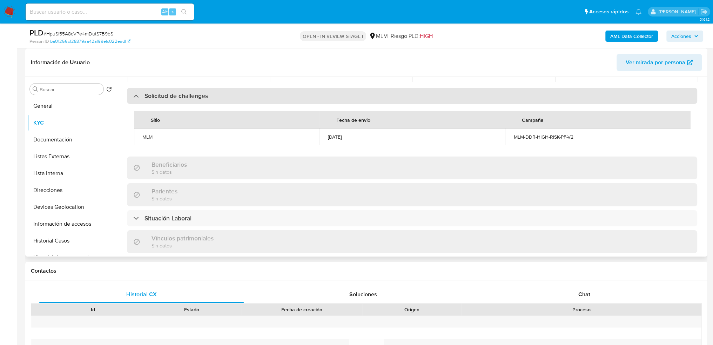
click at [133, 96] on div at bounding box center [133, 96] width 0 height 0
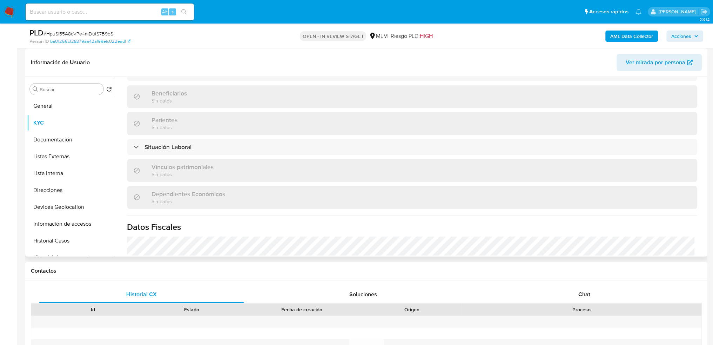
scroll to position [316, 0]
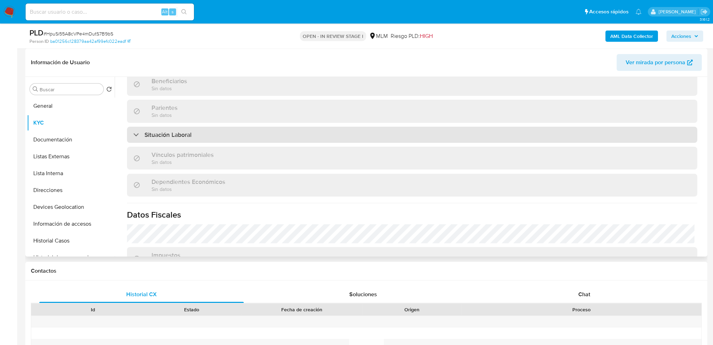
click at [136, 134] on div "Situación Laboral" at bounding box center [162, 135] width 58 height 8
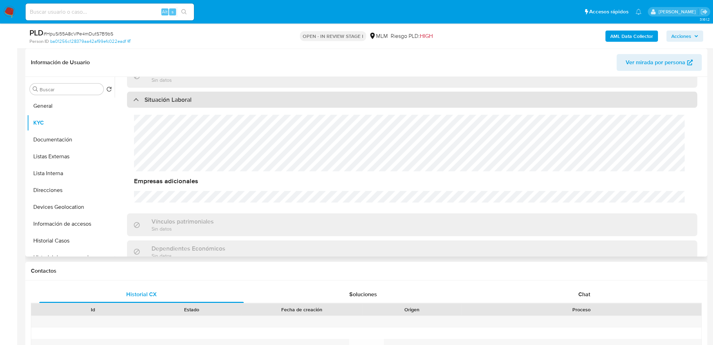
click at [136, 101] on div "Situación Laboral" at bounding box center [162, 100] width 58 height 8
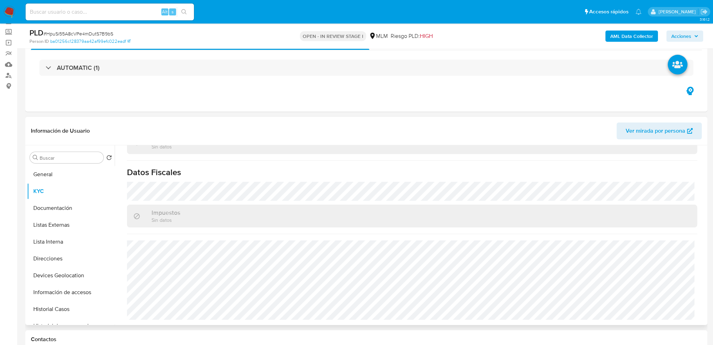
scroll to position [70, 0]
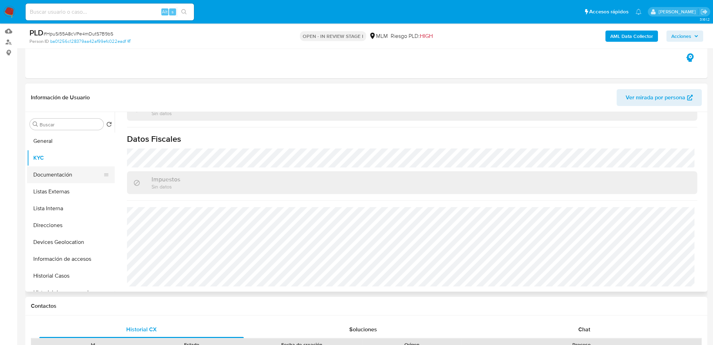
click at [49, 172] on button "Documentación" at bounding box center [68, 174] width 82 height 17
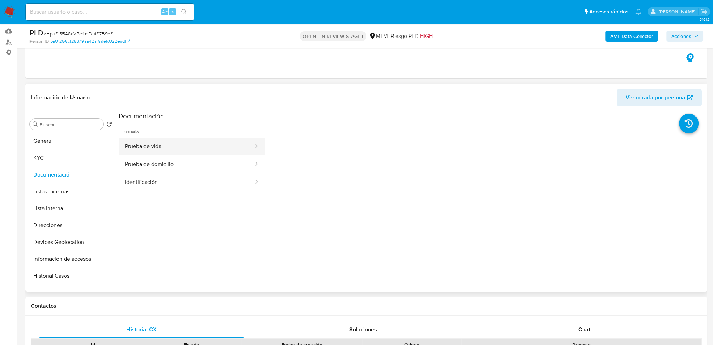
click at [191, 146] on button "Prueba de vida" at bounding box center [187, 147] width 136 height 18
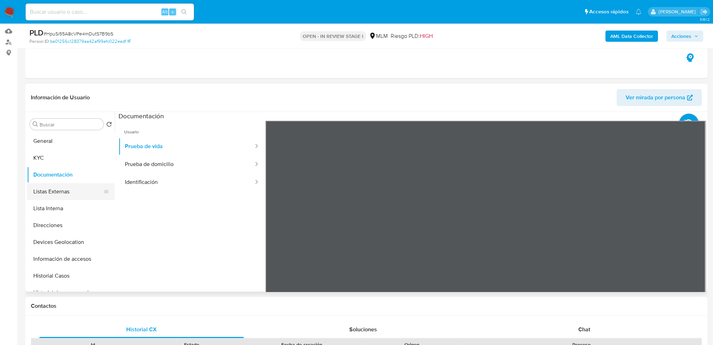
click at [71, 198] on button "Listas Externas" at bounding box center [68, 191] width 82 height 17
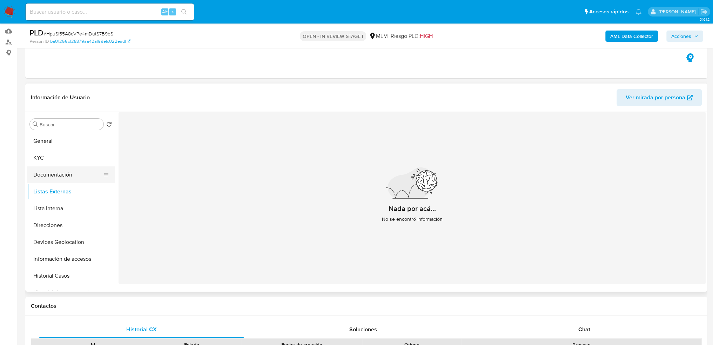
click at [53, 181] on button "Documentación" at bounding box center [68, 174] width 82 height 17
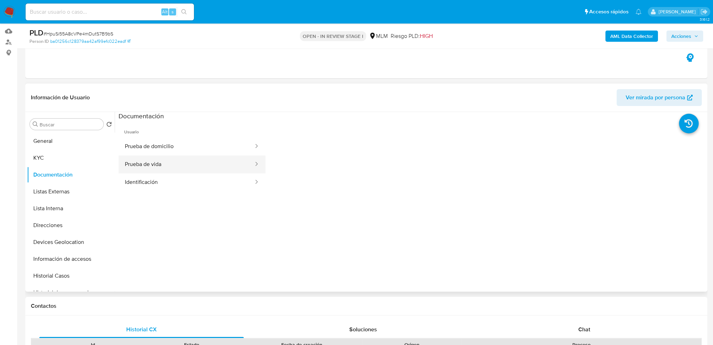
click at [178, 171] on button "Prueba de vida" at bounding box center [187, 164] width 136 height 18
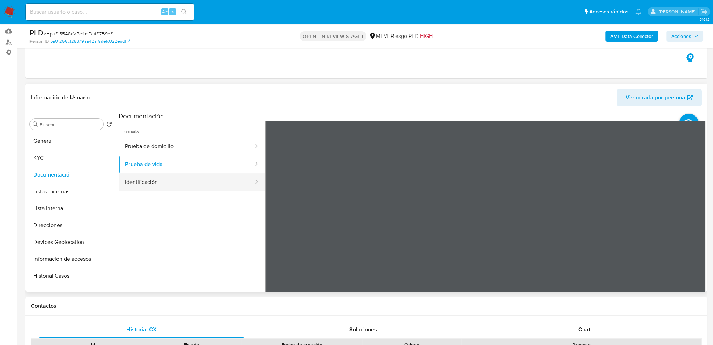
click at [170, 181] on button "Identificación" at bounding box center [187, 182] width 136 height 18
click at [53, 189] on button "Listas Externas" at bounding box center [68, 191] width 82 height 17
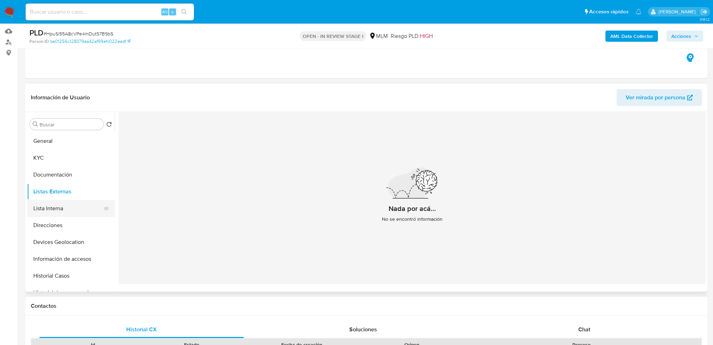
click at [49, 214] on button "Lista Interna" at bounding box center [68, 208] width 82 height 17
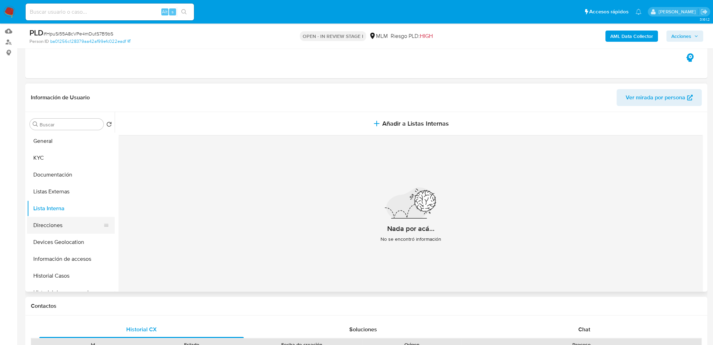
click at [45, 225] on button "Direcciones" at bounding box center [68, 225] width 82 height 17
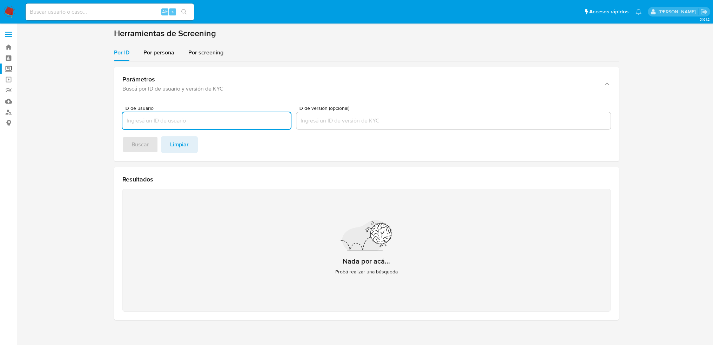
click at [139, 120] on input "ID de usuario" at bounding box center [206, 120] width 168 height 9
click at [139, 120] on input "604737156" at bounding box center [206, 120] width 168 height 9
type input "604737156"
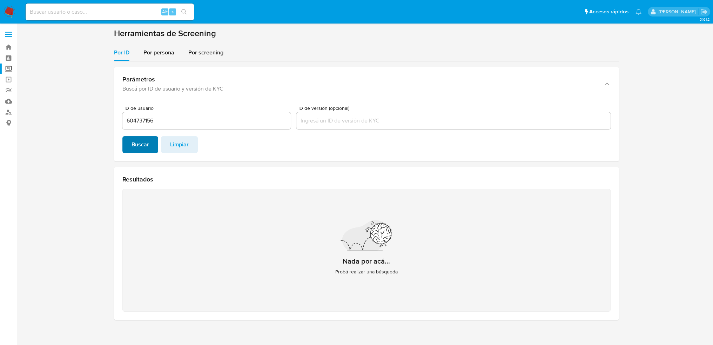
click at [148, 148] on span "Buscar" at bounding box center [141, 144] width 18 height 15
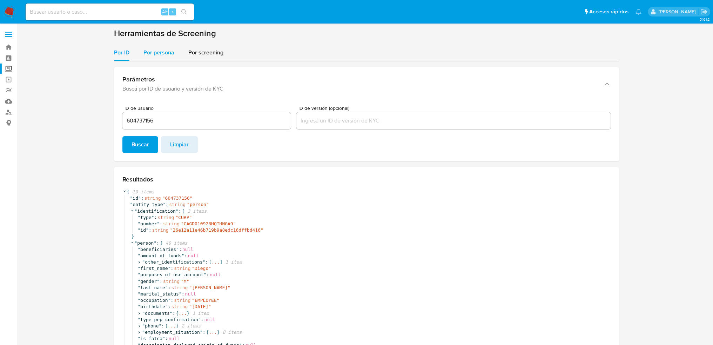
click at [154, 58] on div "Por persona" at bounding box center [158, 52] width 31 height 17
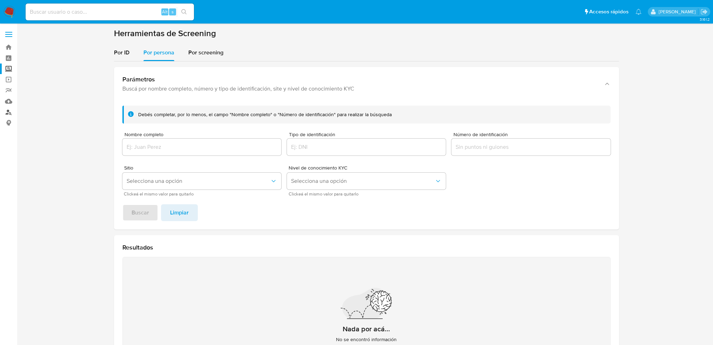
click at [12, 112] on link "Buscador de personas" at bounding box center [41, 112] width 83 height 11
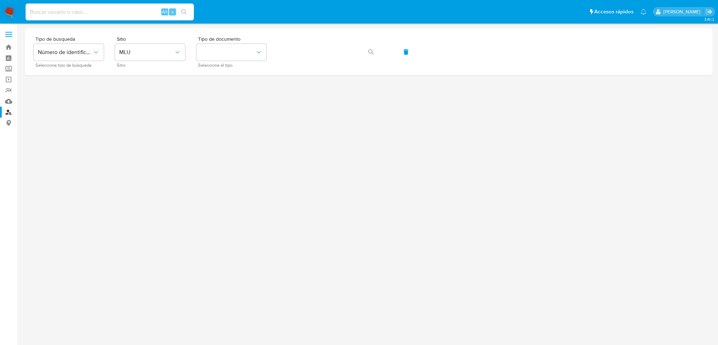
click at [74, 16] on input at bounding box center [110, 11] width 168 height 9
paste input "604737156"
type input "604737156"
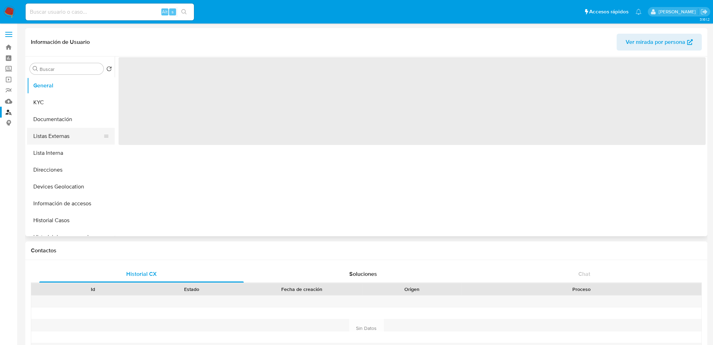
select select "10"
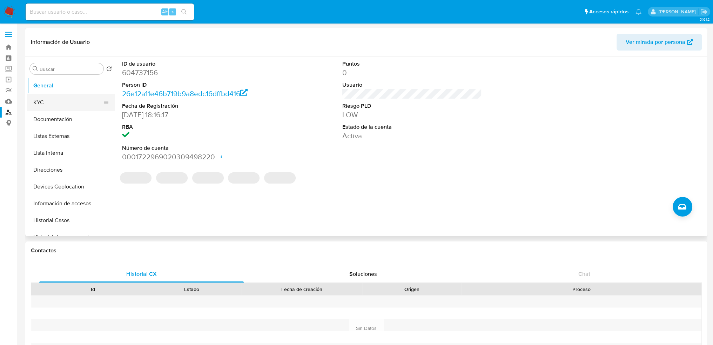
click at [64, 103] on button "KYC" at bounding box center [68, 102] width 82 height 17
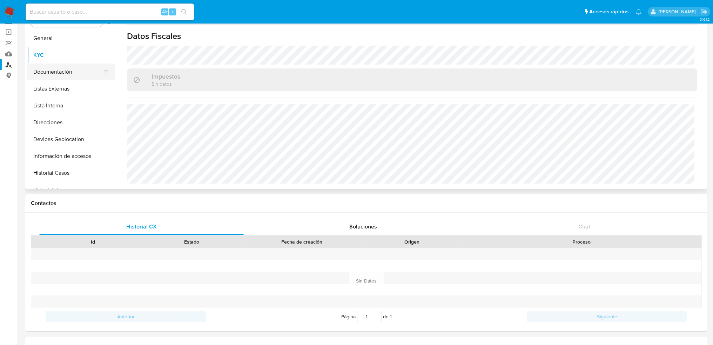
scroll to position [35, 0]
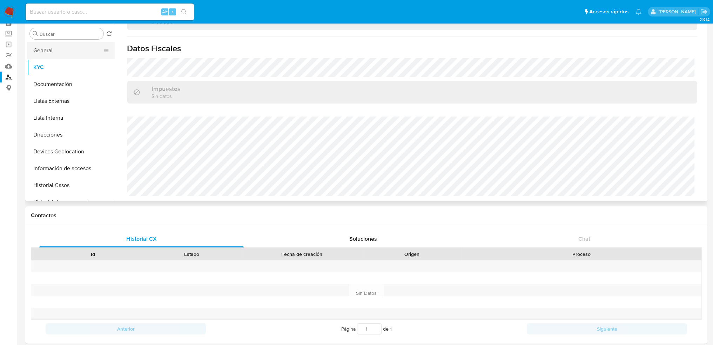
click at [50, 52] on button "General" at bounding box center [68, 50] width 82 height 17
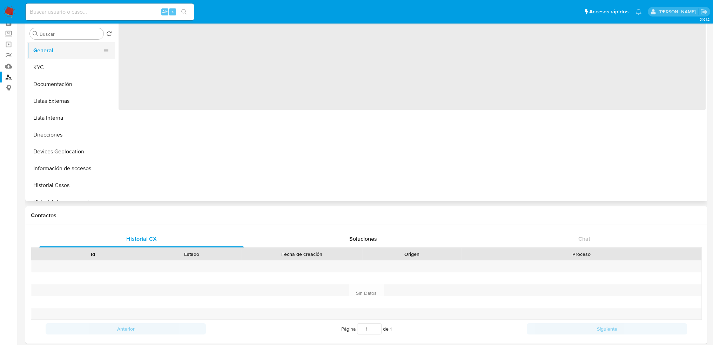
scroll to position [0, 0]
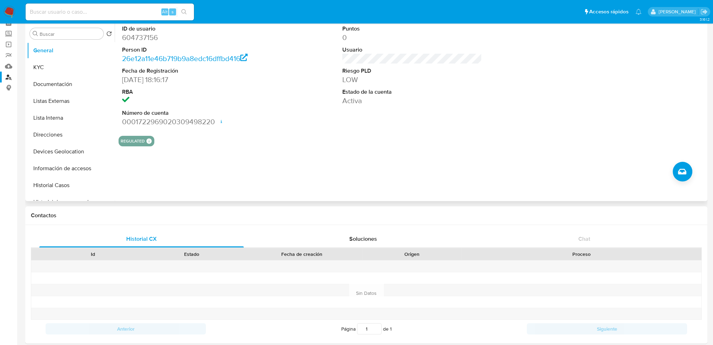
click at [192, 146] on div "REGULATED REGULATED MLM IFPE Evaluation Result COMPLIES User Regulated Date [DA…" at bounding box center [412, 141] width 587 height 11
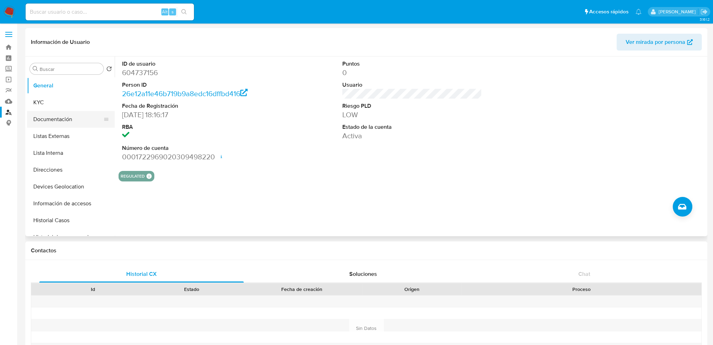
click at [64, 118] on button "Documentación" at bounding box center [68, 119] width 82 height 17
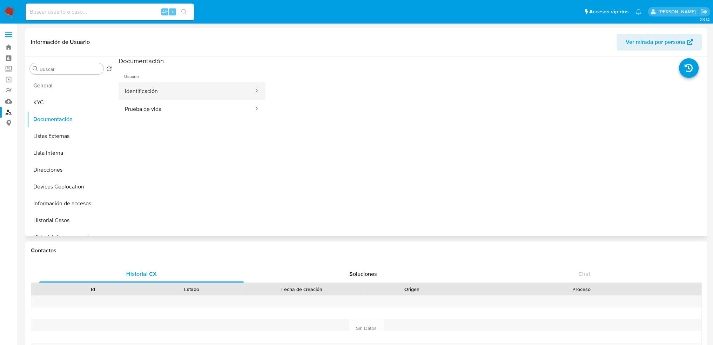
click at [159, 98] on button "Identificación" at bounding box center [187, 91] width 136 height 18
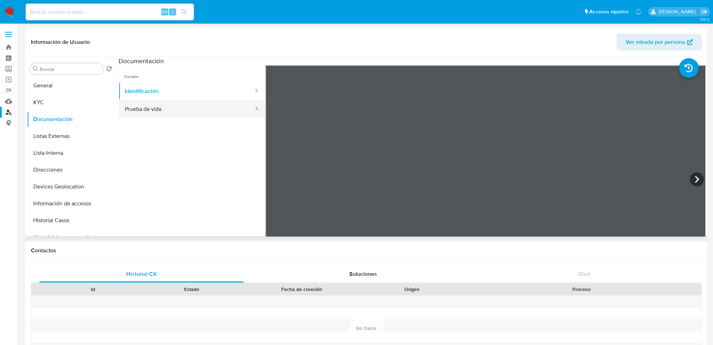
click at [146, 110] on button "Prueba de vida" at bounding box center [187, 109] width 136 height 18
click at [61, 83] on button "General" at bounding box center [68, 85] width 82 height 17
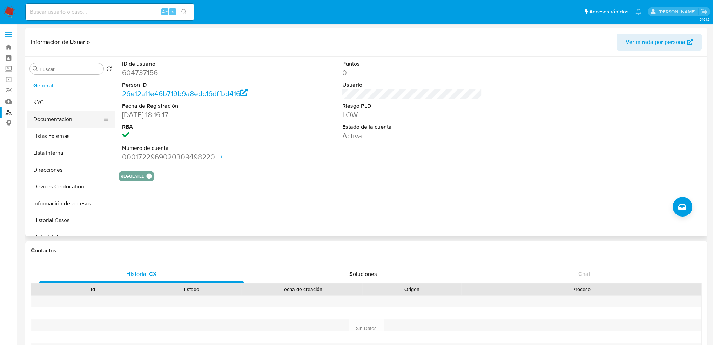
click at [54, 121] on button "Documentación" at bounding box center [68, 119] width 82 height 17
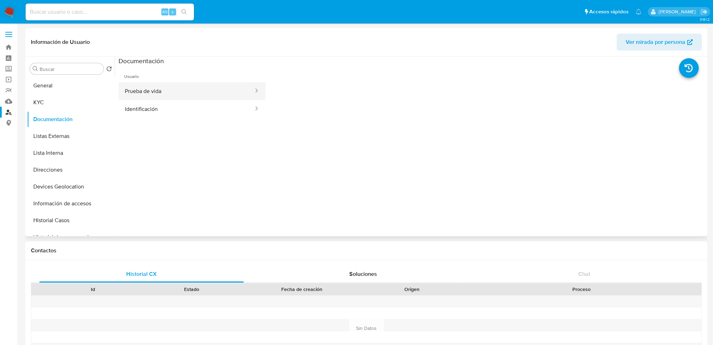
click at [172, 96] on button "Prueba de vida" at bounding box center [187, 91] width 136 height 18
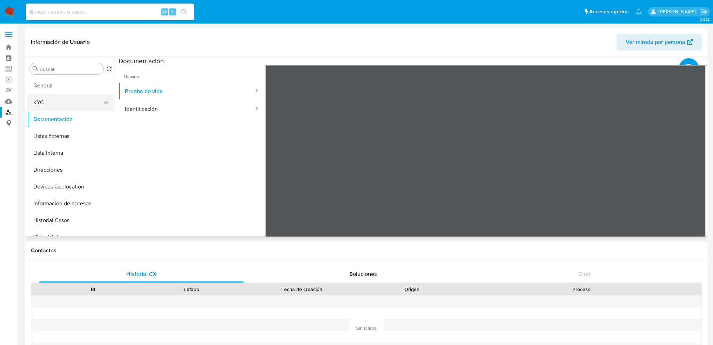
click at [67, 104] on button "KYC" at bounding box center [68, 102] width 82 height 17
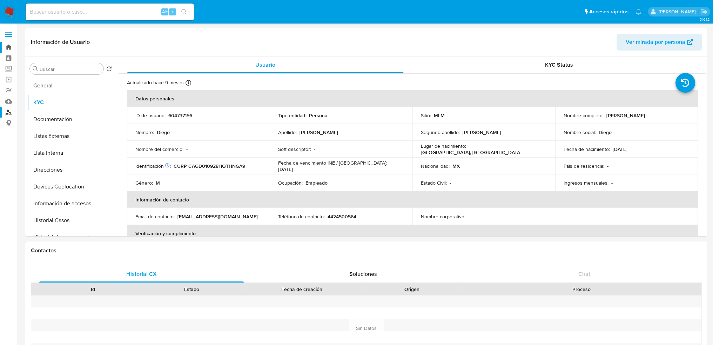
click at [10, 49] on link "Bandeja" at bounding box center [41, 47] width 83 height 11
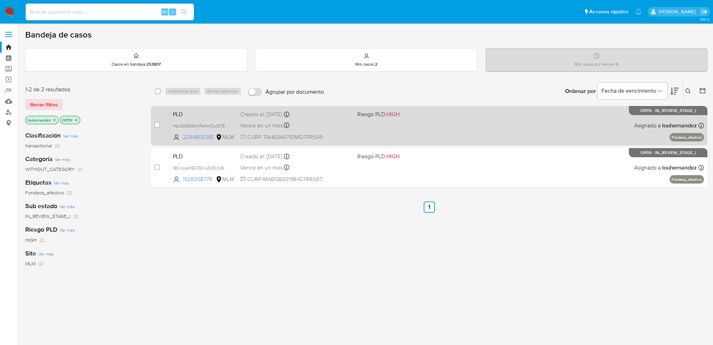
click at [297, 131] on div "PLD HpuSi55A8cVPe4mDutS7B9bS 2244800381 MLM Riesgo PLD: HIGH Creado el: [DATE] …" at bounding box center [437, 125] width 534 height 35
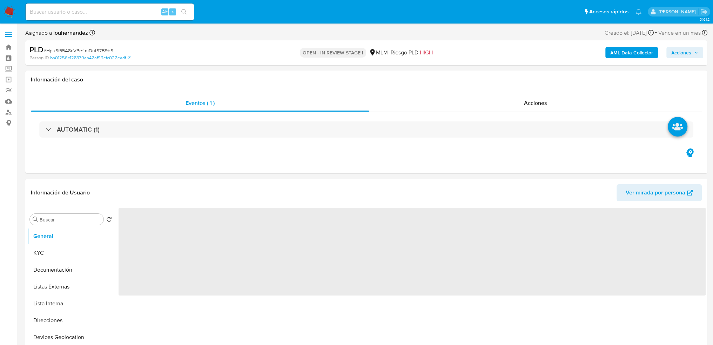
select select "10"
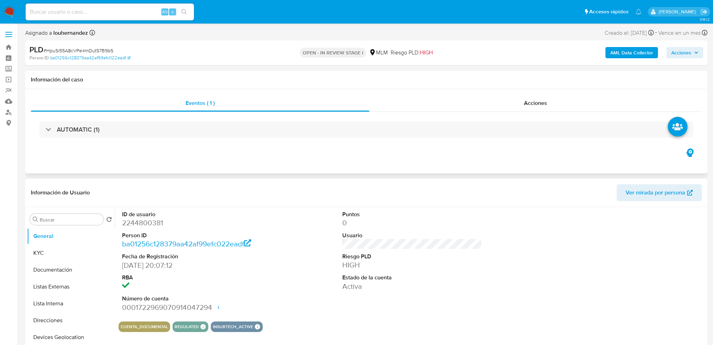
click at [180, 158] on div "Eventos ( 1 ) Acciones AUTOMATIC (1)" at bounding box center [366, 131] width 682 height 84
click at [192, 145] on div "AUTOMATIC (1)" at bounding box center [366, 129] width 671 height 35
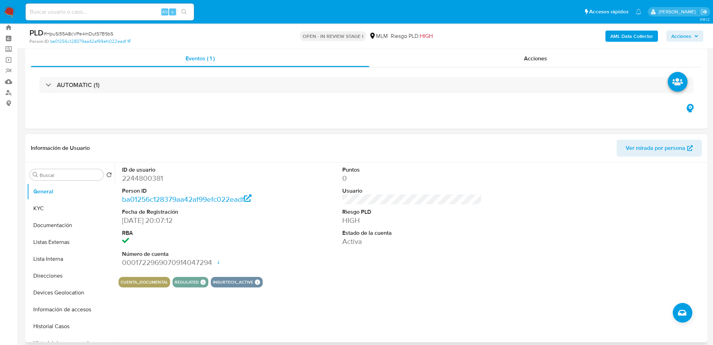
scroll to position [35, 0]
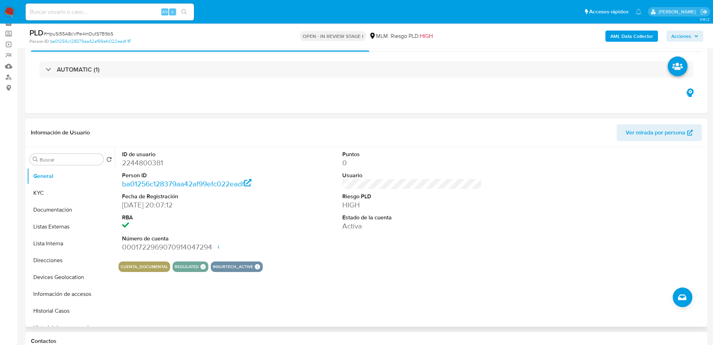
click at [420, 201] on dd "HIGH" at bounding box center [412, 205] width 140 height 10
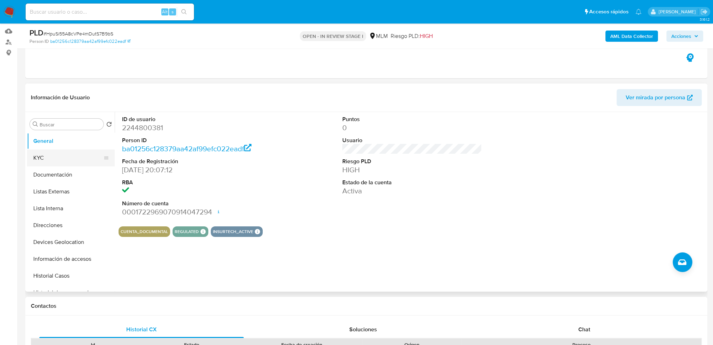
click at [59, 156] on button "KYC" at bounding box center [68, 157] width 82 height 17
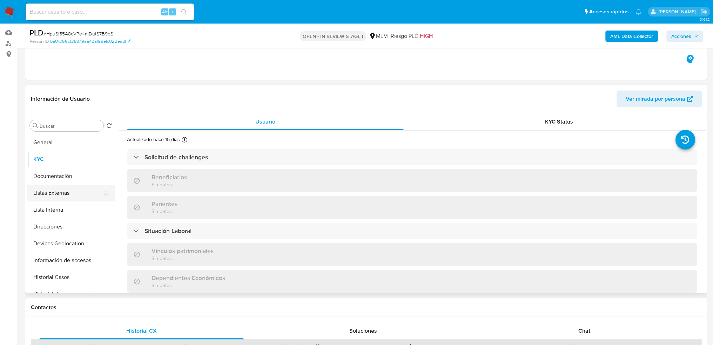
click at [57, 194] on button "Listas Externas" at bounding box center [68, 193] width 82 height 17
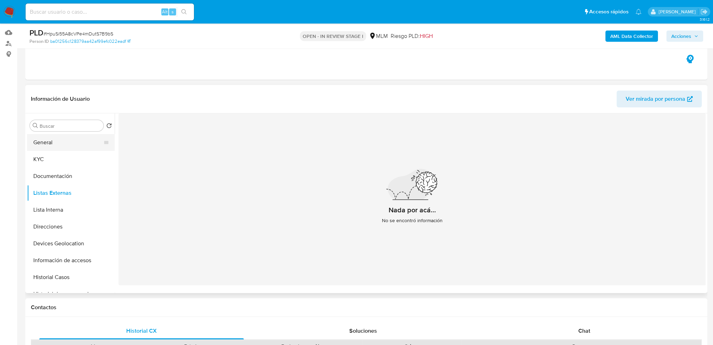
click at [62, 142] on button "General" at bounding box center [68, 142] width 82 height 17
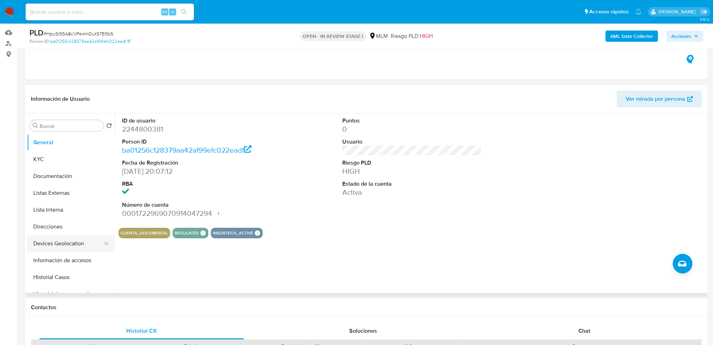
click at [71, 238] on button "Devices Geolocation" at bounding box center [68, 243] width 82 height 17
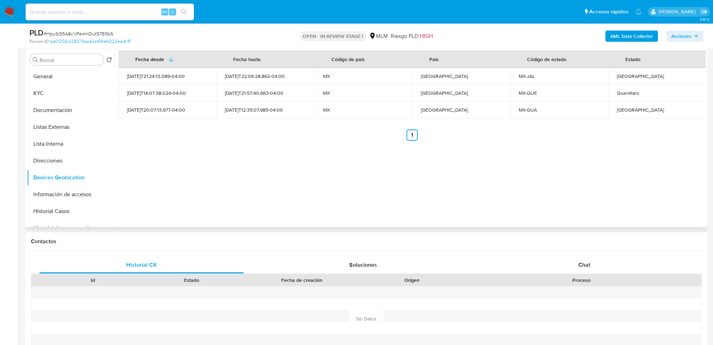
scroll to position [139, 0]
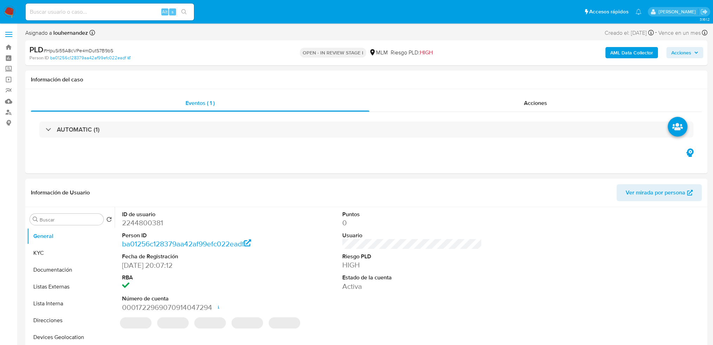
select select "10"
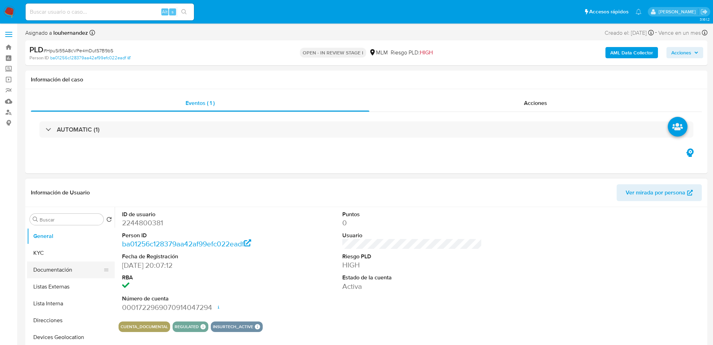
click at [47, 270] on button "Documentación" at bounding box center [68, 269] width 82 height 17
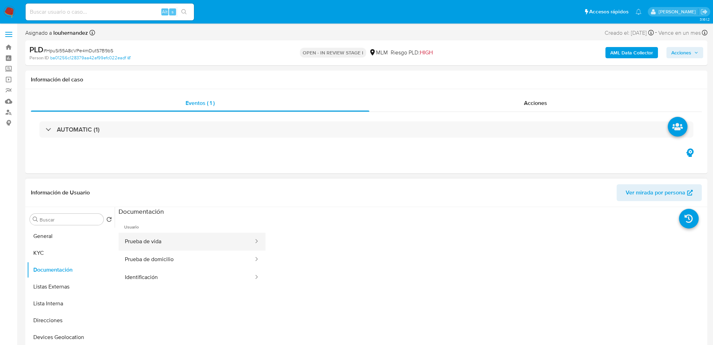
click at [177, 244] on button "Prueba de vida" at bounding box center [187, 242] width 136 height 18
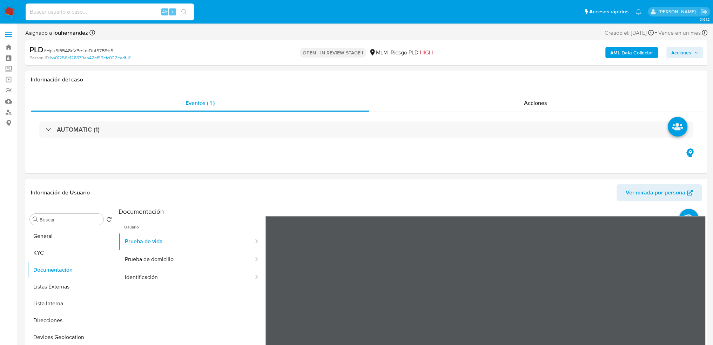
click at [61, 15] on input at bounding box center [110, 11] width 168 height 9
paste input "604737156"
type input "604737156"
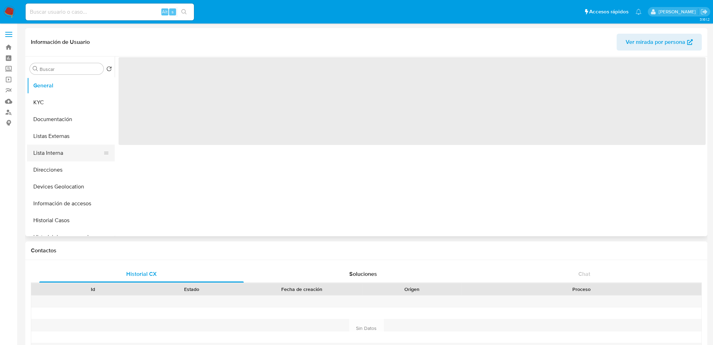
select select "10"
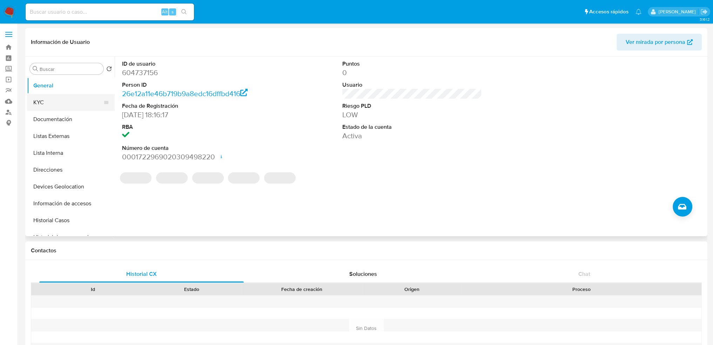
click at [52, 105] on button "KYC" at bounding box center [68, 102] width 82 height 17
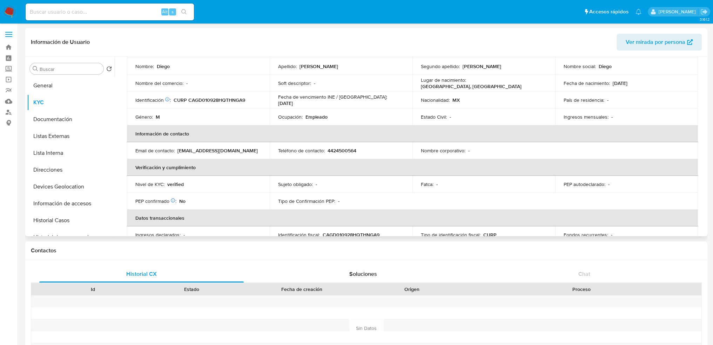
scroll to position [70, 0]
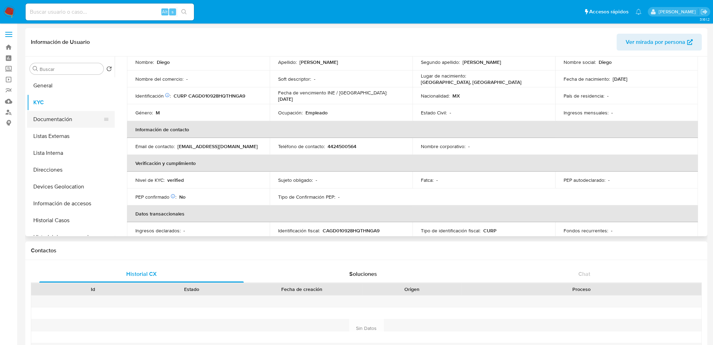
click at [53, 120] on button "Documentación" at bounding box center [68, 119] width 82 height 17
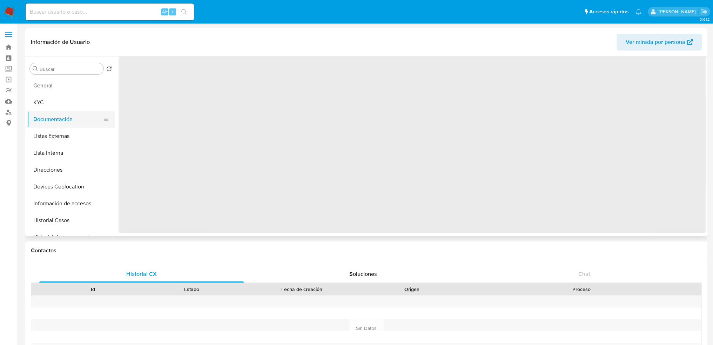
scroll to position [0, 0]
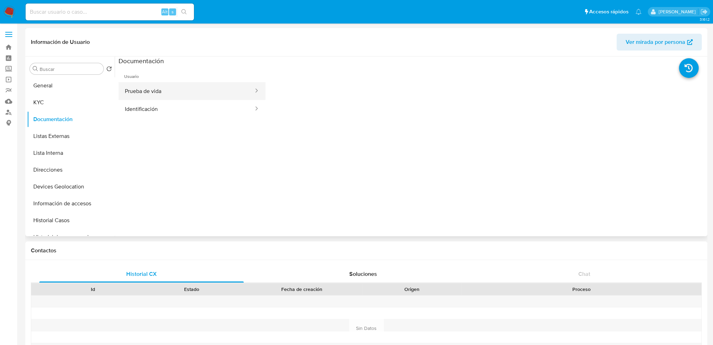
click at [143, 89] on button "Prueba de vida" at bounding box center [187, 91] width 136 height 18
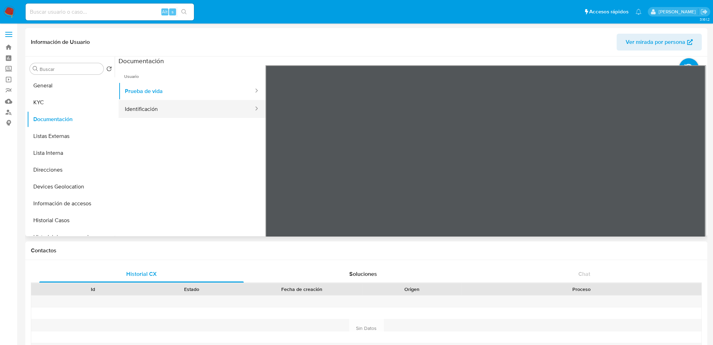
click at [154, 110] on button "Identificación" at bounding box center [187, 109] width 136 height 18
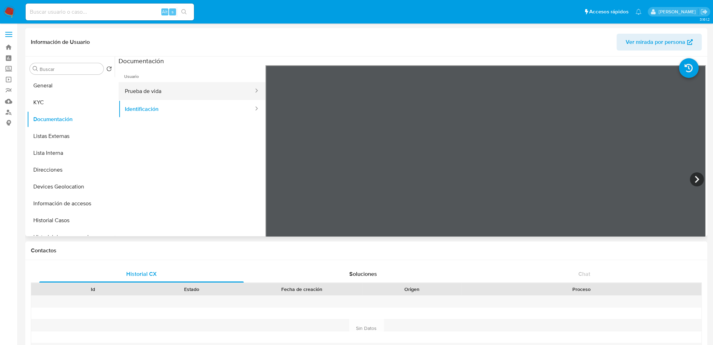
drag, startPoint x: 143, startPoint y: 95, endPoint x: 139, endPoint y: 92, distance: 4.8
click at [139, 92] on button "Prueba de vida" at bounding box center [187, 91] width 136 height 18
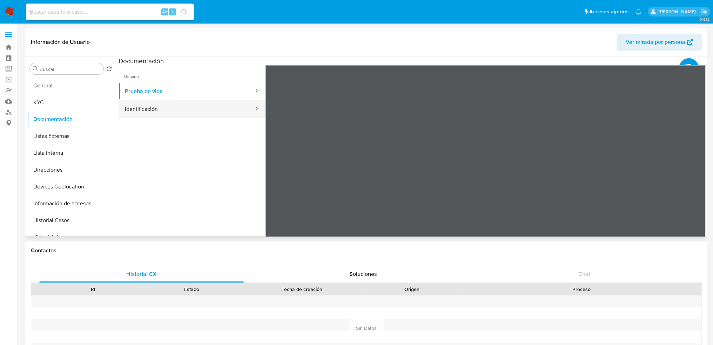
click at [177, 112] on button "Identificación" at bounding box center [187, 109] width 136 height 18
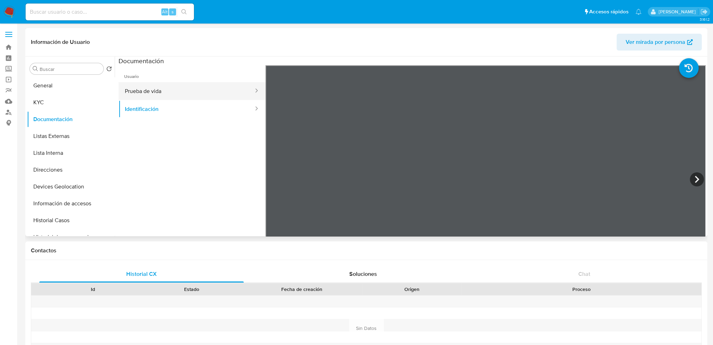
click at [173, 86] on button "Prueba de vida" at bounding box center [187, 91] width 136 height 18
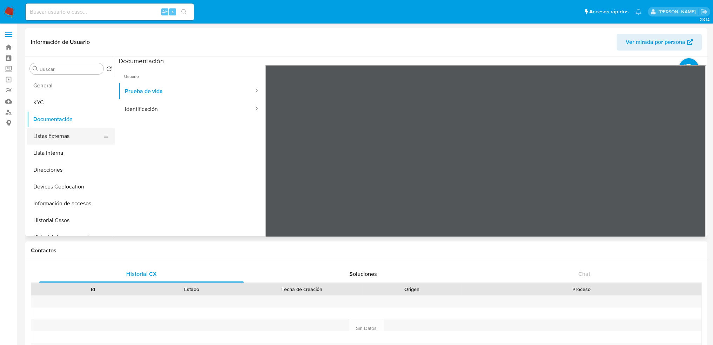
click at [65, 132] on button "Listas Externas" at bounding box center [68, 136] width 82 height 17
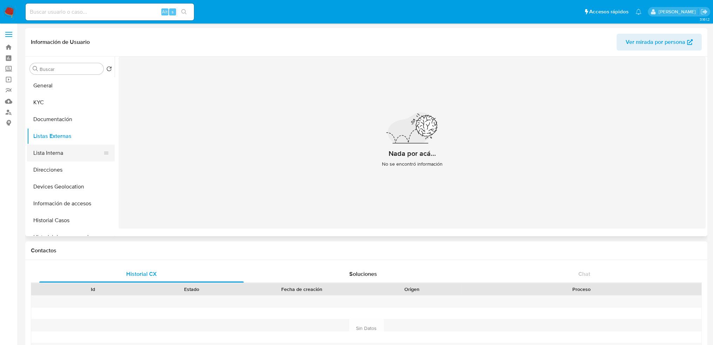
click at [61, 154] on button "Lista Interna" at bounding box center [68, 153] width 82 height 17
click at [72, 203] on button "Información de accesos" at bounding box center [68, 203] width 82 height 17
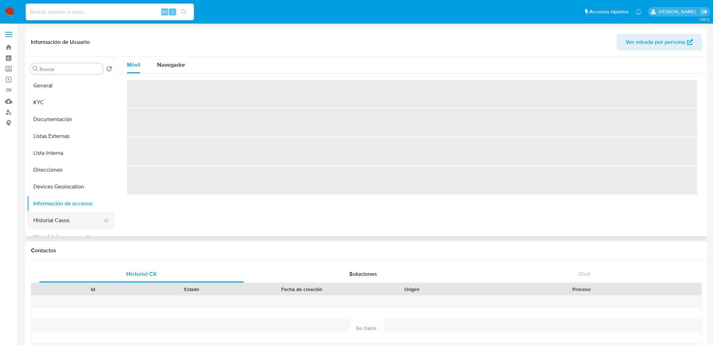
click at [74, 223] on button "Historial Casos" at bounding box center [68, 220] width 82 height 17
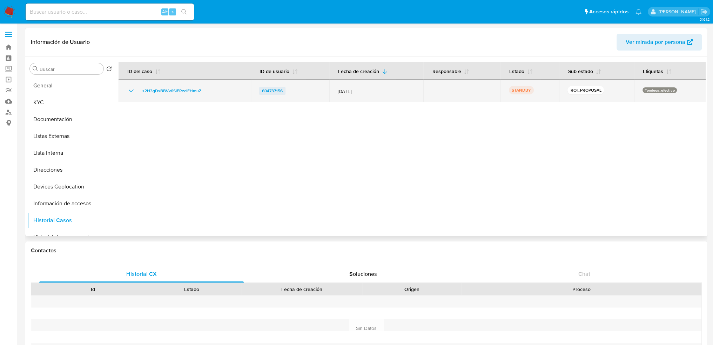
click at [270, 91] on span "604737156" at bounding box center [272, 91] width 21 height 8
click at [182, 93] on span "s2H3gDxBBVv6SIFRzcIEHmuZ" at bounding box center [171, 91] width 59 height 8
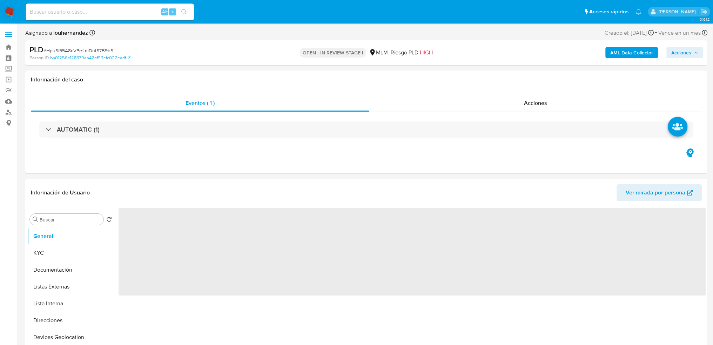
select select "10"
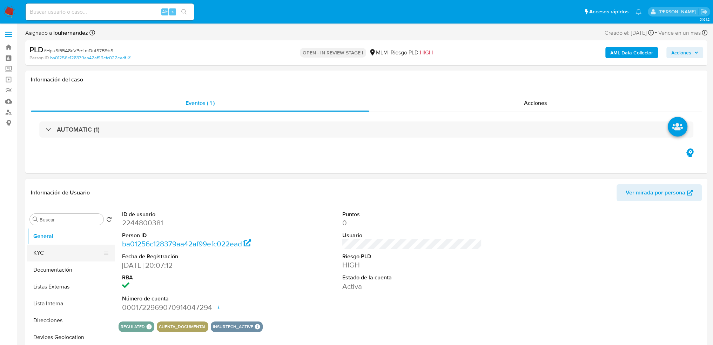
click at [54, 255] on button "KYC" at bounding box center [68, 253] width 82 height 17
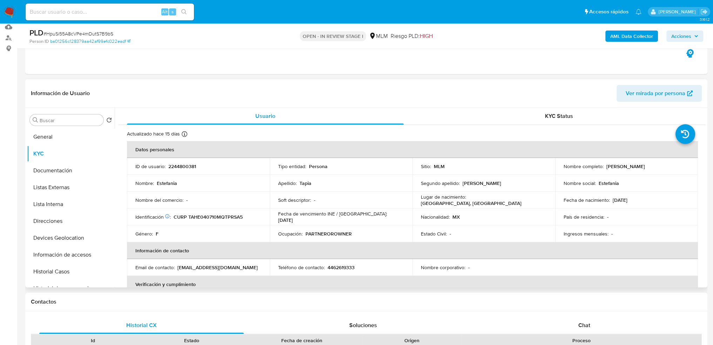
scroll to position [70, 0]
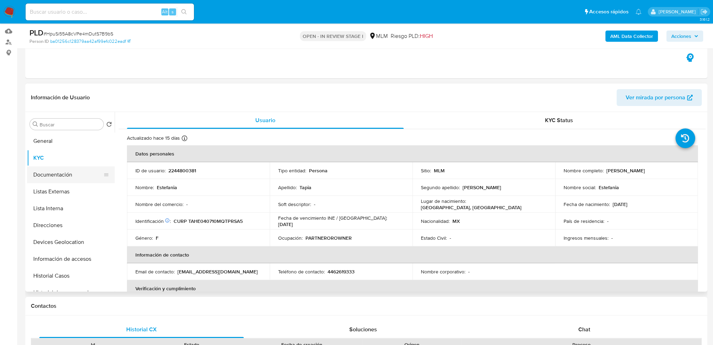
click at [65, 172] on button "Documentación" at bounding box center [68, 174] width 82 height 17
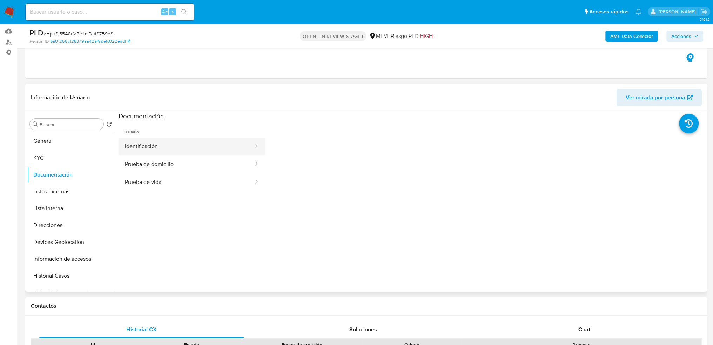
click at [157, 154] on button "Identificación" at bounding box center [187, 147] width 136 height 18
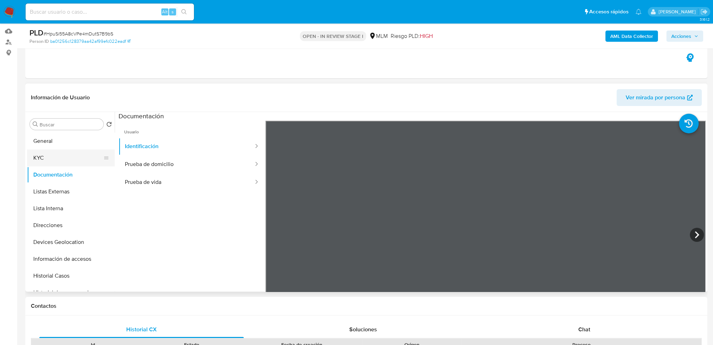
click at [69, 152] on button "KYC" at bounding box center [68, 157] width 82 height 17
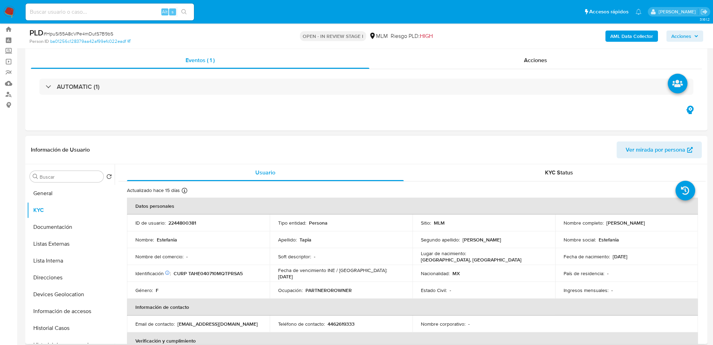
scroll to position [35, 0]
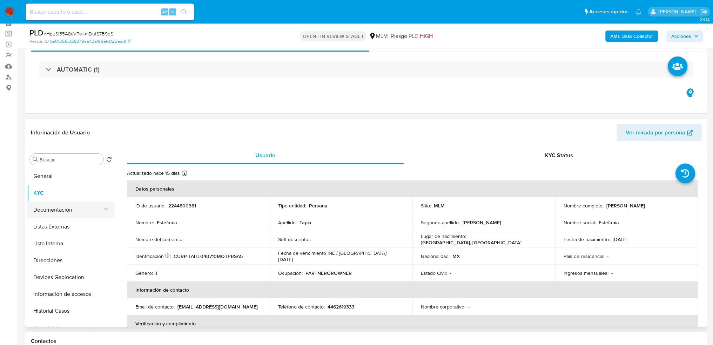
click at [62, 210] on button "Documentación" at bounding box center [68, 209] width 82 height 17
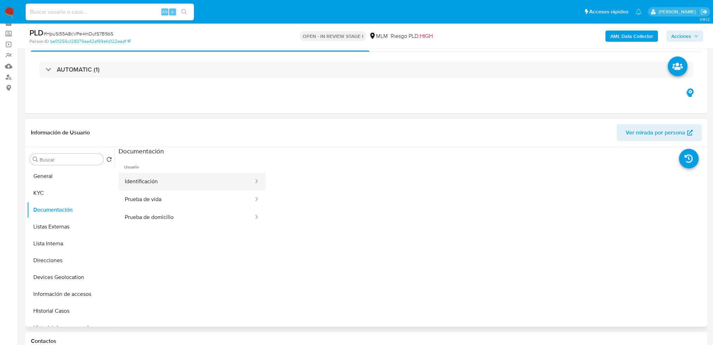
click at [174, 180] on button "Identificación" at bounding box center [187, 182] width 136 height 18
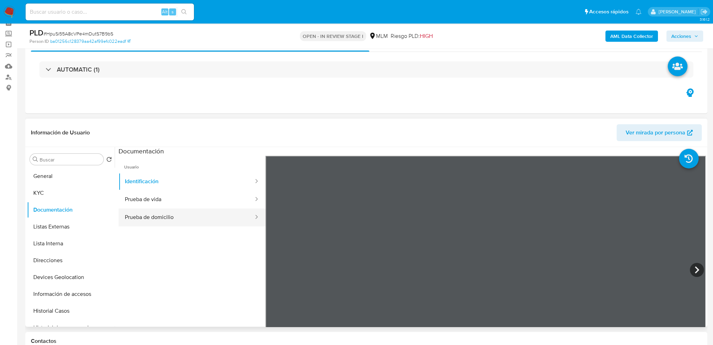
click at [151, 213] on button "Prueba de domicilio" at bounding box center [187, 217] width 136 height 18
click at [148, 199] on button "Prueba de vida" at bounding box center [187, 199] width 136 height 18
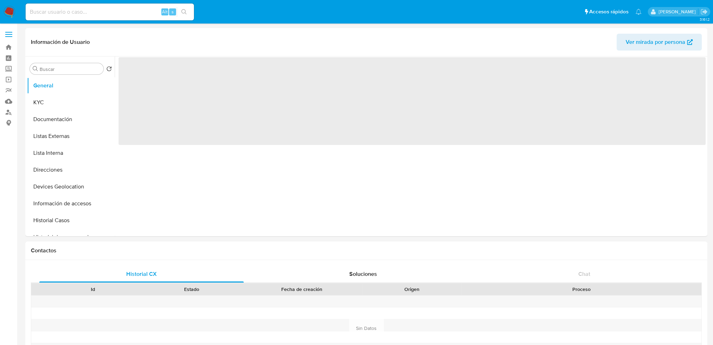
select select "10"
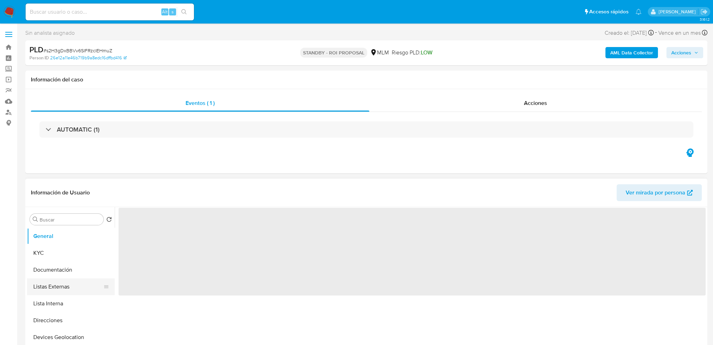
select select "10"
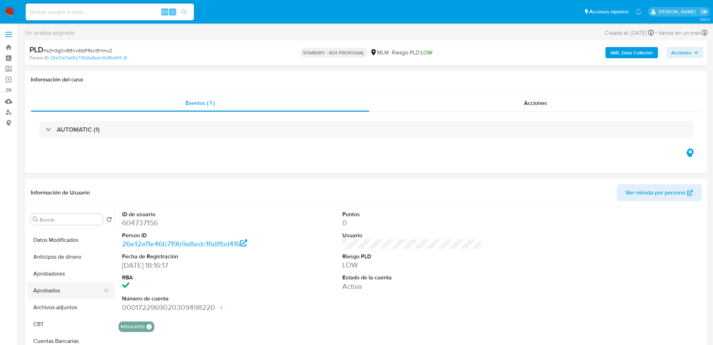
scroll to position [246, 0]
click at [78, 253] on button "Archivos adjuntos" at bounding box center [68, 260] width 82 height 17
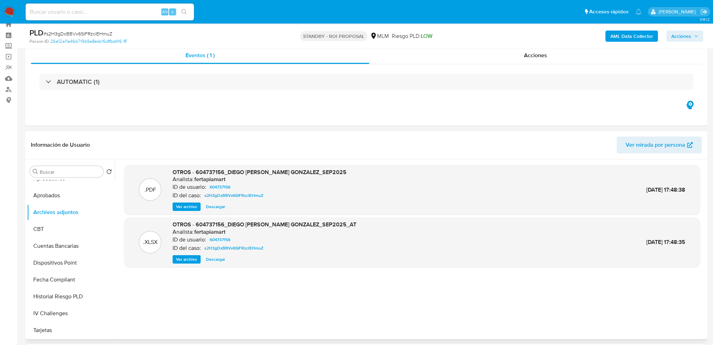
scroll to position [35, 0]
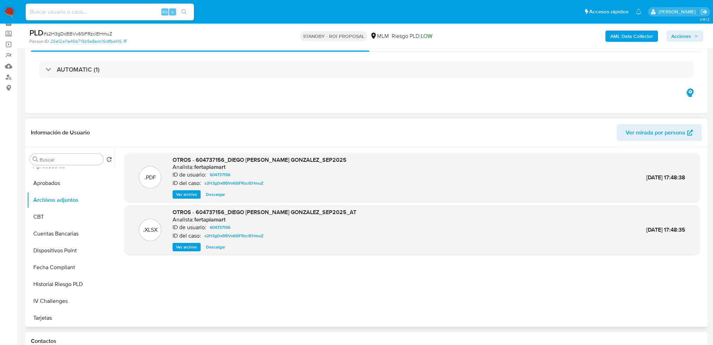
click at [192, 191] on span "Ver archivo" at bounding box center [186, 194] width 21 height 7
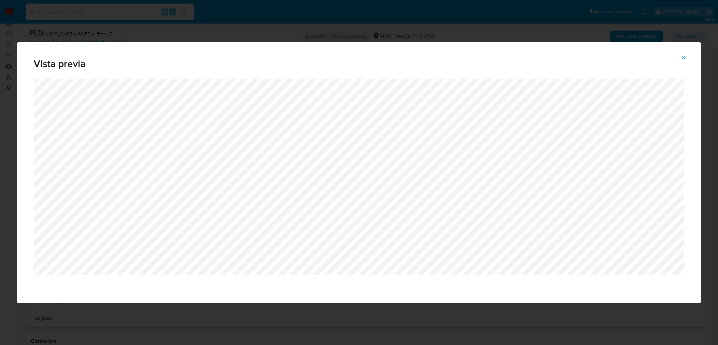
click at [683, 59] on icon "Attachment preview" at bounding box center [684, 58] width 6 height 6
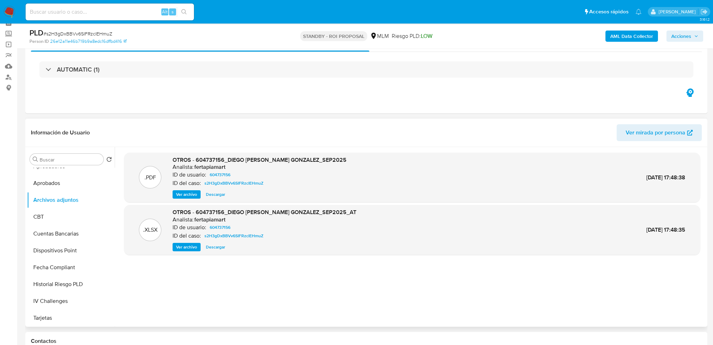
click at [218, 192] on span "Descargar" at bounding box center [215, 194] width 19 height 7
